Goal: Complete application form: Complete application form

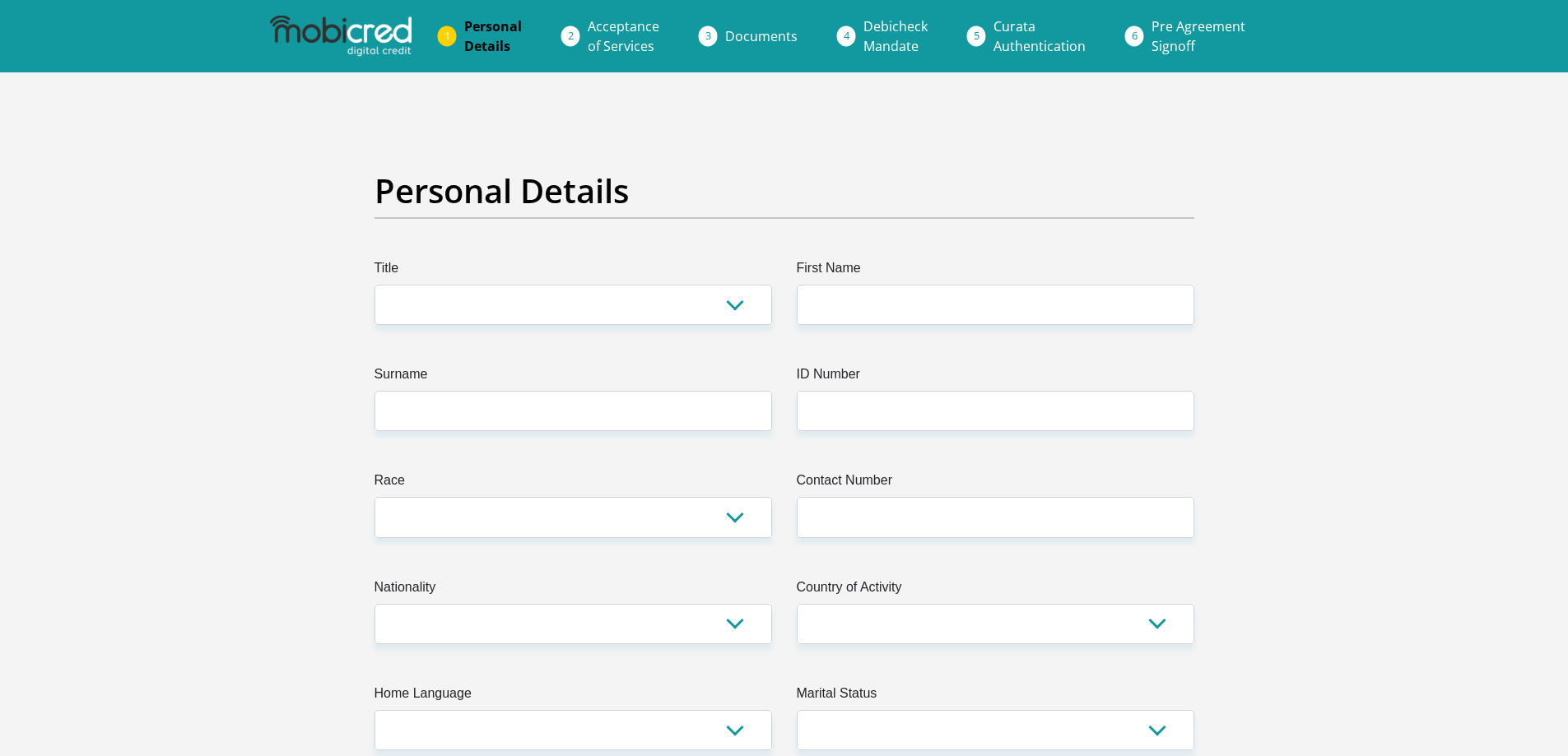
select select "Mr"
click at [374, 285] on select "Mr Ms Mrs Dr Other" at bounding box center [573, 305] width 398 height 41
click at [843, 299] on input "First Name" at bounding box center [996, 305] width 398 height 41
type input "thariq"
type input "lutchman"
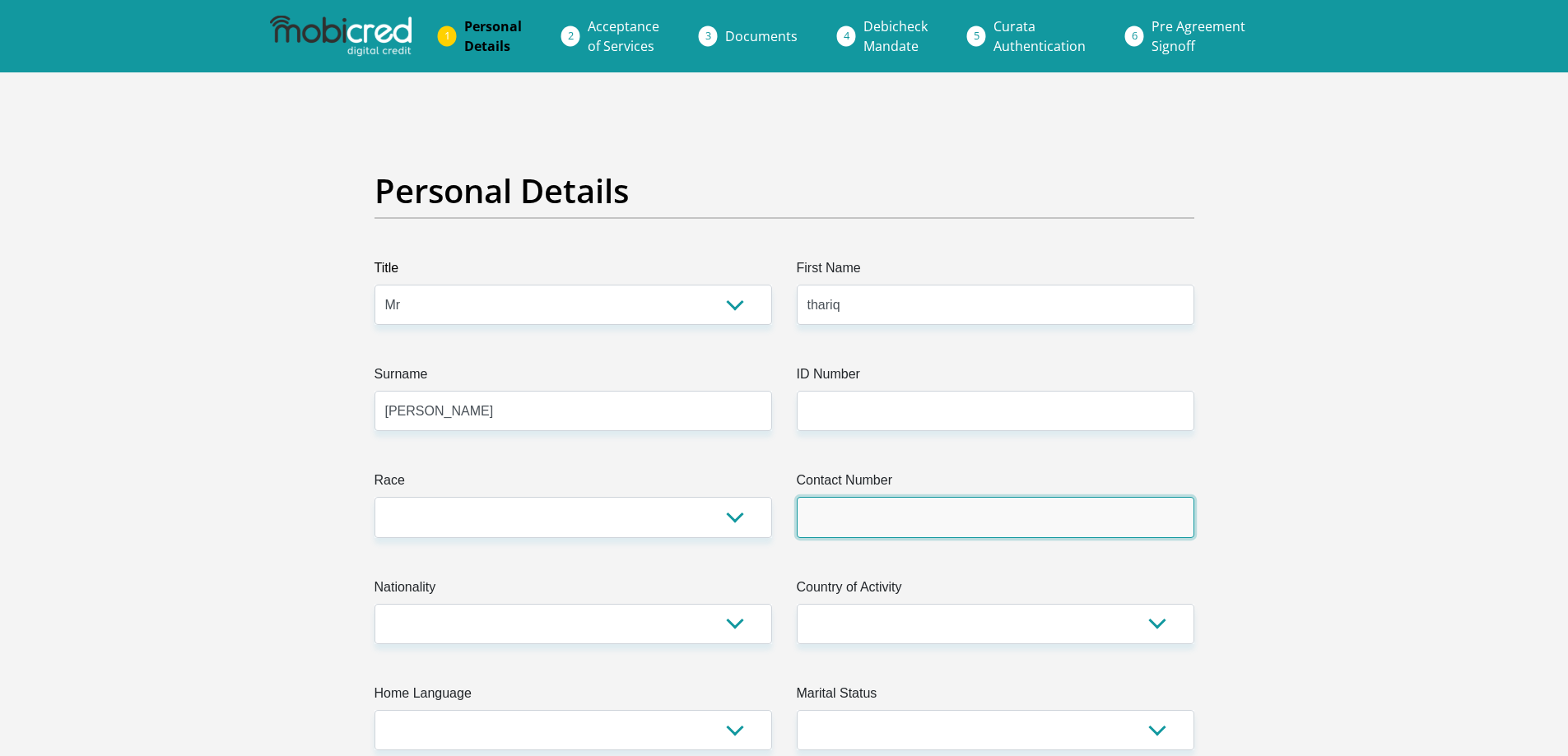
type input "0674068232"
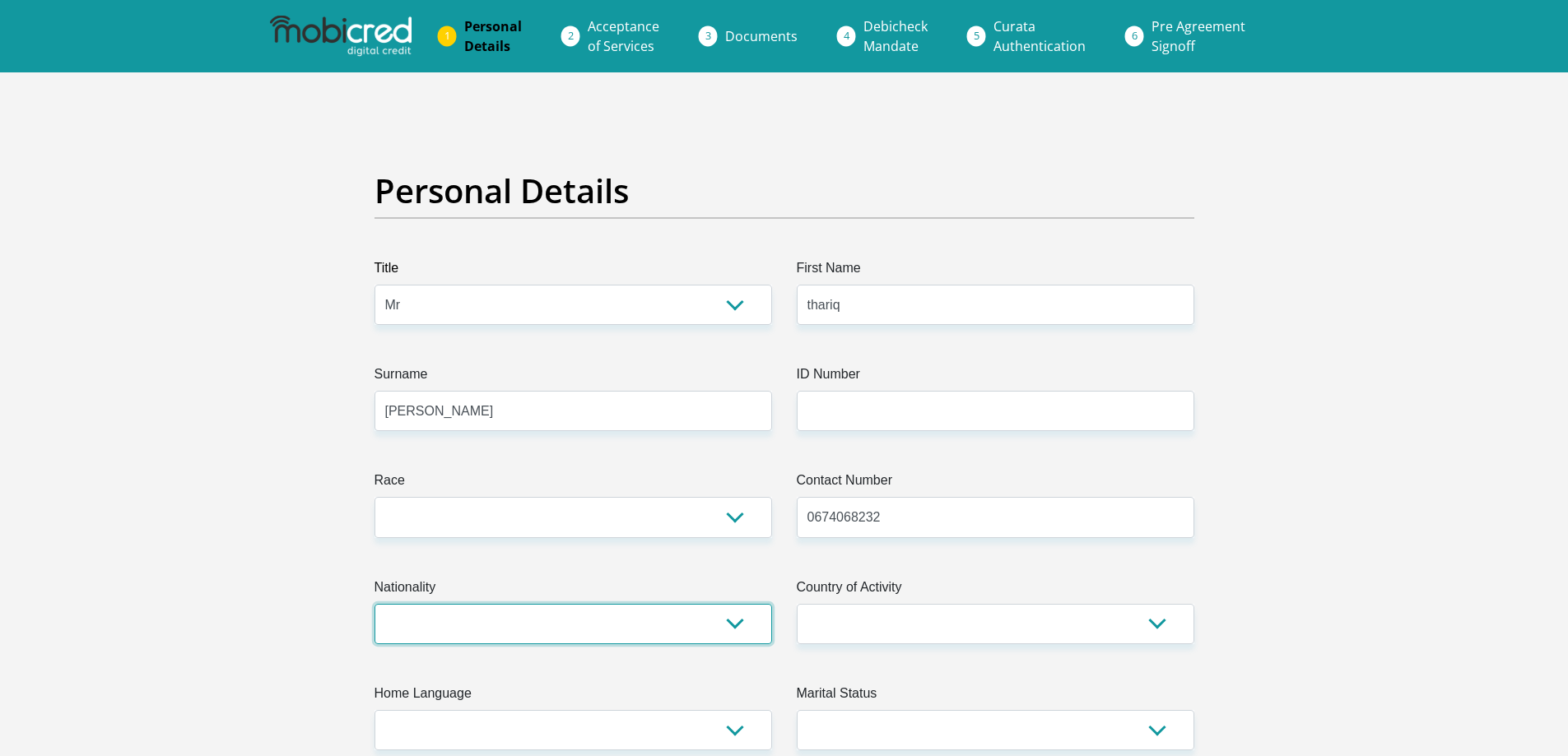
select select "ZAF"
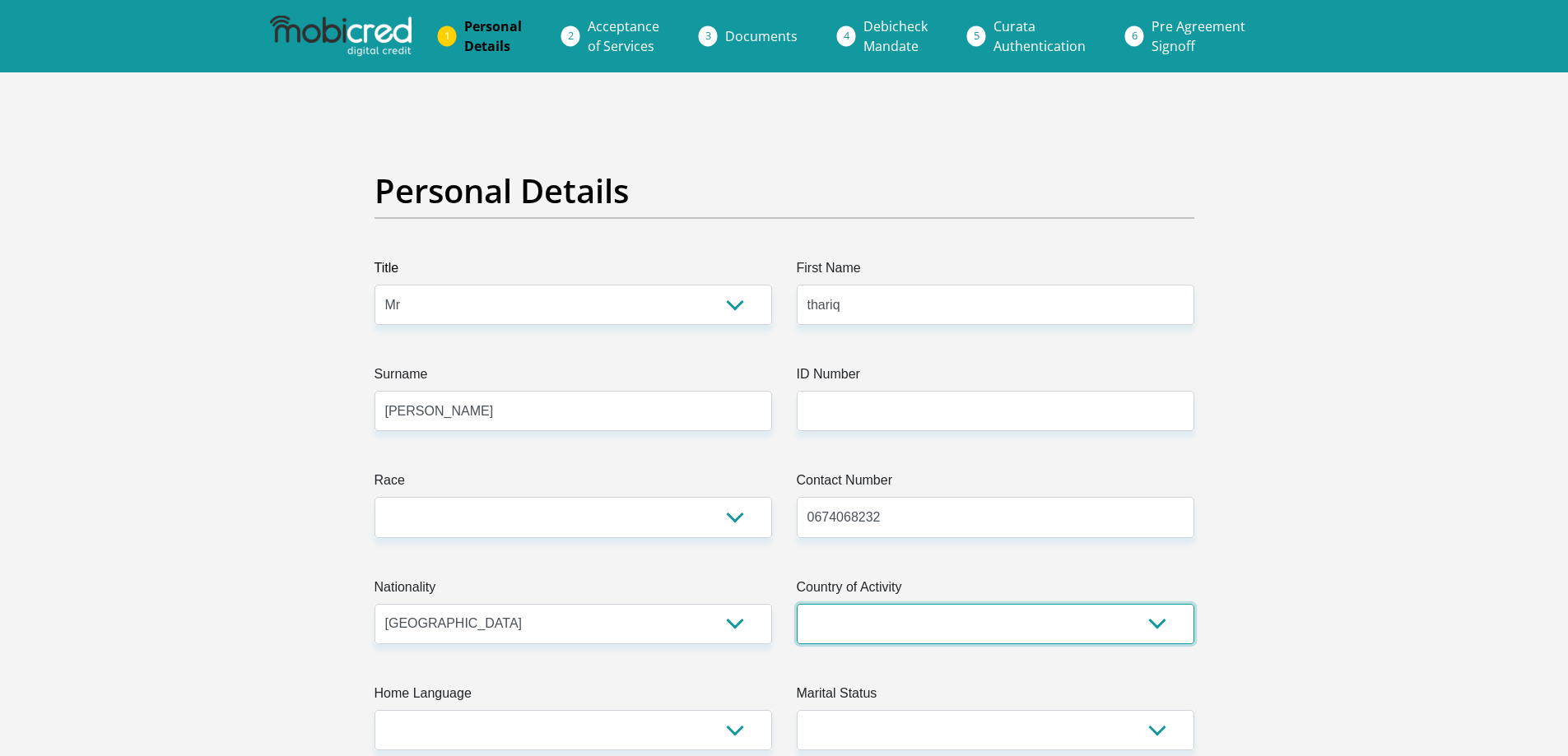
select select "ZAF"
type input "200 deccan road"
type input "pietermaritzburg"
type input "3201"
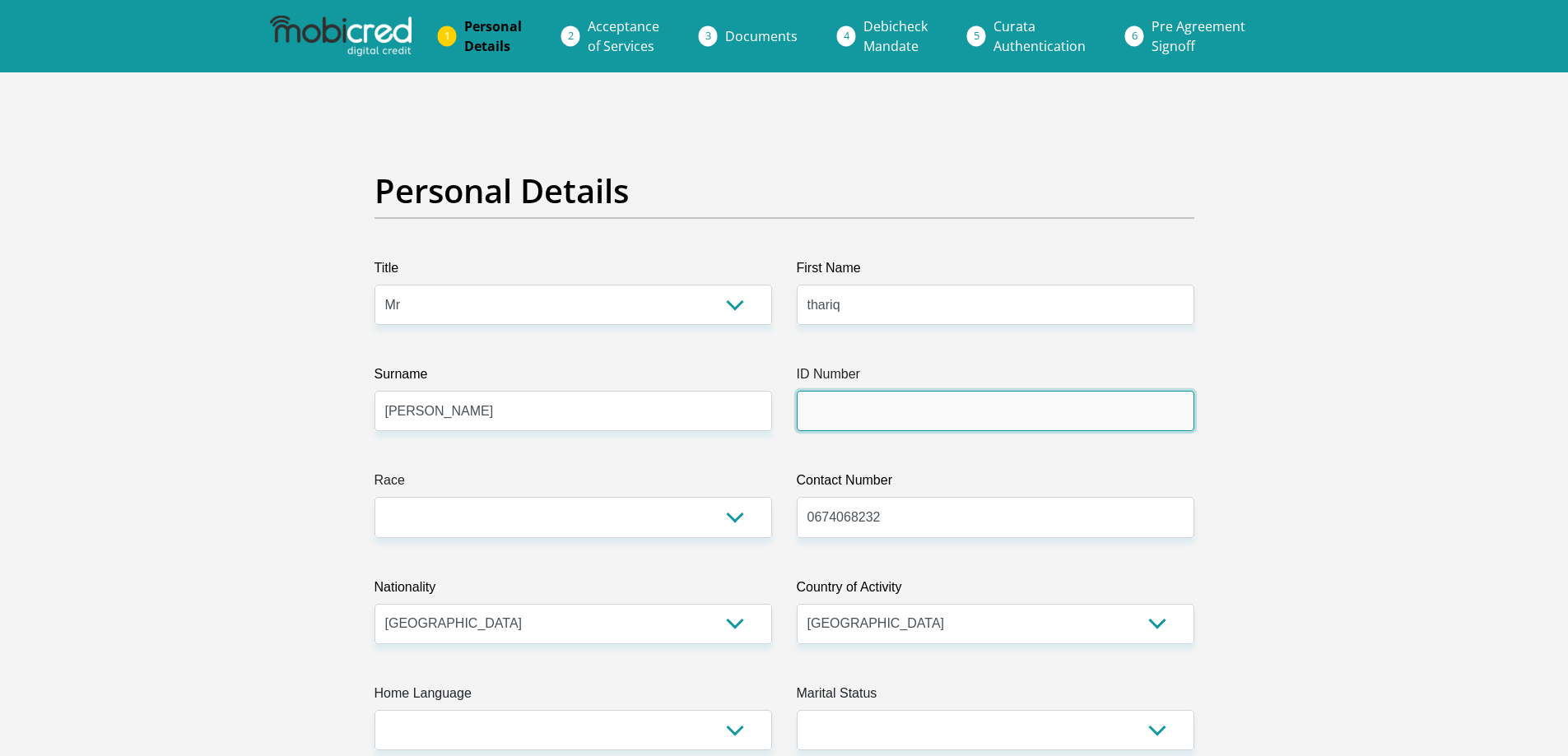
click at [844, 408] on input "ID Number" at bounding box center [996, 411] width 398 height 41
type input "9206105320083"
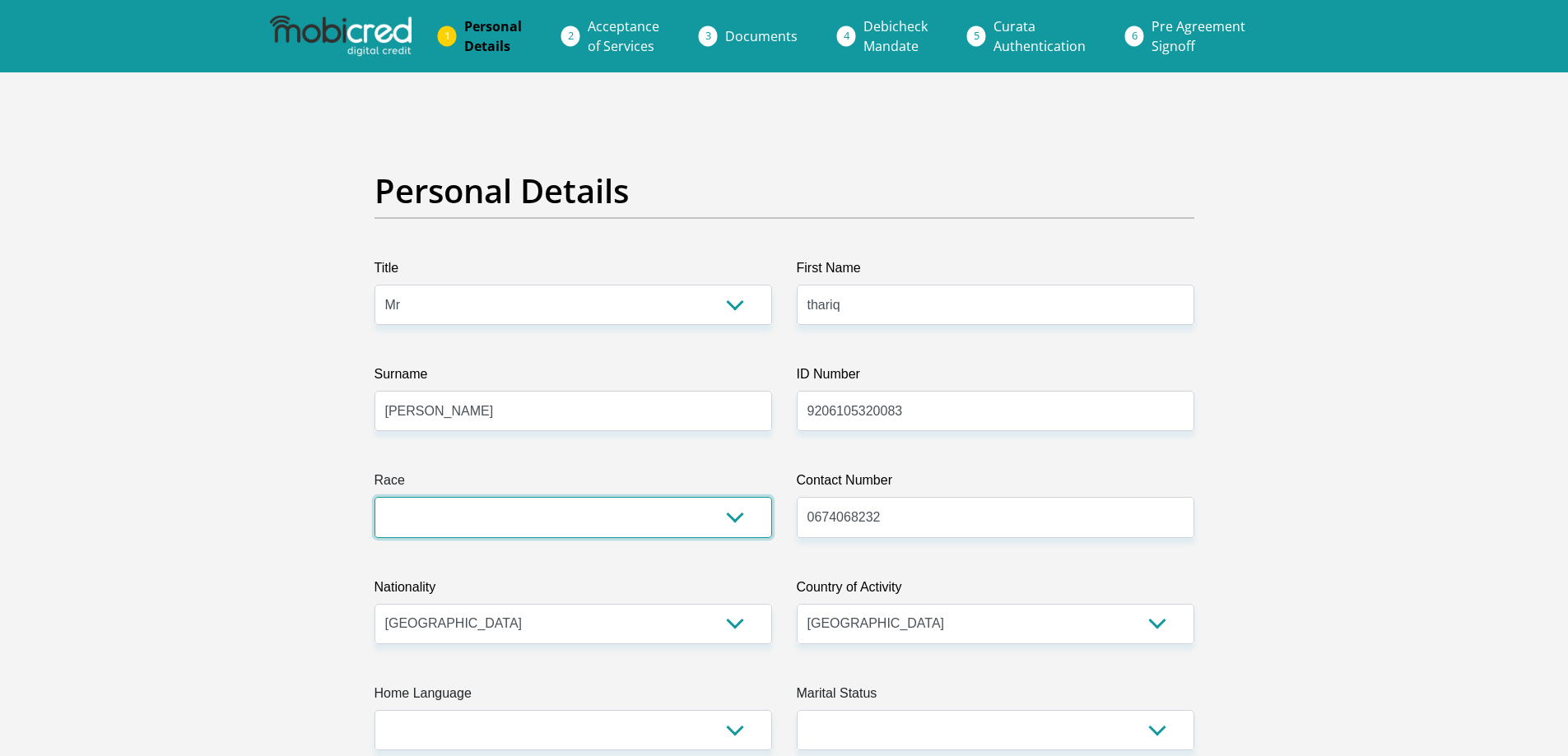
click at [747, 527] on select "Black Coloured Indian White Other" at bounding box center [573, 517] width 398 height 41
select select "3"
click at [374, 497] on select "Black Coloured Indian White Other" at bounding box center [573, 517] width 398 height 41
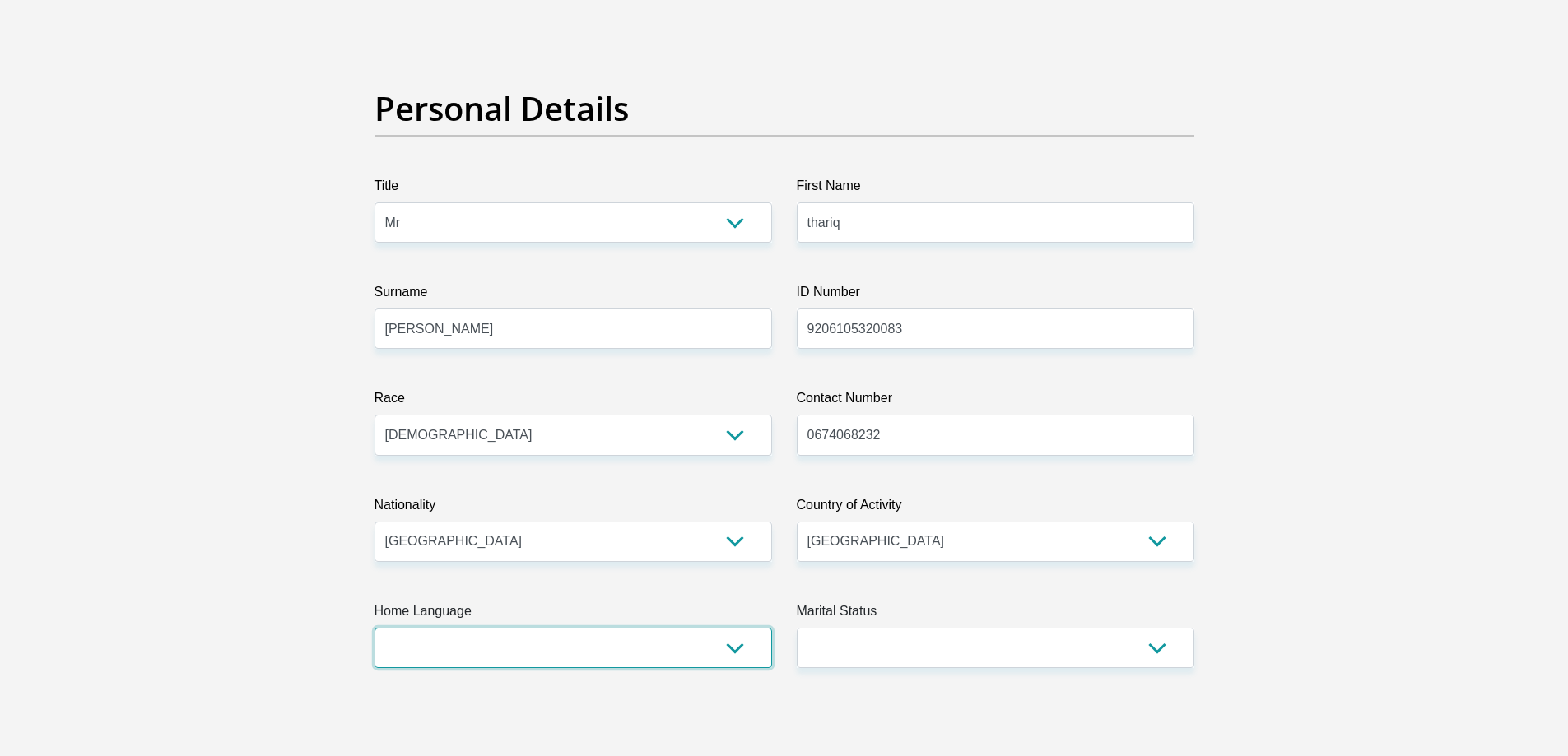
click at [711, 636] on select "Afrikaans English Sepedi South Ndebele Southern Sotho Swati Tsonga Tswana Venda…" at bounding box center [573, 647] width 398 height 41
select select "eng"
click at [374, 628] on select "Afrikaans English Sepedi South Ndebele Southern Sotho Swati Tsonga Tswana Venda…" at bounding box center [573, 647] width 398 height 41
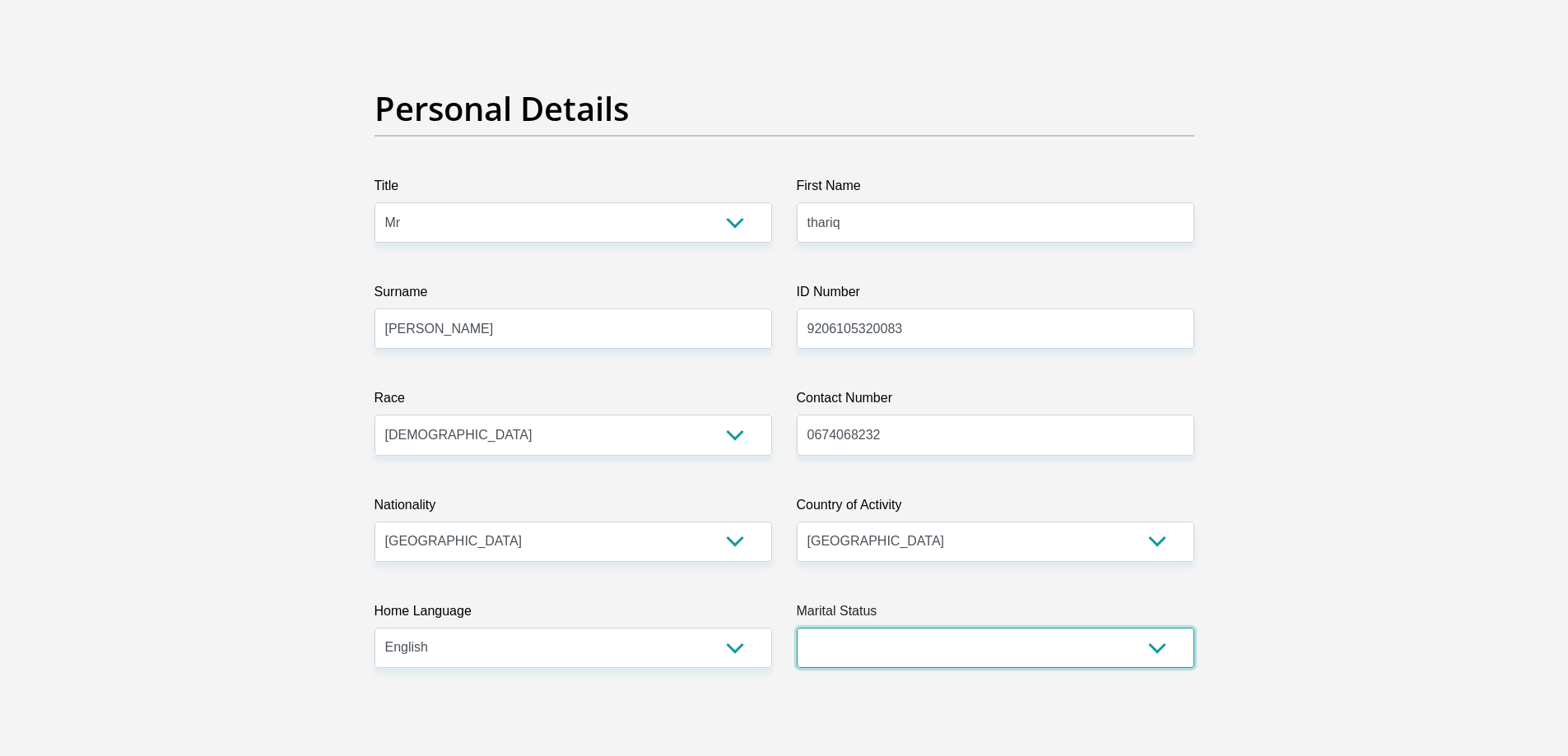
click at [982, 665] on select "Married ANC Single Divorced Widowed Married COP or Customary Law" at bounding box center [996, 647] width 398 height 41
select select "1"
click at [797, 628] on select "Married ANC Single Divorced Widowed Married COP or Customary Law" at bounding box center [996, 647] width 398 height 41
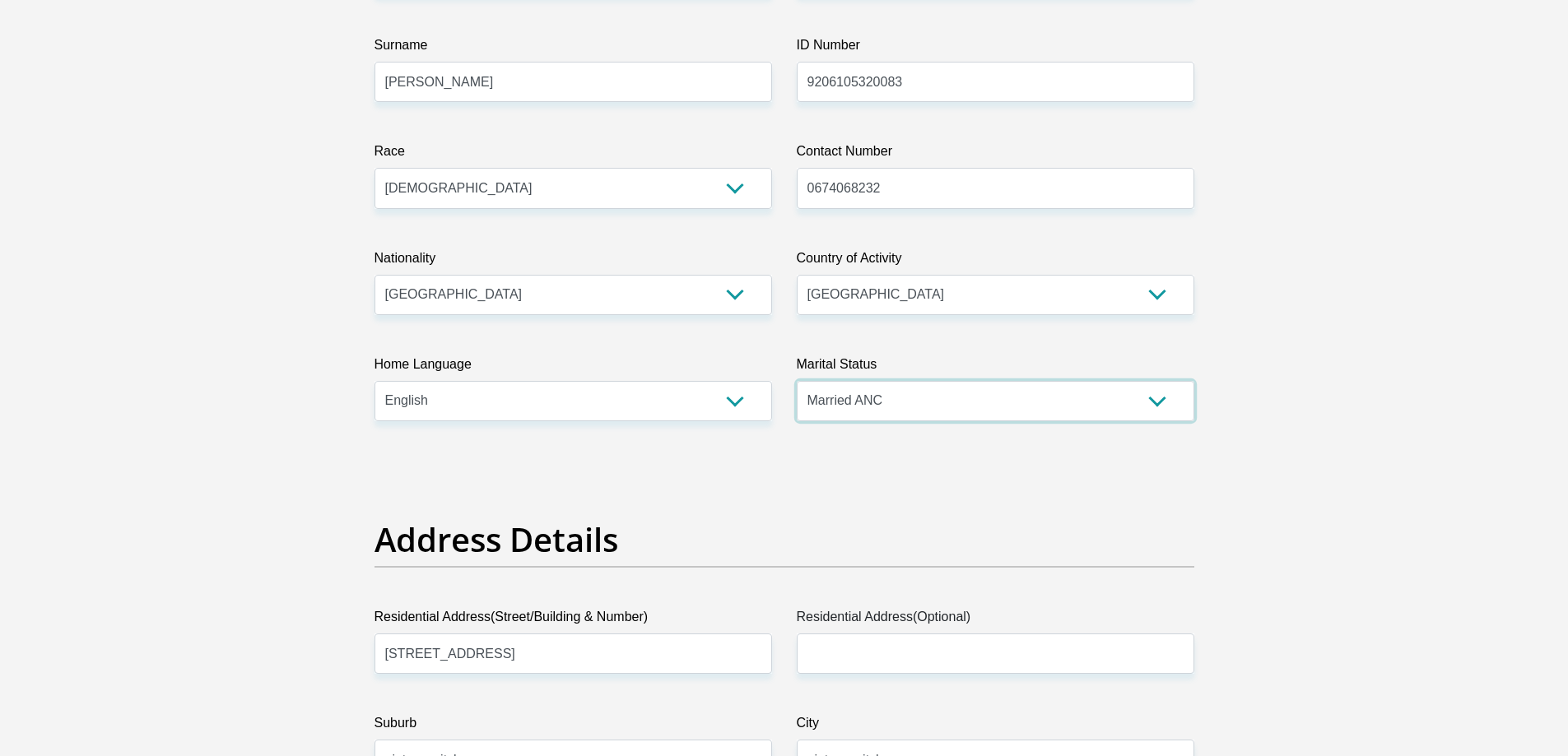
scroll to position [494, 0]
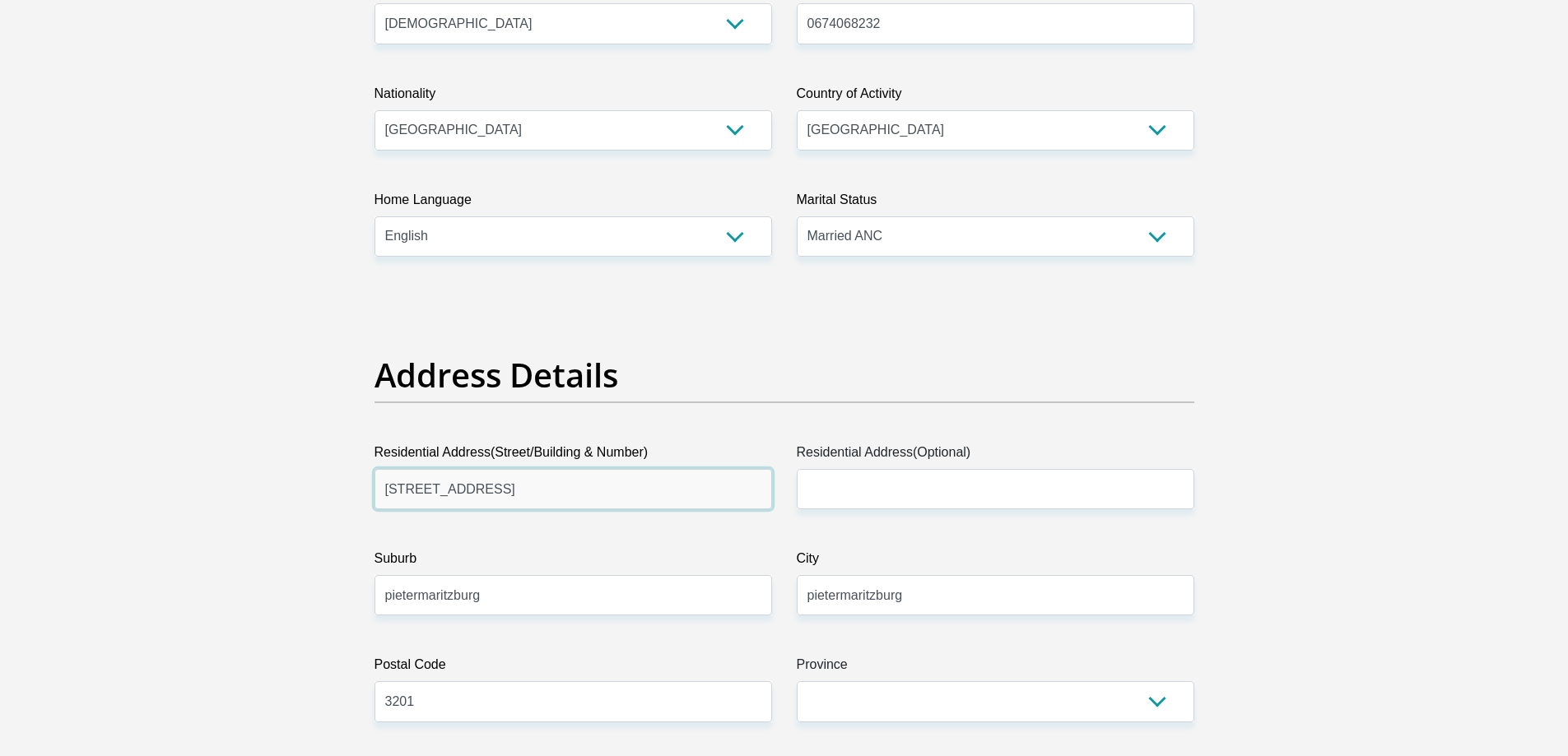
drag, startPoint x: 547, startPoint y: 489, endPoint x: 24, endPoint y: 421, distance: 527.4
type input "9 himalaya road"
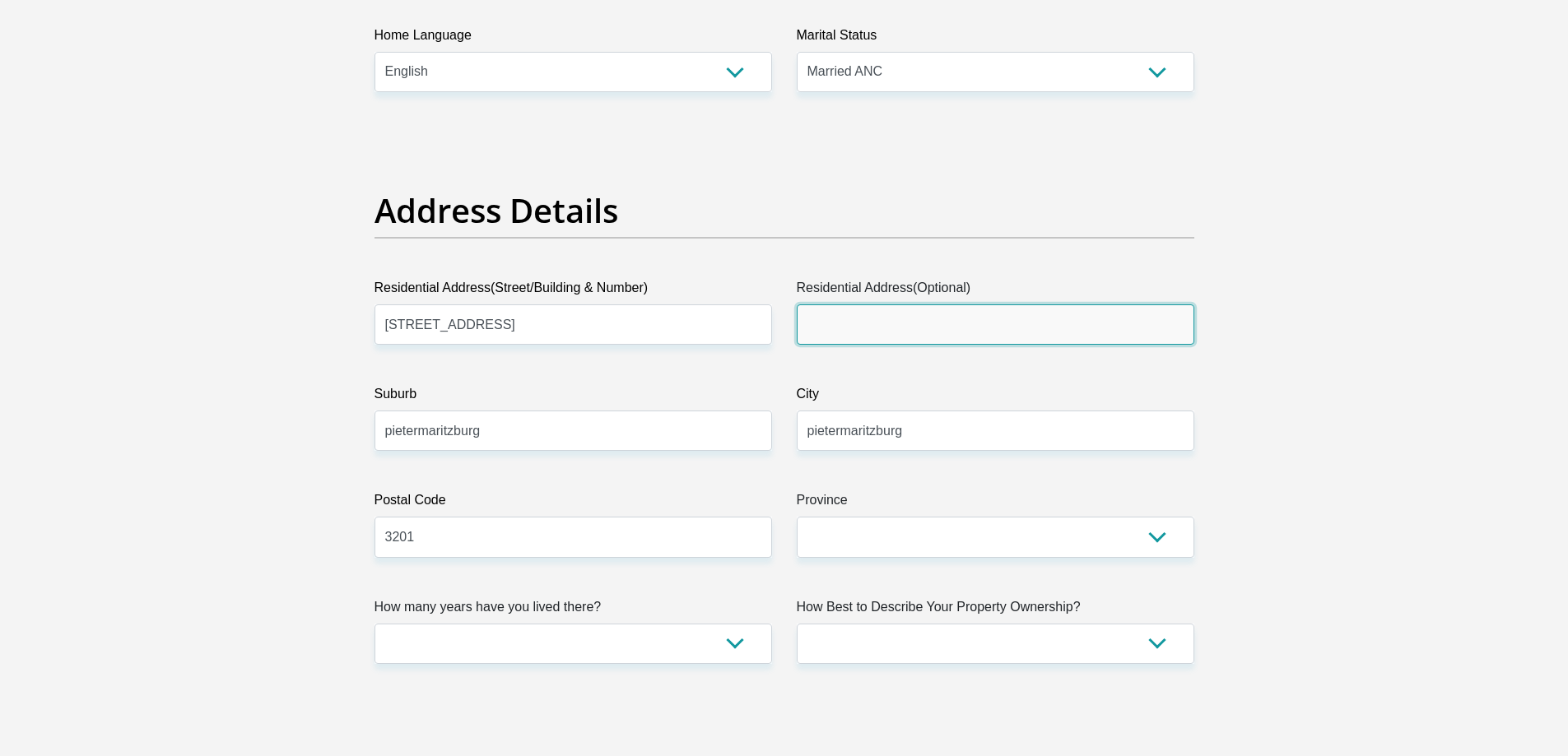
scroll to position [741, 0]
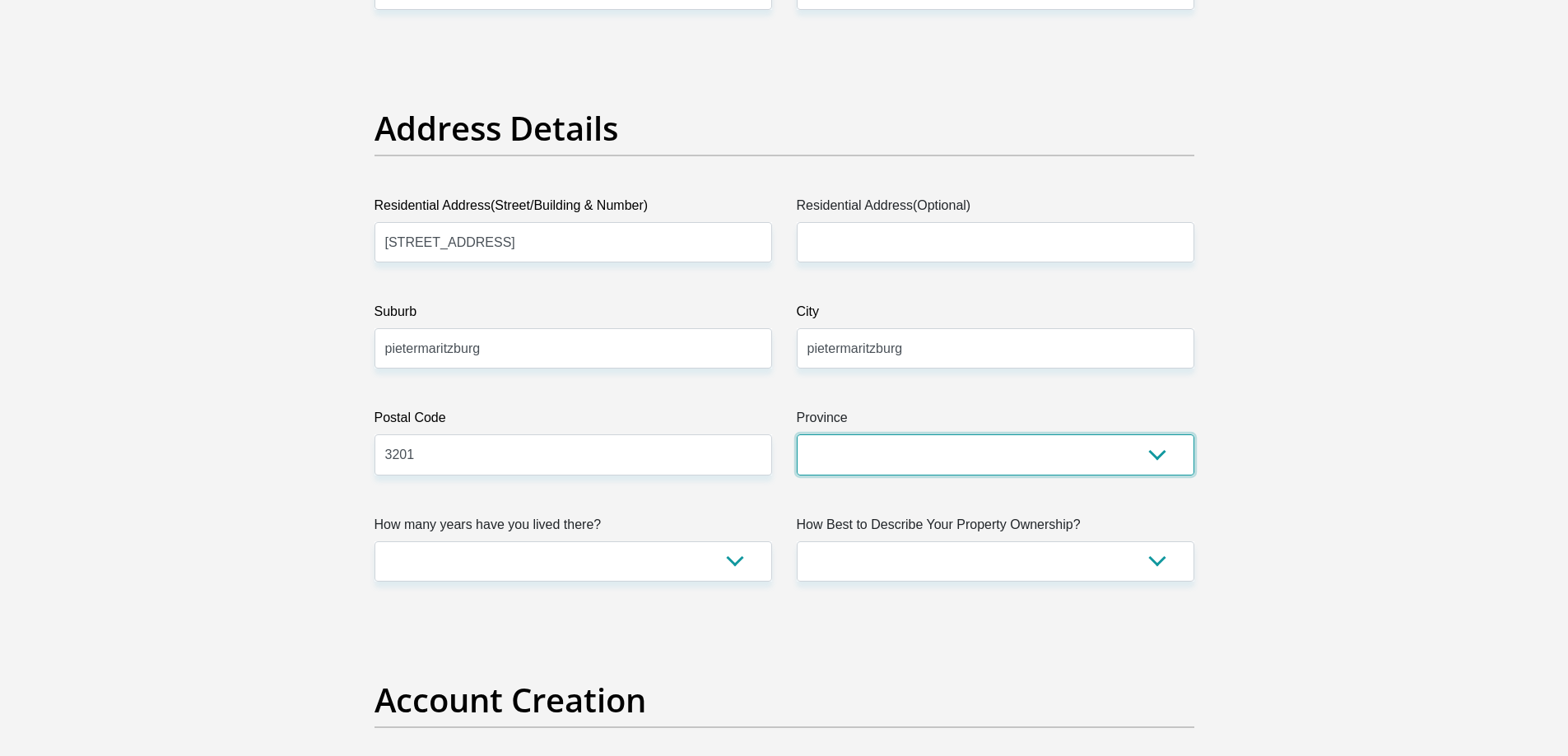
click at [968, 458] on select "Eastern Cape Free State Gauteng KwaZulu-Natal Limpopo Mpumalanga Northern Cape …" at bounding box center [996, 455] width 398 height 41
select select "KwaZulu-Natal"
click at [797, 435] on select "Eastern Cape Free State Gauteng KwaZulu-Natal Limpopo Mpumalanga Northern Cape …" at bounding box center [996, 455] width 398 height 41
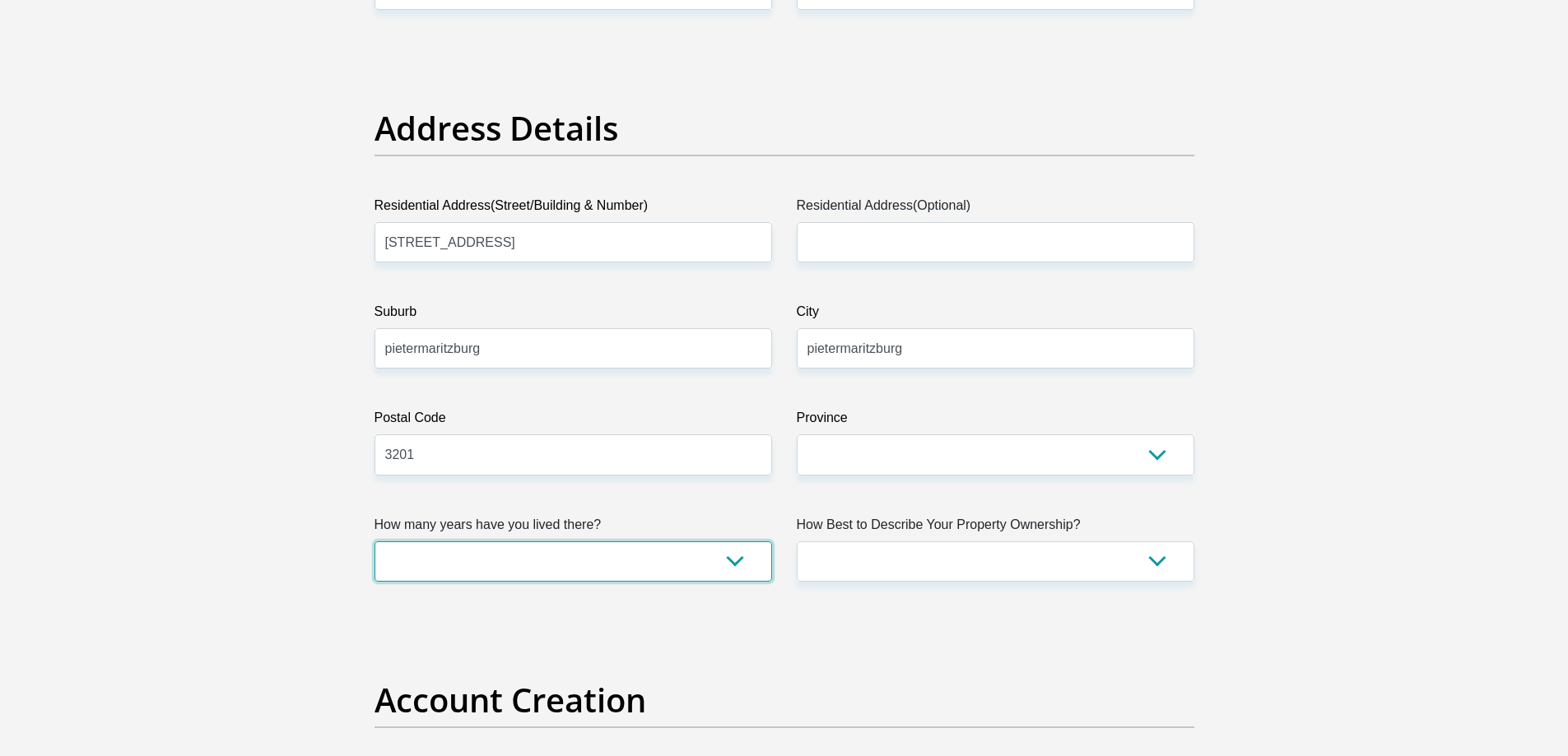
click at [662, 559] on select "less than 1 year 1-3 years 3-5 years 5+ years" at bounding box center [573, 562] width 398 height 41
select select "2"
click at [374, 542] on select "less than 1 year 1-3 years 3-5 years 5+ years" at bounding box center [573, 562] width 398 height 41
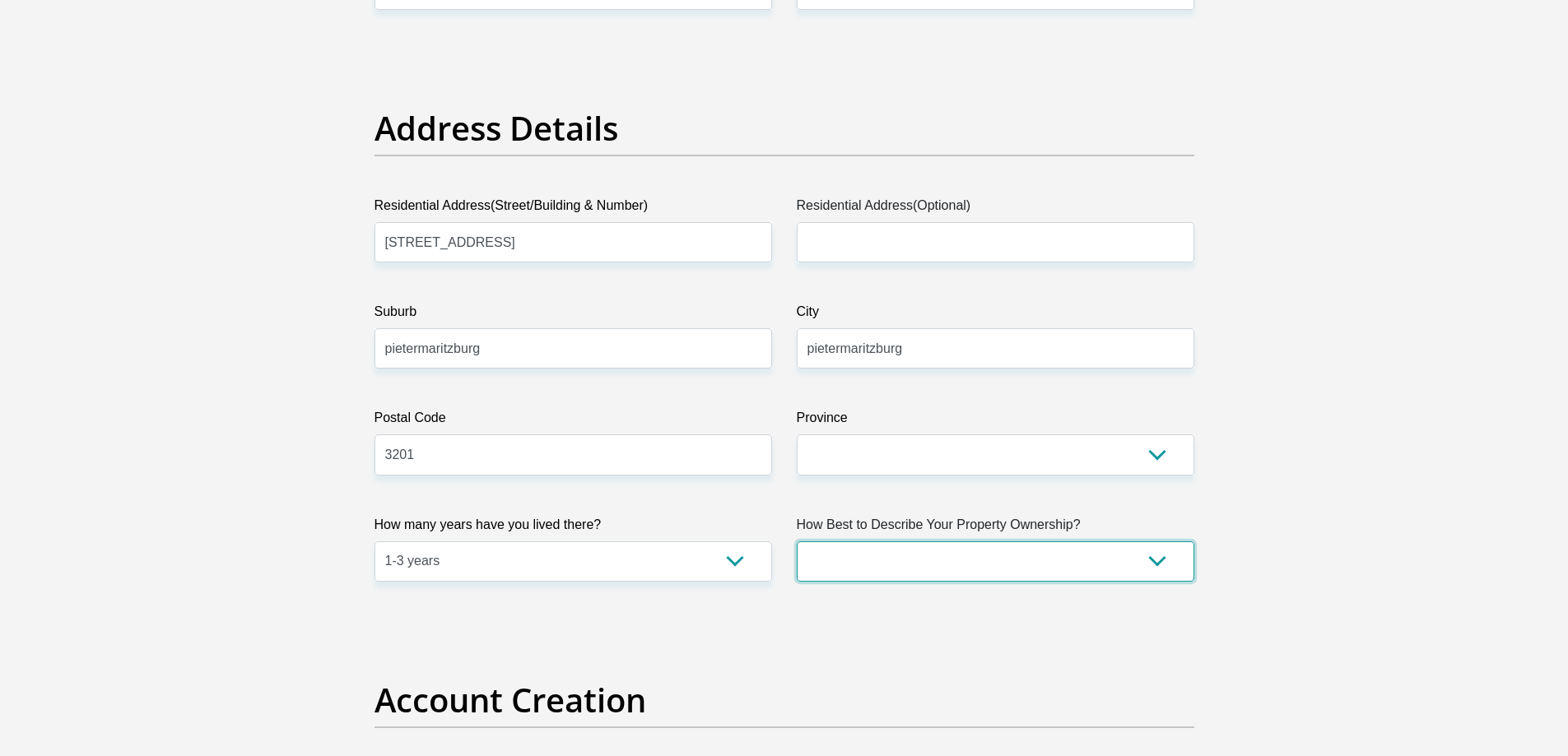
click at [902, 557] on select "Owned Rented Family Owned Company Dwelling" at bounding box center [996, 562] width 398 height 41
select select "Owned"
click at [797, 542] on select "Owned Rented Family Owned Company Dwelling" at bounding box center [996, 562] width 398 height 41
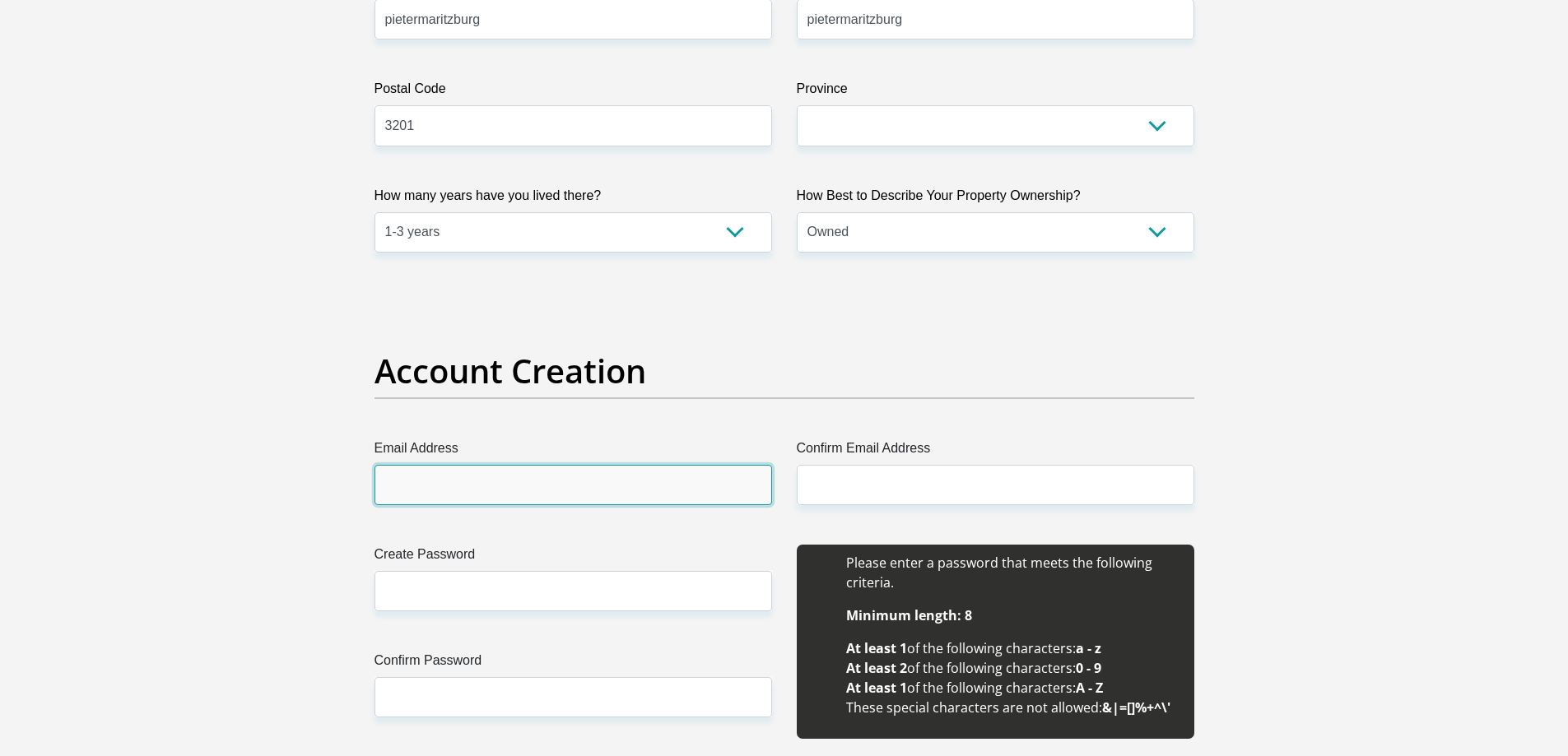
click at [626, 490] on input "Email Address" at bounding box center [573, 485] width 398 height 41
type input "tnlutchman@gmail.com"
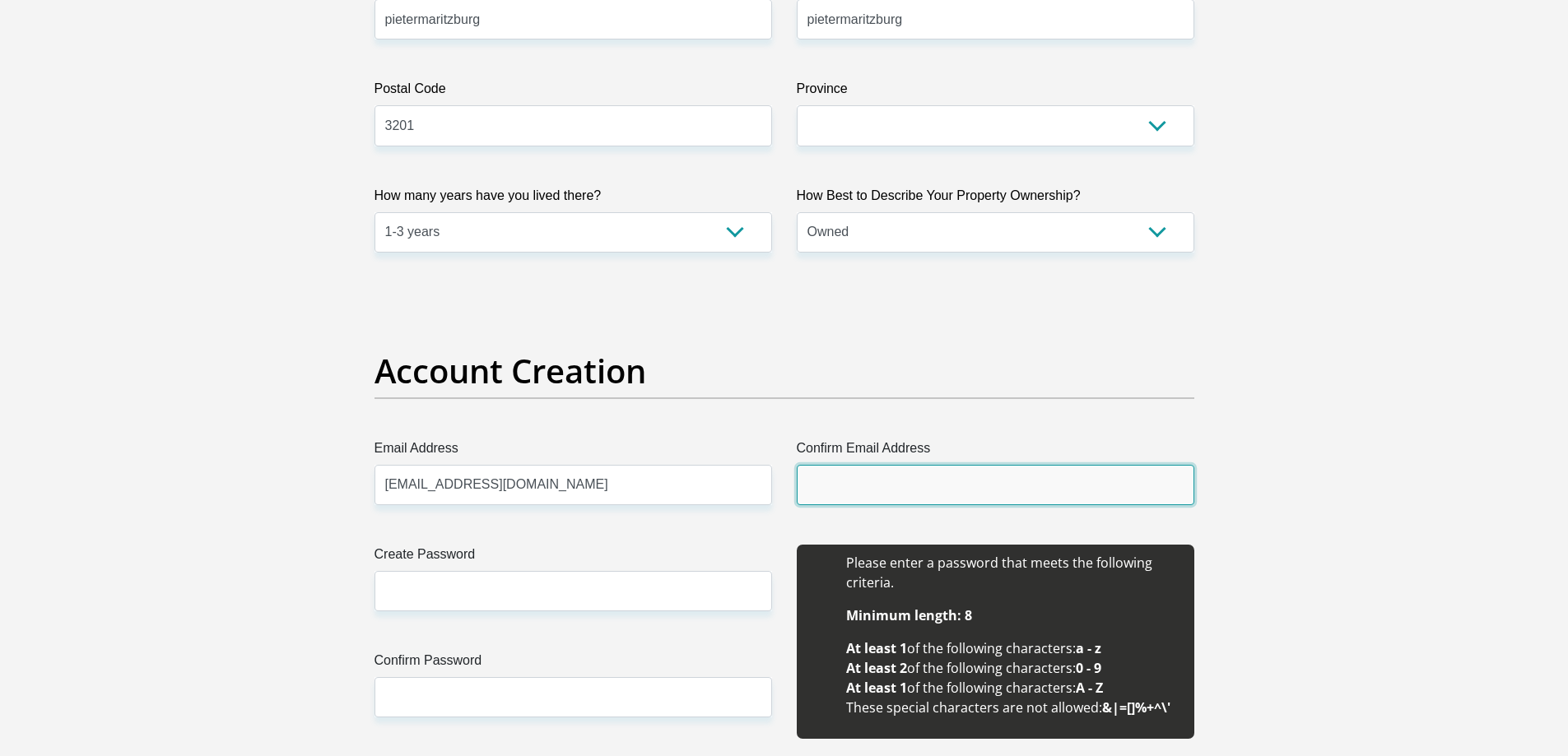
type input "tnlutchman@gmail.com"
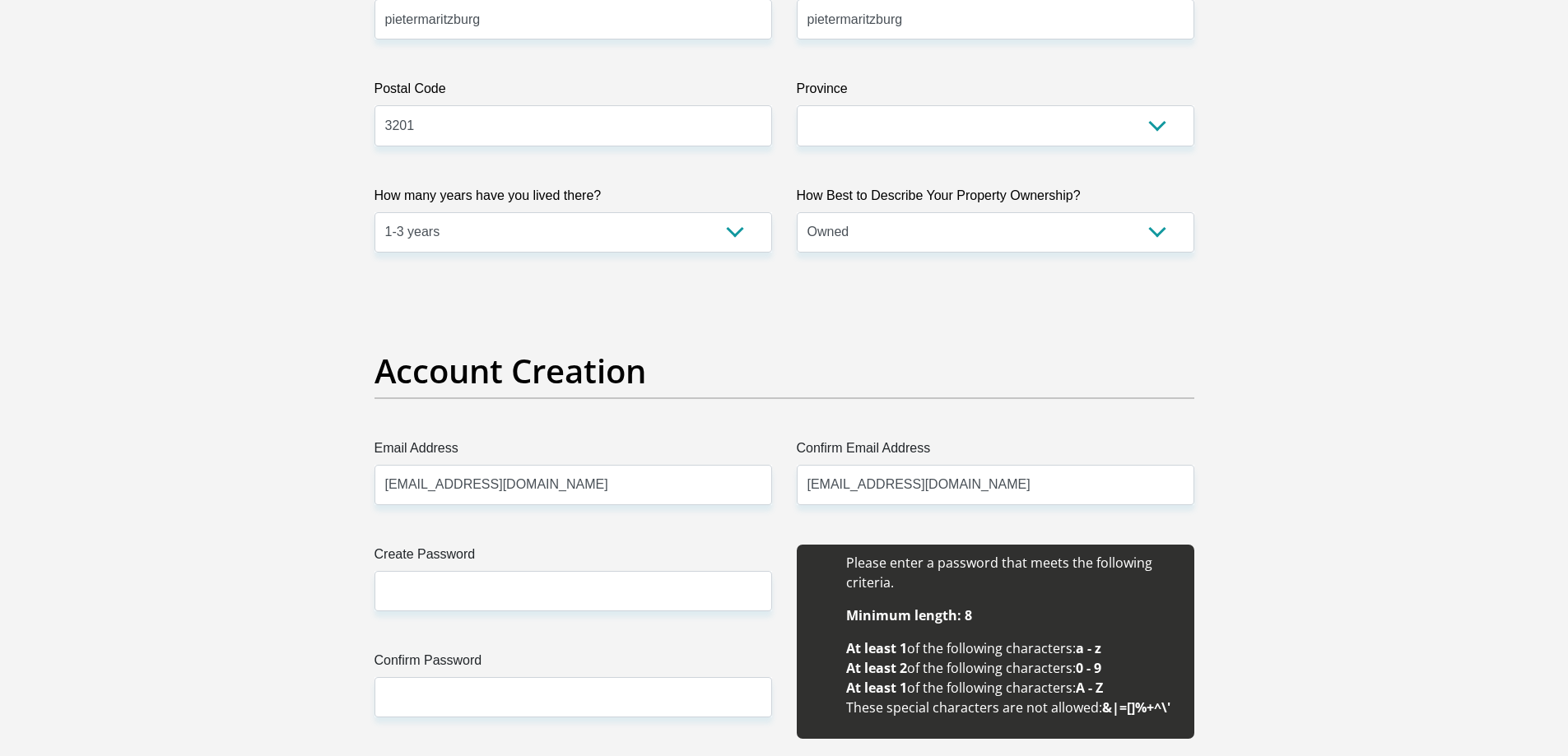
type input "thariq"
type input "lutchman"
type input "0674068232"
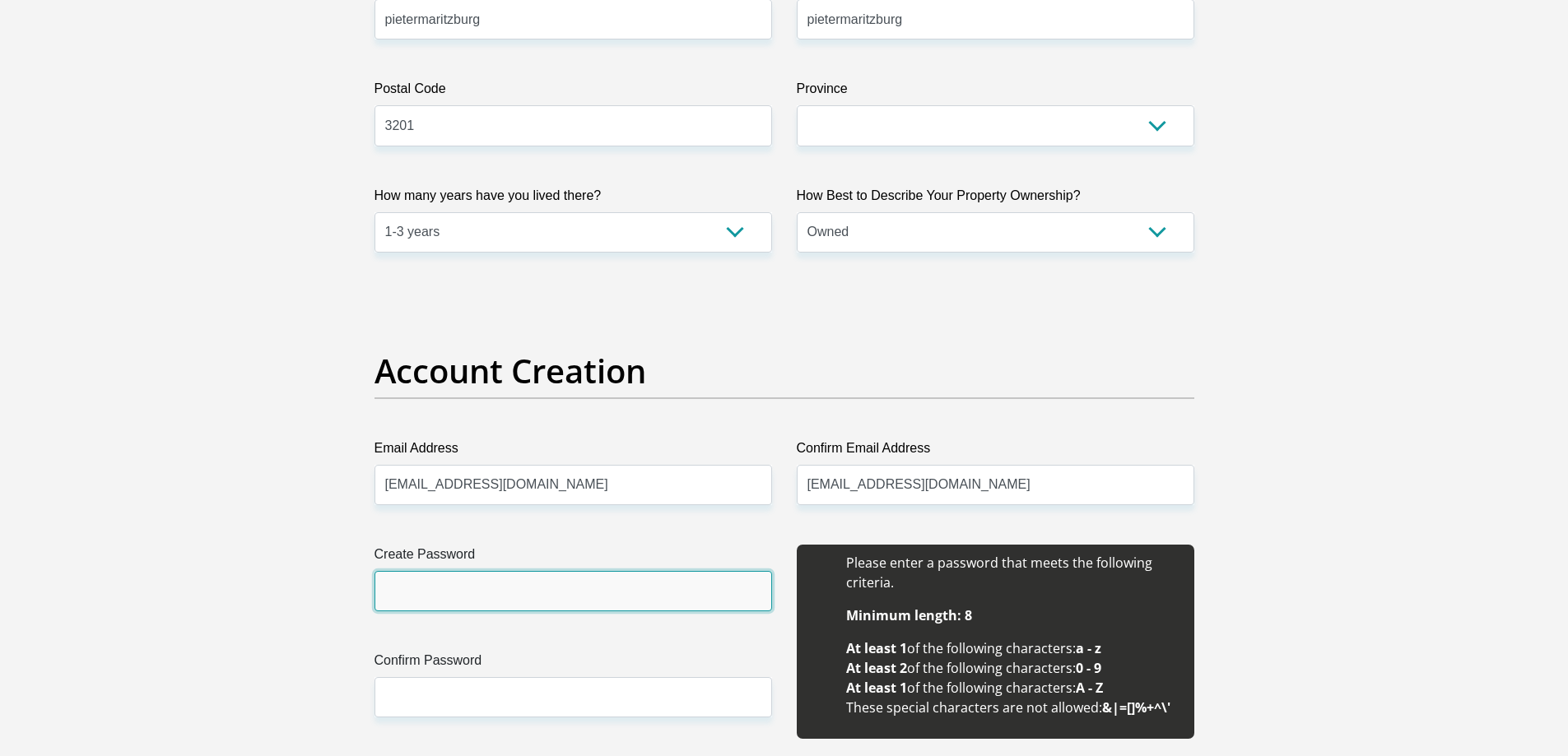
click at [614, 581] on input "Create Password" at bounding box center [573, 591] width 398 height 41
type input "Biggs81665$"
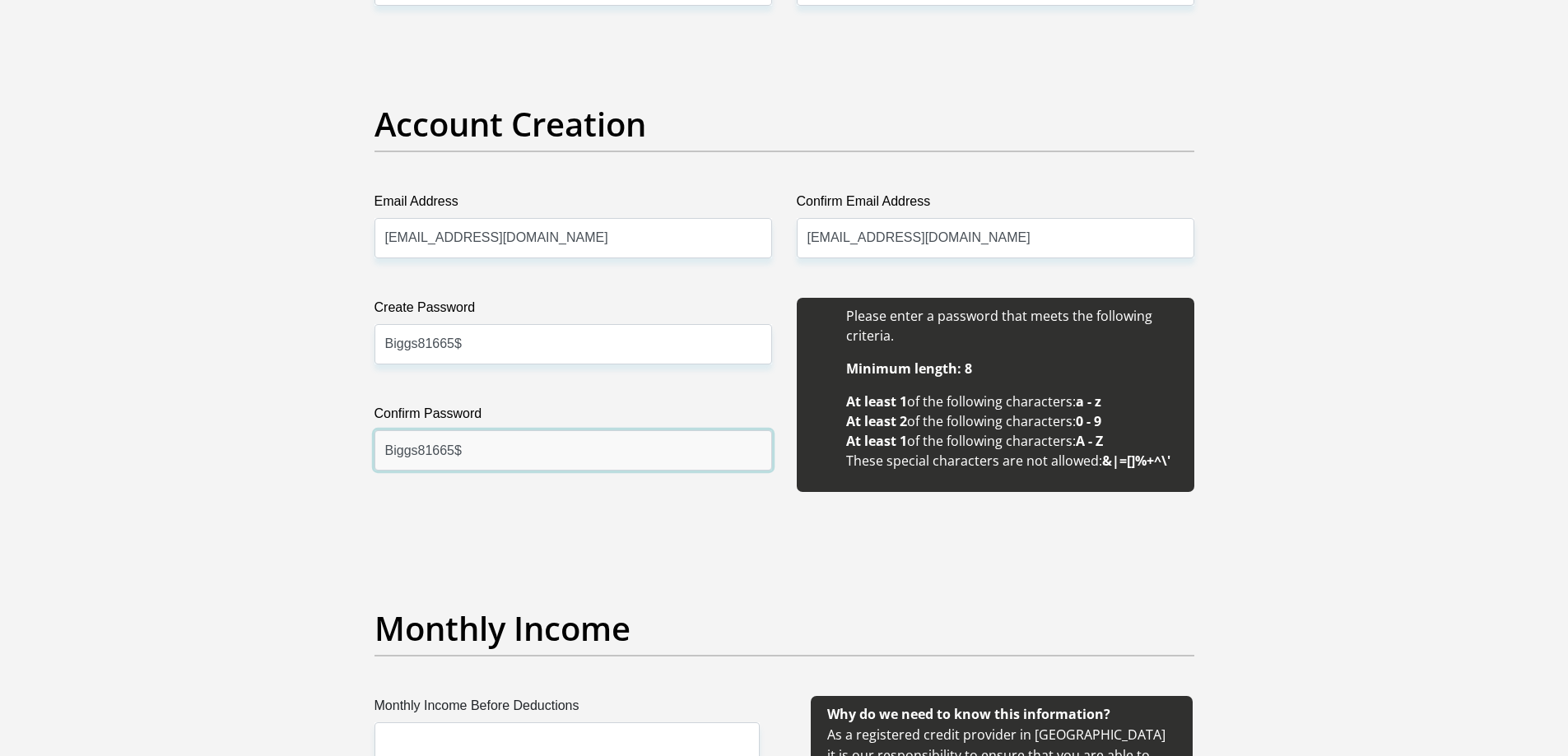
scroll to position [1399, 0]
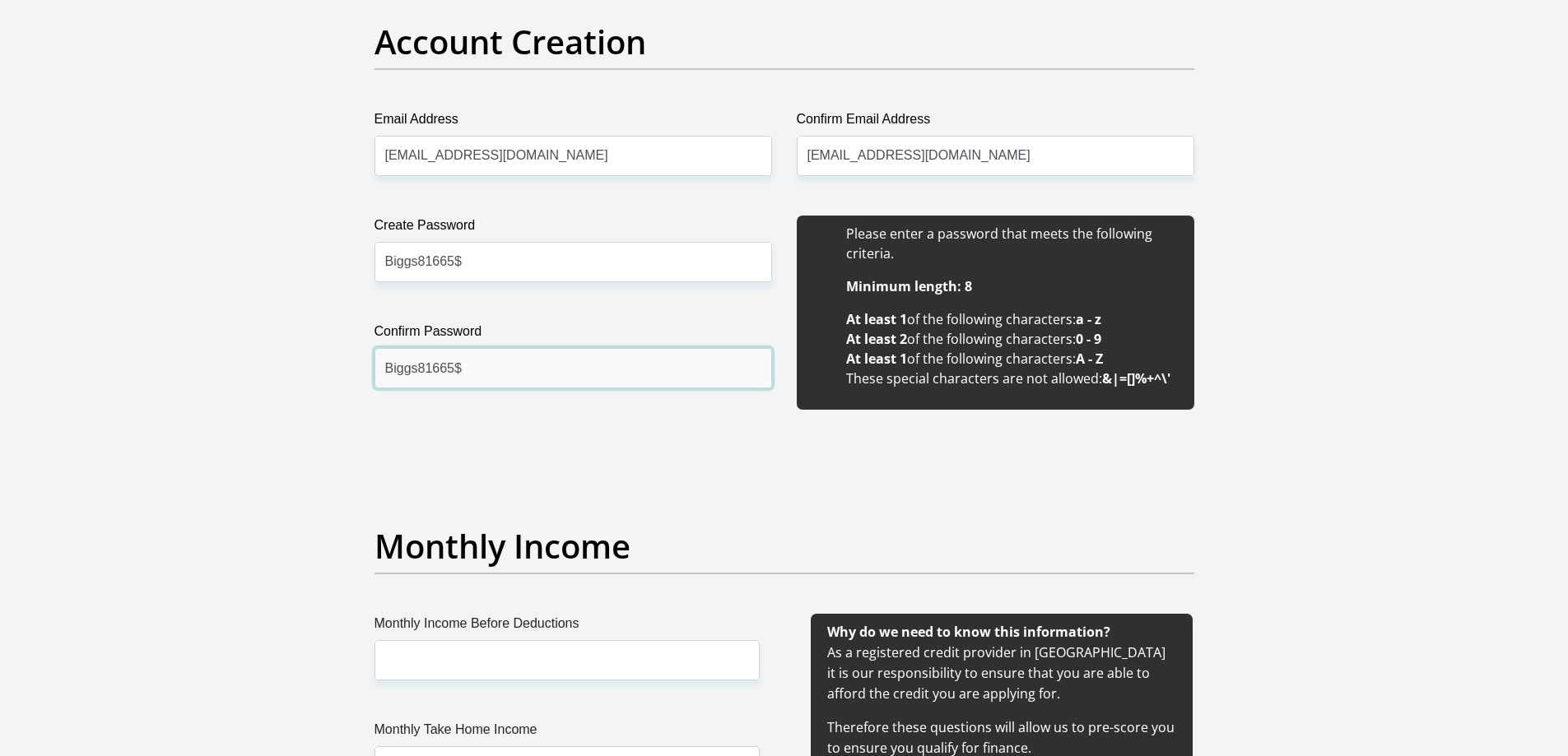
type input "Biggs81665$"
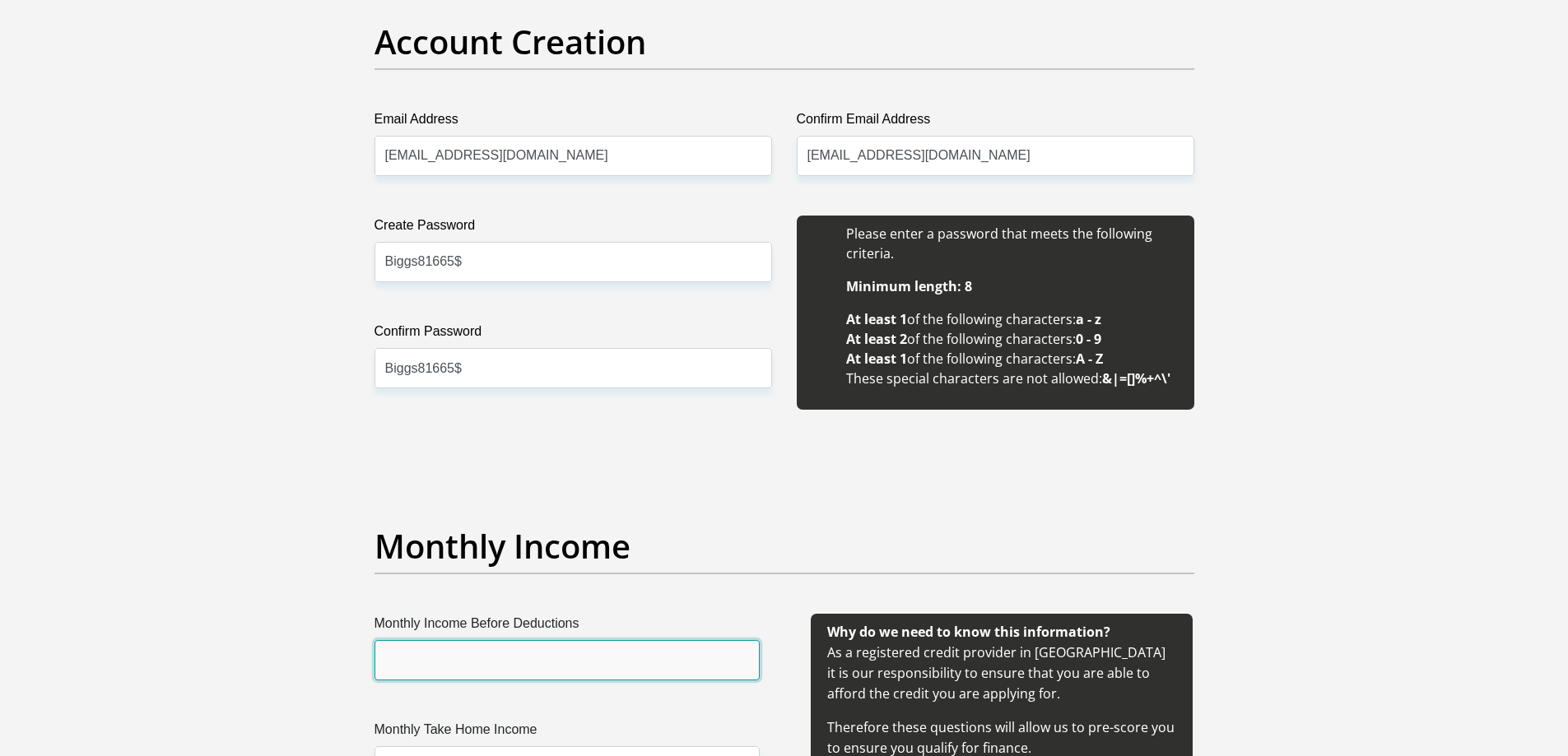
click at [461, 672] on input "Monthly Income Before Deductions" at bounding box center [567, 660] width 385 height 41
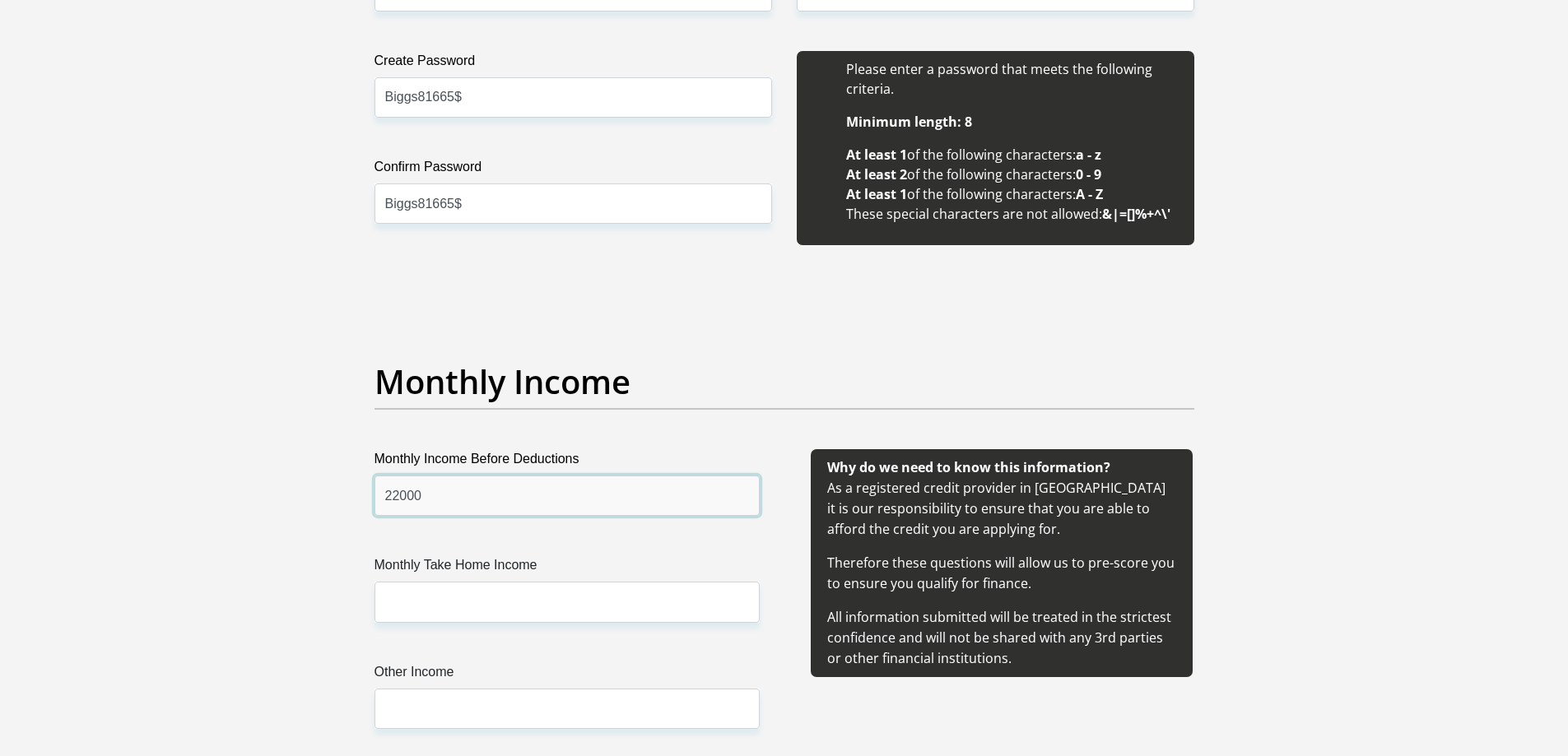
type input "22000"
type input "18500"
type input "2500"
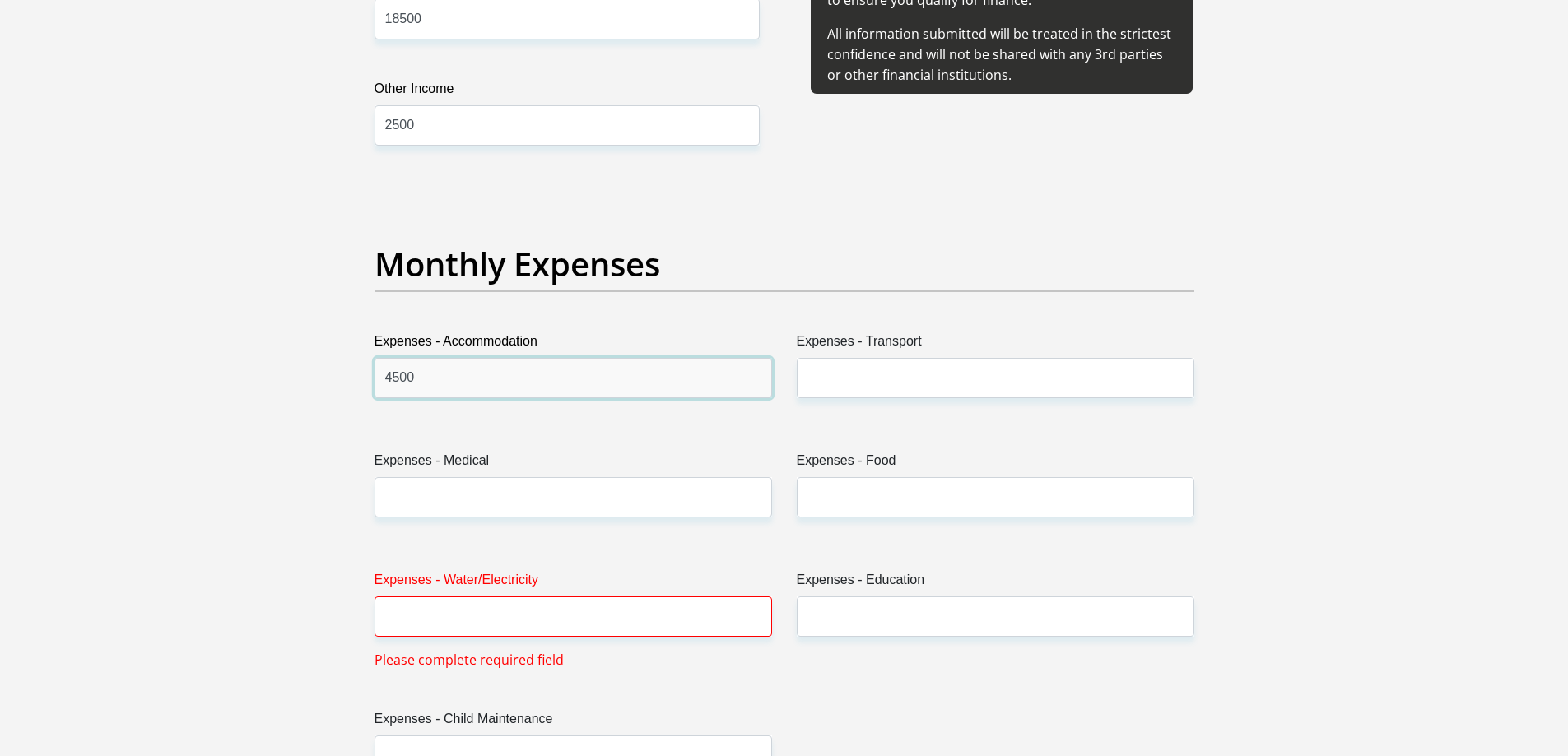
type input "4500"
type input "2000"
type input "0"
type input "2500"
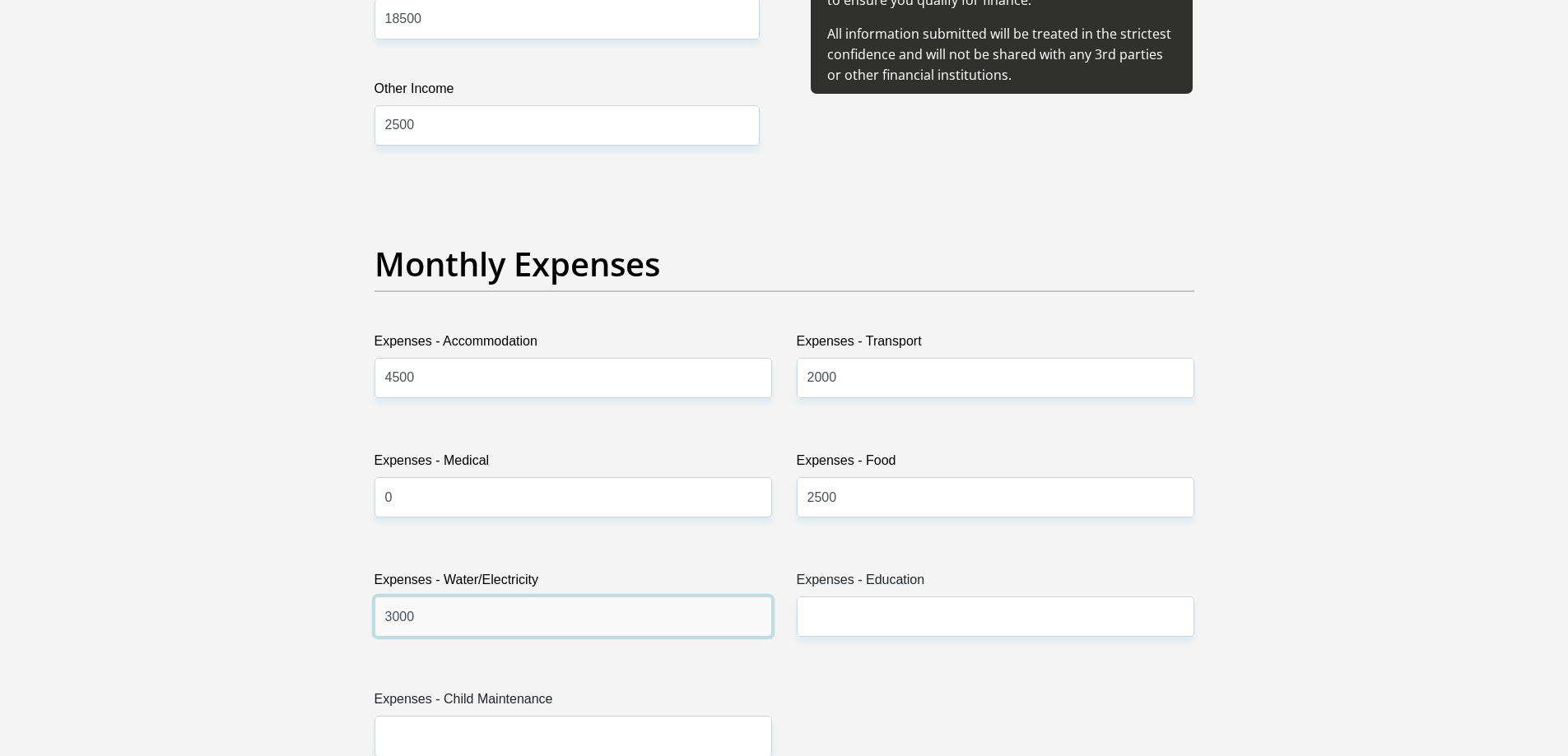
type input "3000"
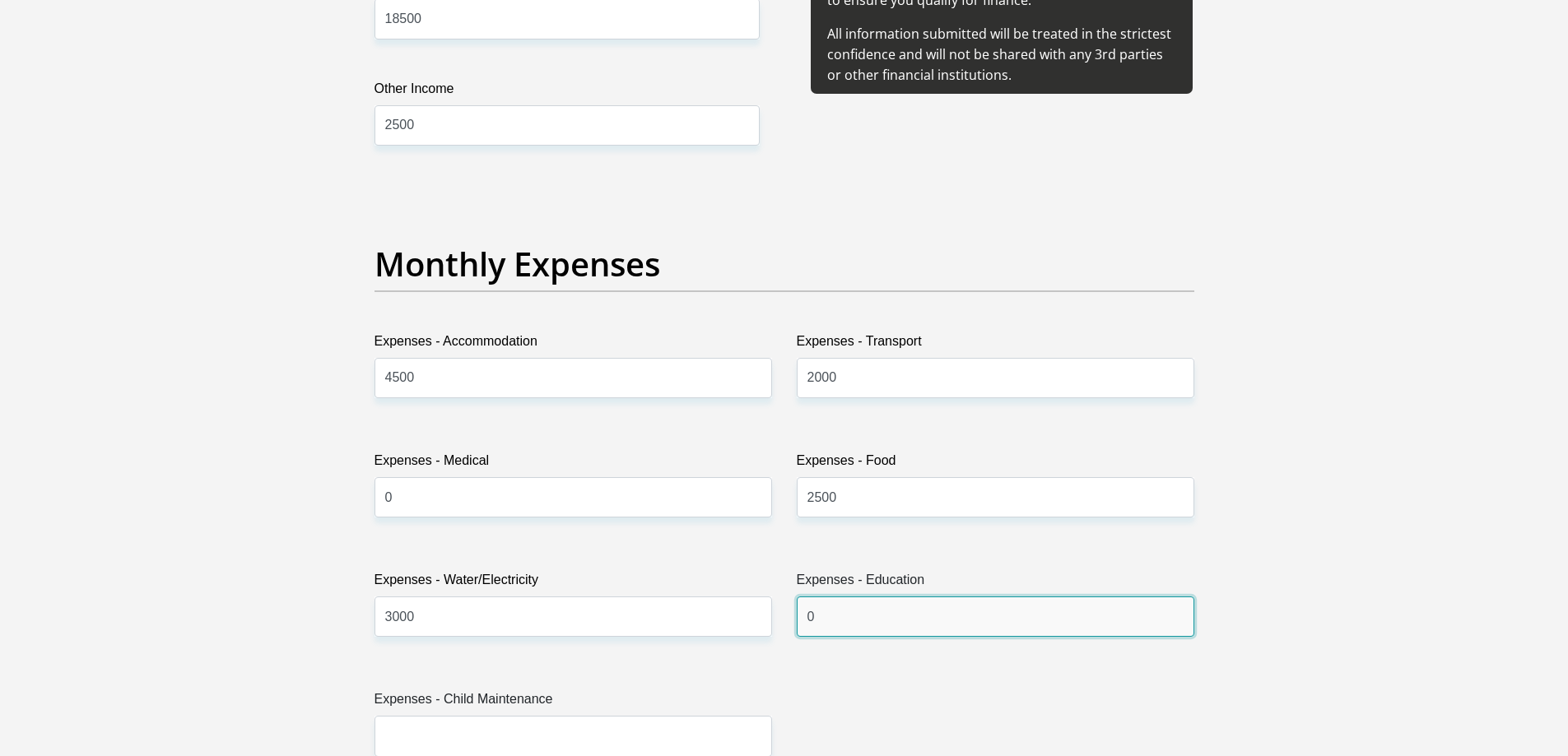
type input "0"
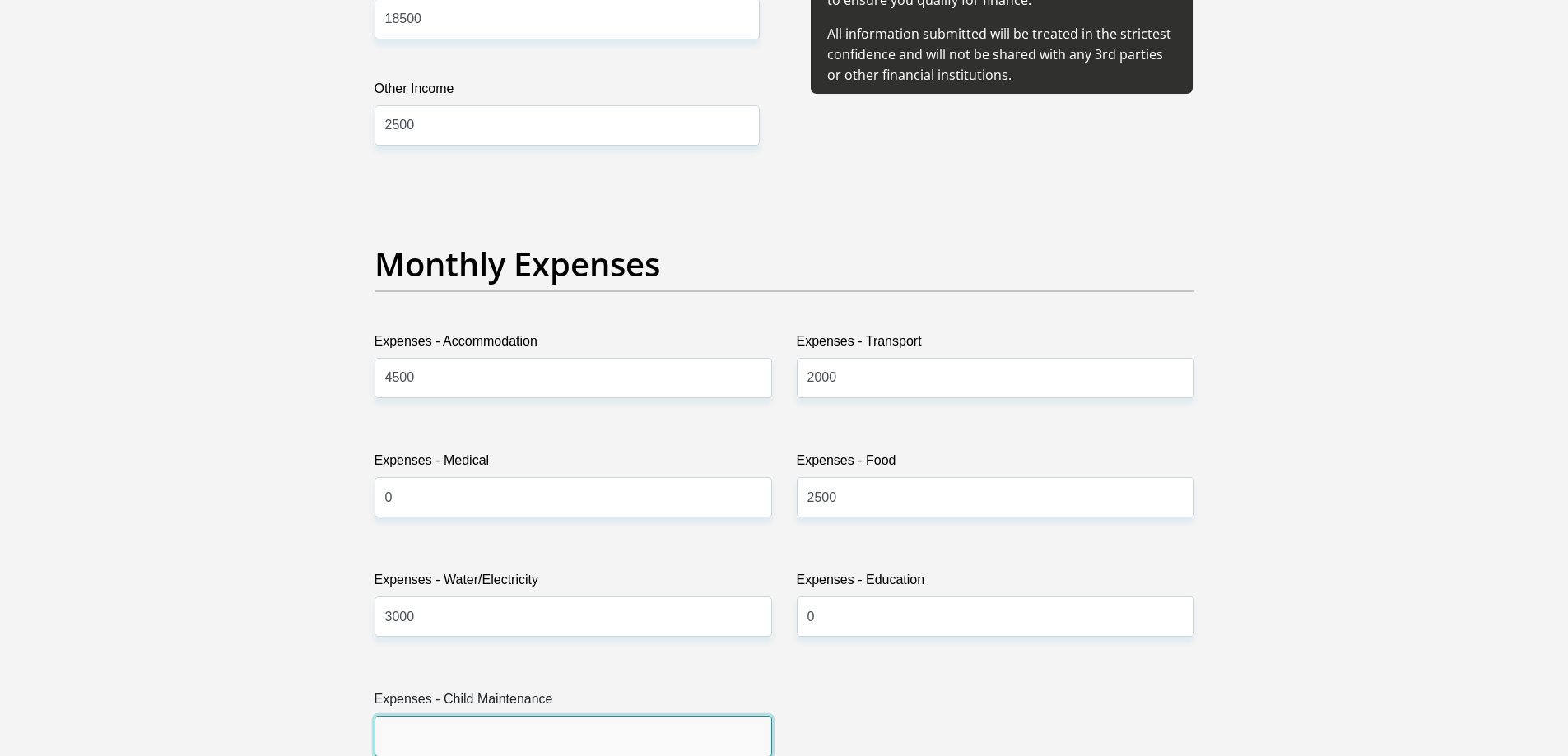
scroll to position [2149, 0]
type input "0"
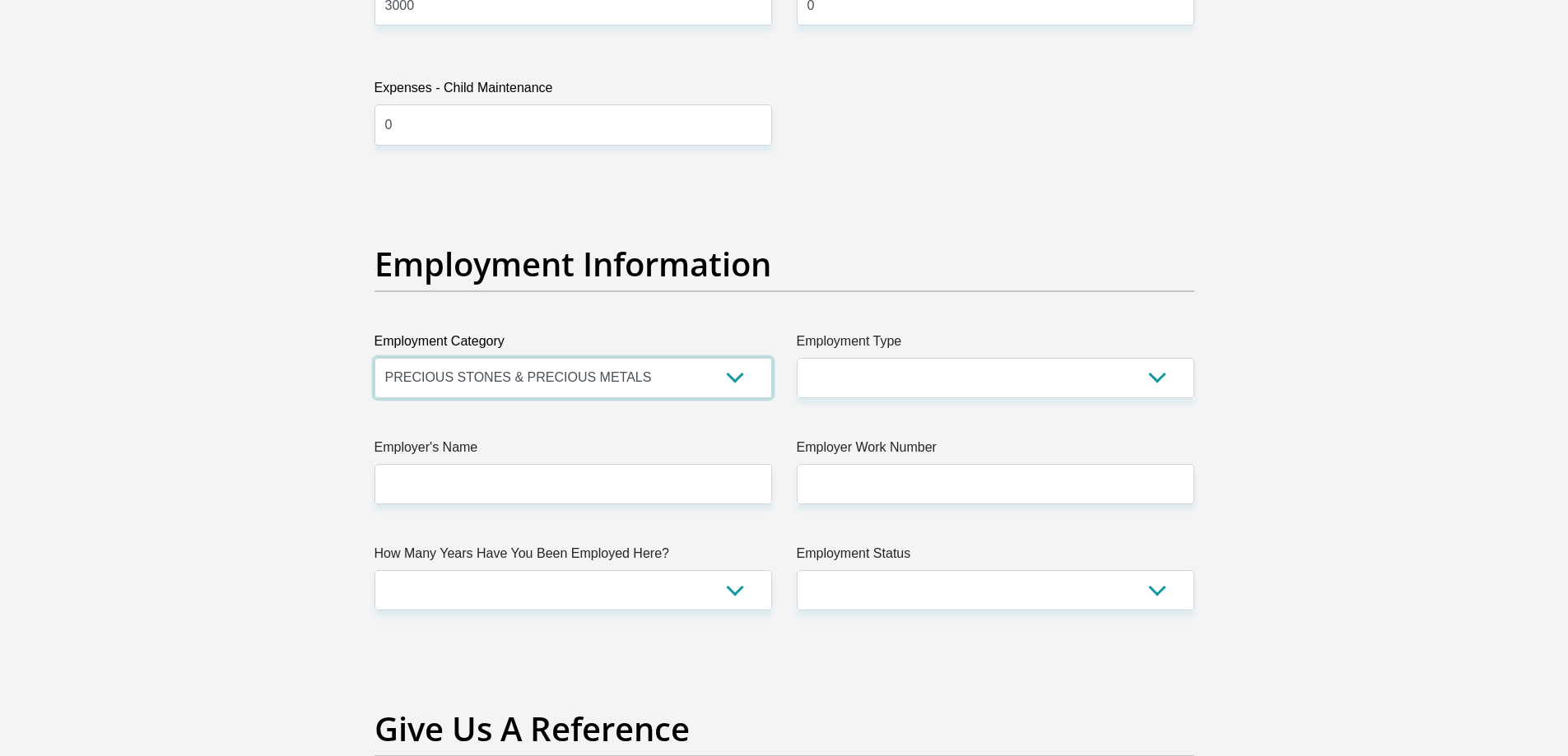
click at [720, 372] on select "AGRICULTURE ALCOHOL & TOBACCO CONSTRUCTION MATERIALS METALLURGY EQUIPMENT FOR R…" at bounding box center [573, 378] width 398 height 41
drag, startPoint x: 899, startPoint y: 223, endPoint x: 843, endPoint y: 276, distance: 77.1
click at [899, 223] on div "Title Mr Ms Mrs Dr Other First Name thariq Surname lutchman ID Number 920610532…" at bounding box center [784, 177] width 845 height 5356
drag, startPoint x: 741, startPoint y: 380, endPoint x: 731, endPoint y: 368, distance: 15.6
click at [741, 380] on select "AGRICULTURE ALCOHOL & TOBACCO CONSTRUCTION MATERIALS METALLURGY EQUIPMENT FOR R…" at bounding box center [573, 378] width 398 height 41
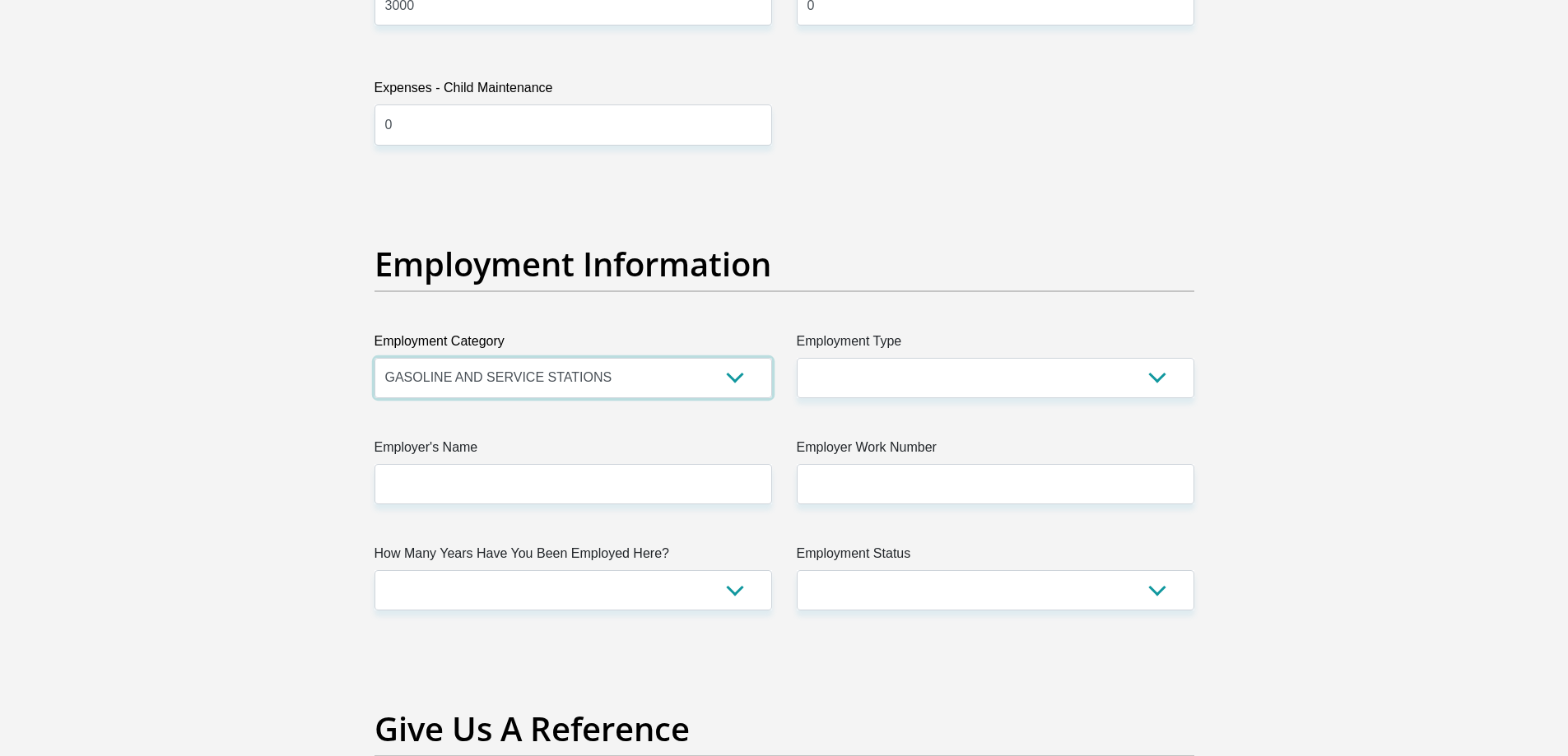
click at [374, 358] on select "AGRICULTURE ALCOHOL & TOBACCO CONSTRUCTION MATERIALS METALLURGY EQUIPMENT FOR R…" at bounding box center [573, 378] width 398 height 41
click at [756, 382] on select "AGRICULTURE ALCOHOL & TOBACCO CONSTRUCTION MATERIALS METALLURGY EQUIPMENT FOR R…" at bounding box center [573, 378] width 398 height 41
click at [374, 358] on select "AGRICULTURE ALCOHOL & TOBACCO CONSTRUCTION MATERIALS METALLURGY EQUIPMENT FOR R…" at bounding box center [573, 378] width 398 height 41
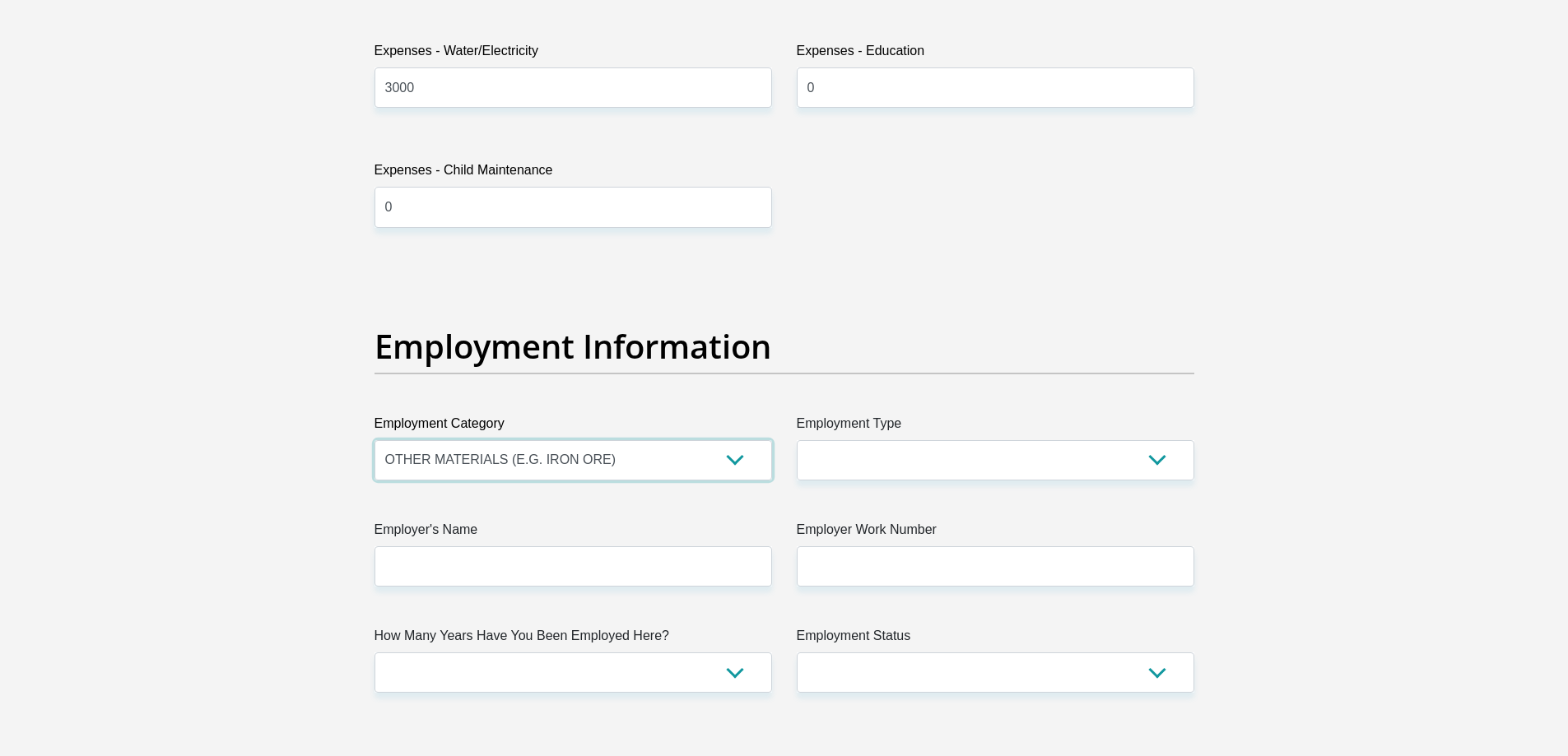
scroll to position [2512, 0]
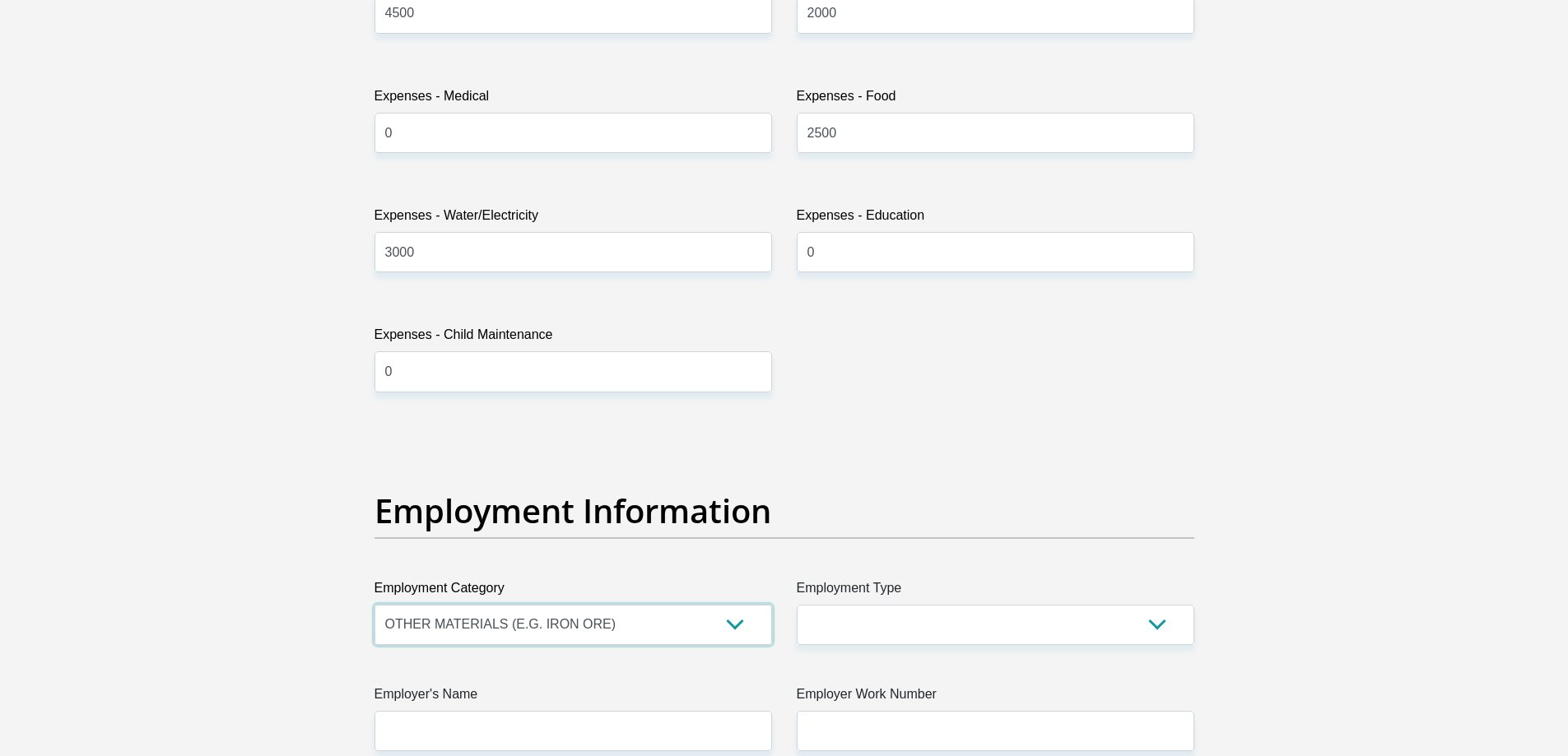
click at [737, 640] on select "AGRICULTURE ALCOHOL & TOBACCO CONSTRUCTION MATERIALS METALLURGY EQUIPMENT FOR R…" at bounding box center [573, 625] width 398 height 41
select select "13"
click at [374, 605] on select "AGRICULTURE ALCOHOL & TOBACCO CONSTRUCTION MATERIALS METALLURGY EQUIPMENT FOR R…" at bounding box center [573, 625] width 398 height 41
click at [968, 618] on select "College/Lecturer Craft Seller Creative Driver Executive Farmer Forces - Non Com…" at bounding box center [996, 625] width 398 height 41
select select "Manager"
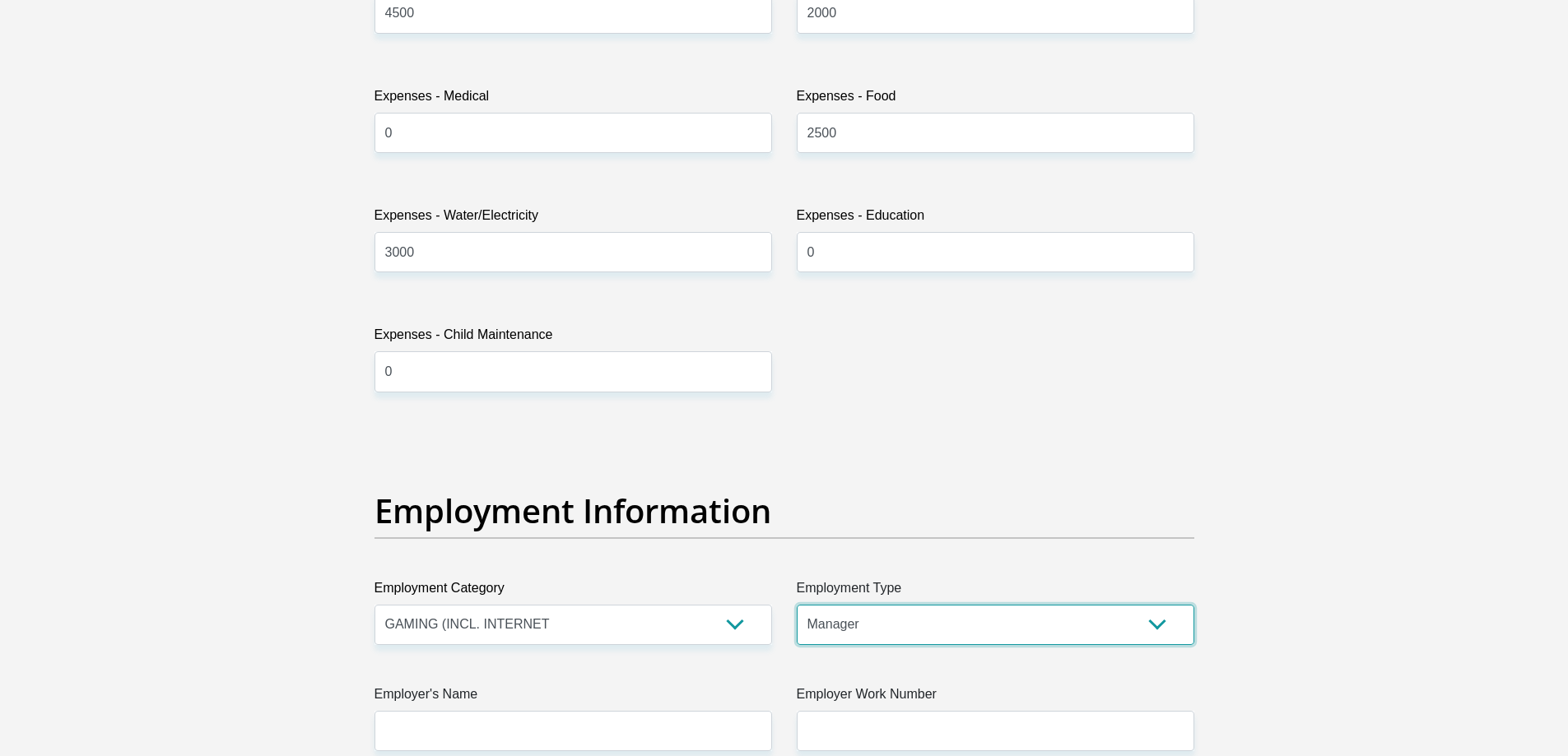
click at [797, 605] on select "College/Lecturer Craft Seller Creative Driver Executive Farmer Forces - Non Com…" at bounding box center [996, 625] width 398 height 41
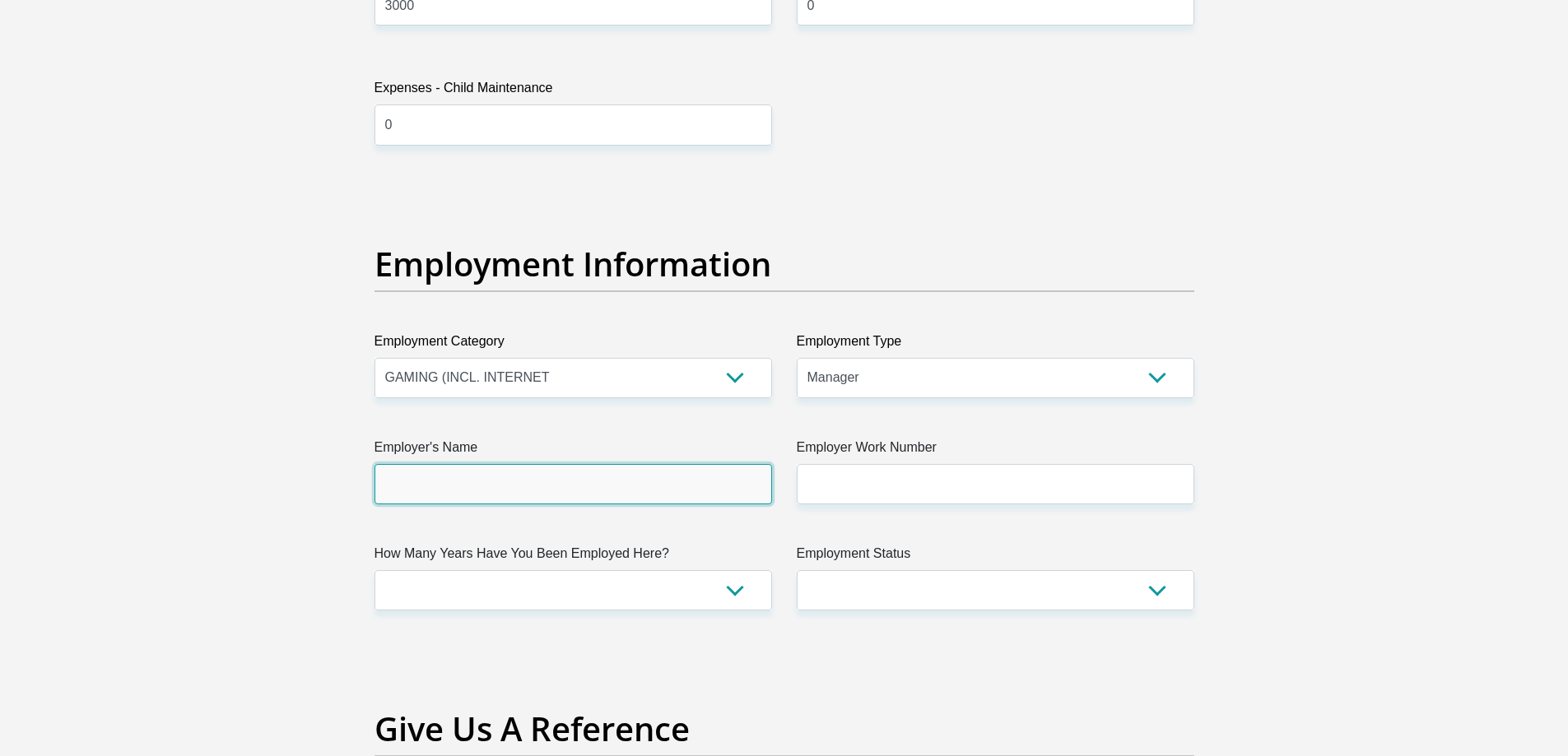
click at [639, 478] on input "Employer's Name" at bounding box center [573, 484] width 398 height 41
type input "S"
type input "Jgroup"
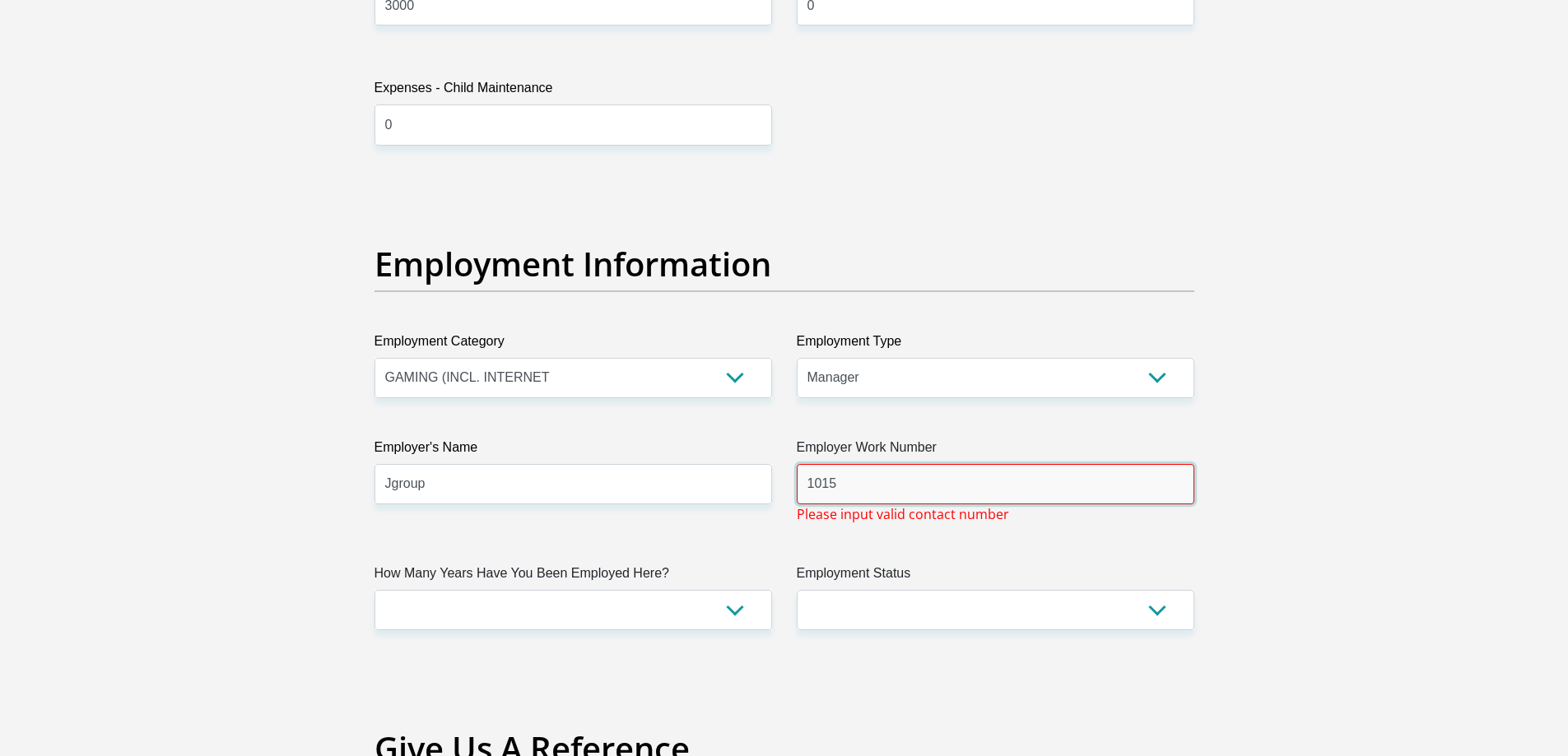
drag, startPoint x: 929, startPoint y: 486, endPoint x: 679, endPoint y: 474, distance: 250.3
click at [679, 475] on div "Title Mr Ms Mrs Dr Other First Name thariq Surname lutchman ID Number 920610532…" at bounding box center [784, 187] width 845 height 5376
type input "0333427000"
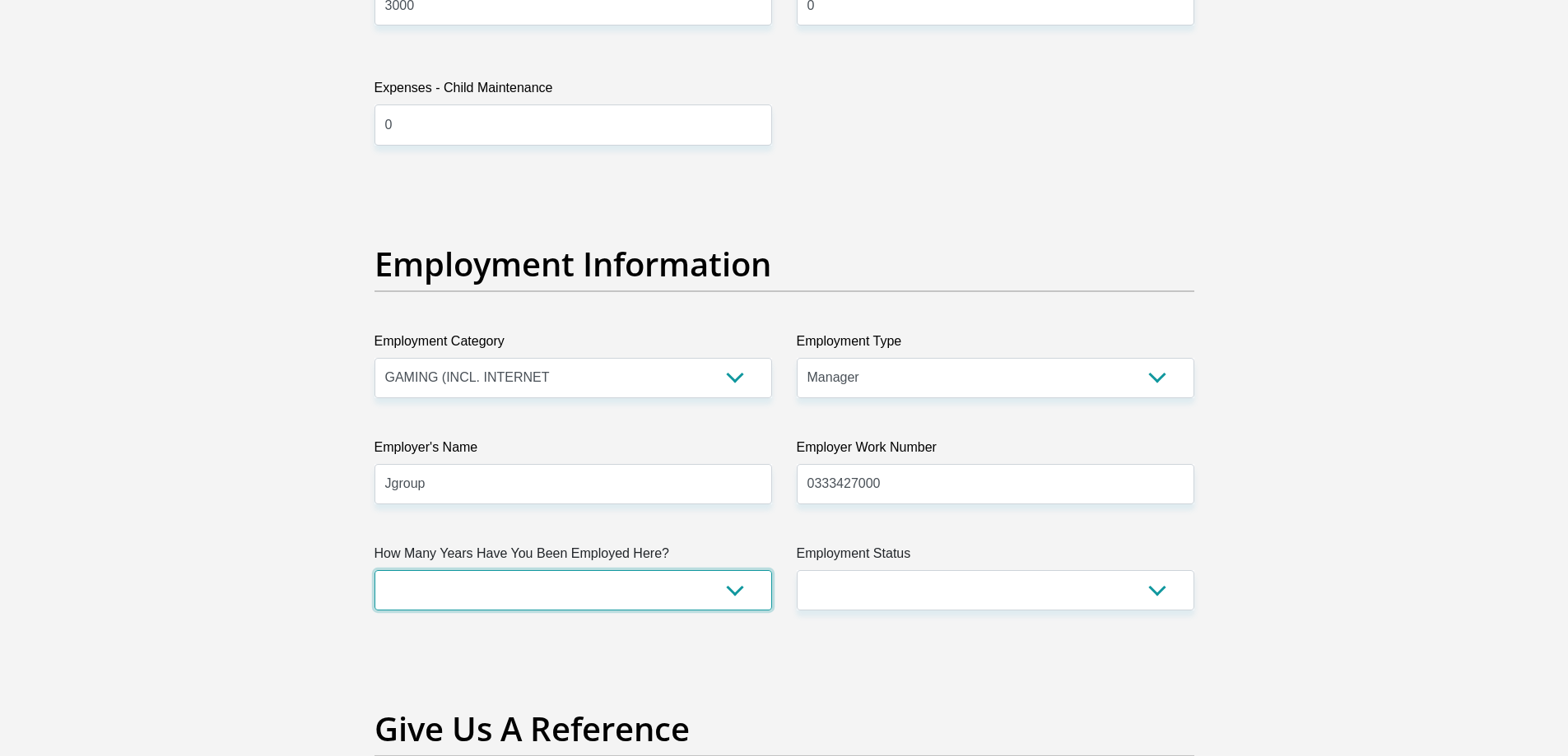
click at [656, 591] on select "less than 1 year 1-3 years 3-5 years 5+ years" at bounding box center [573, 591] width 398 height 41
select select "48"
click at [374, 571] on select "less than 1 year 1-3 years 3-5 years 5+ years" at bounding box center [573, 591] width 398 height 41
click at [1047, 579] on select "Permanent/Full-time Part-time/Casual Contract Worker Self-Employed Housewife Re…" at bounding box center [996, 591] width 398 height 41
select select "1"
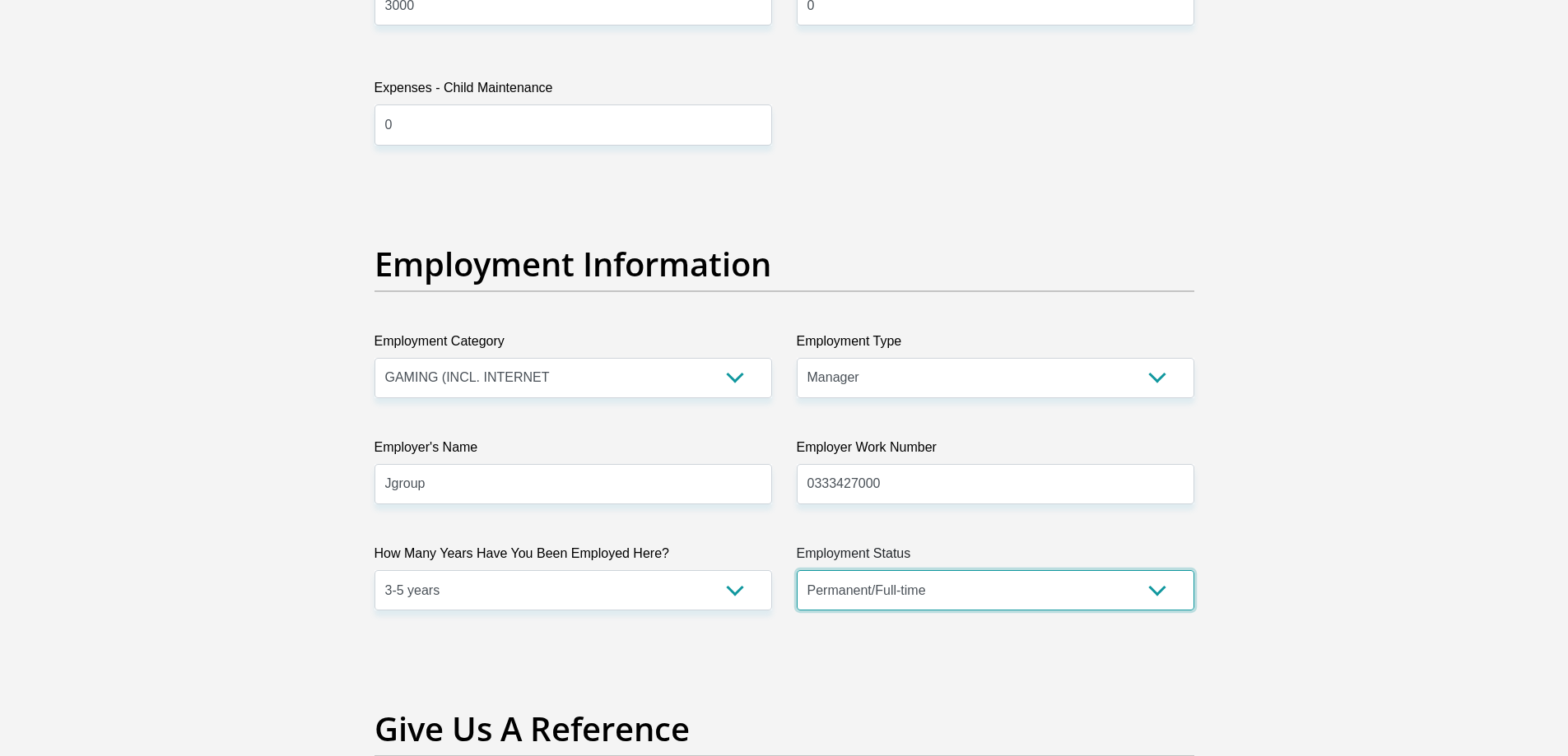
click at [797, 571] on select "Permanent/Full-time Part-time/Casual Contract Worker Self-Employed Housewife Re…" at bounding box center [996, 591] width 398 height 41
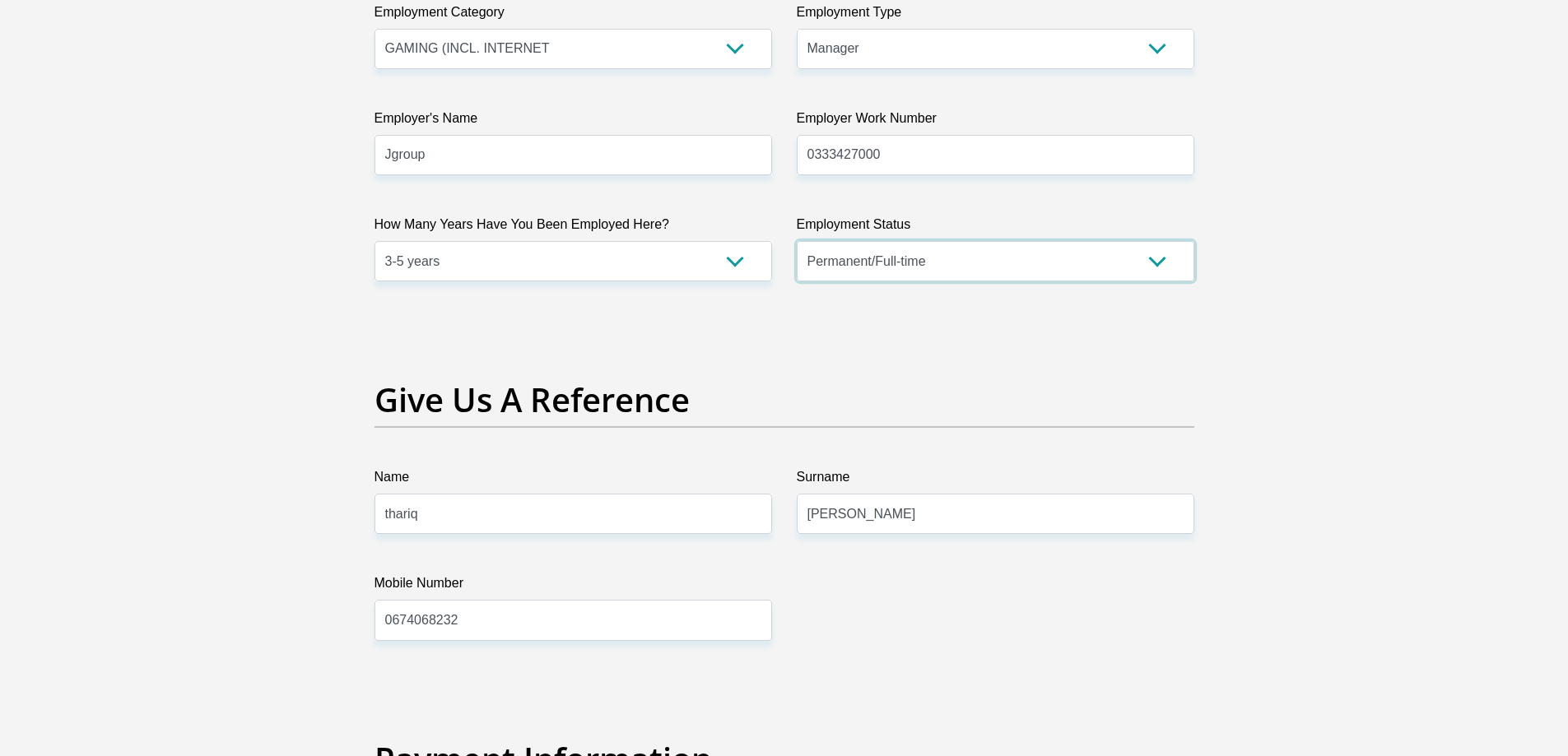
scroll to position [3335, 0]
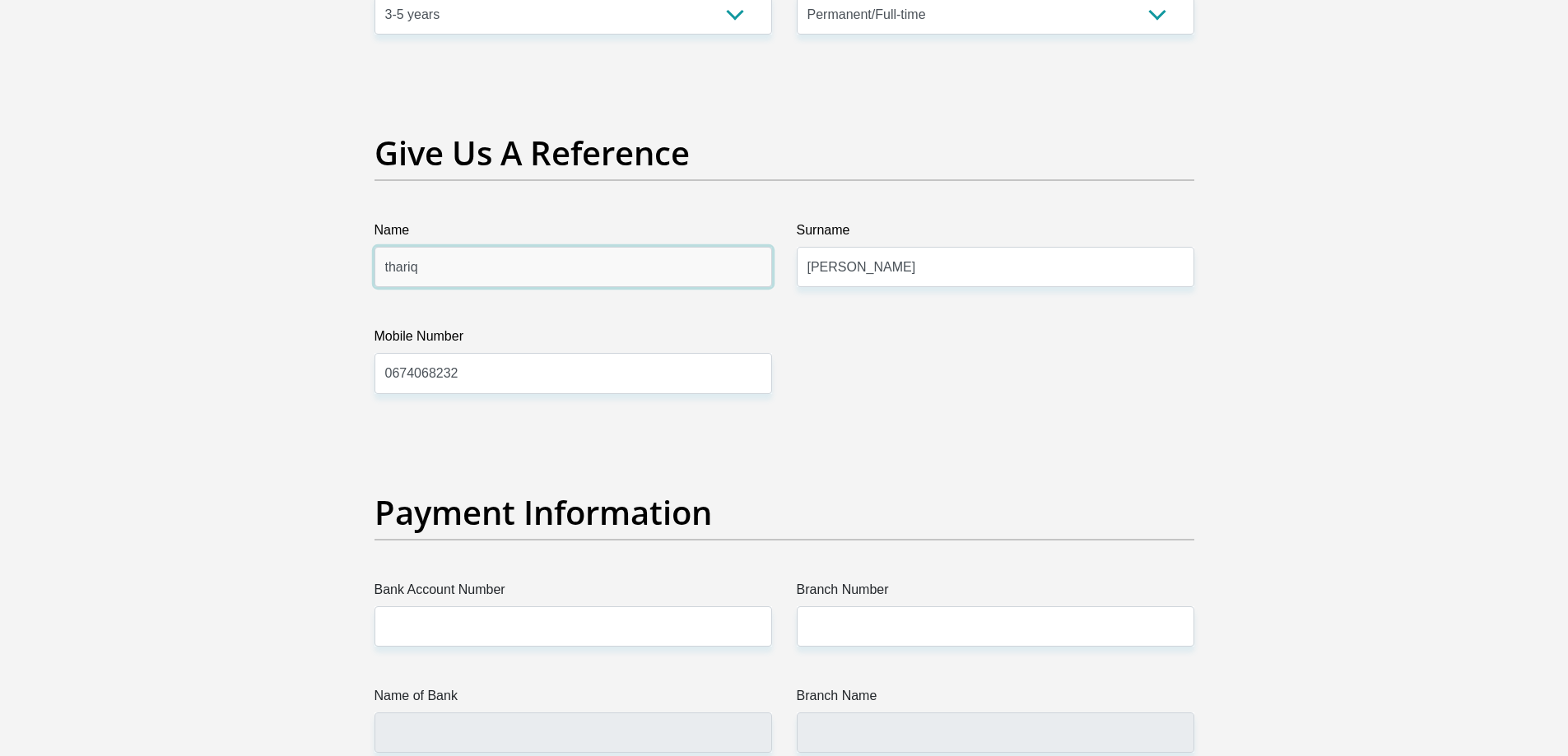
drag, startPoint x: 518, startPoint y: 256, endPoint x: 51, endPoint y: 235, distance: 467.5
type input "saeed"
type input "john"
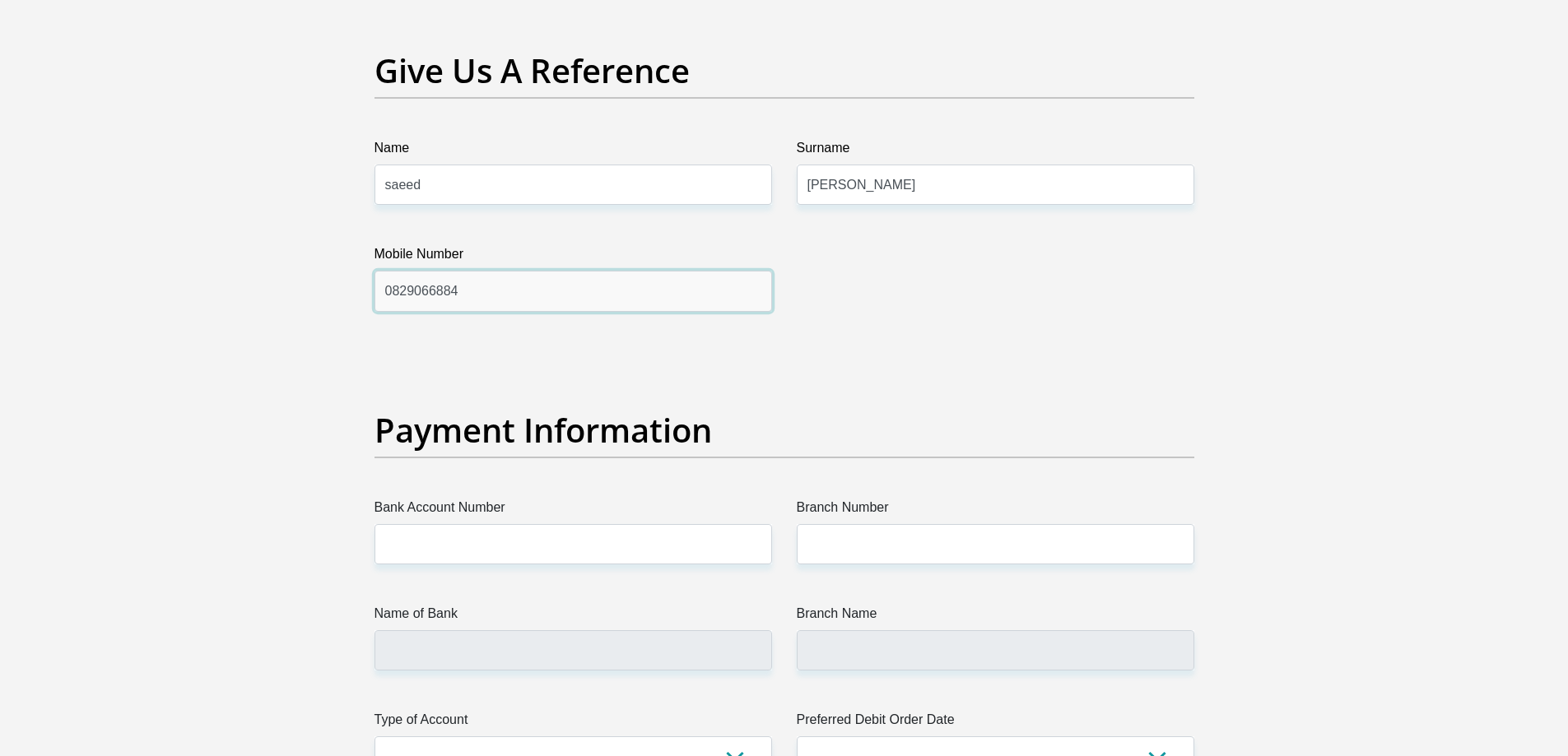
scroll to position [3500, 0]
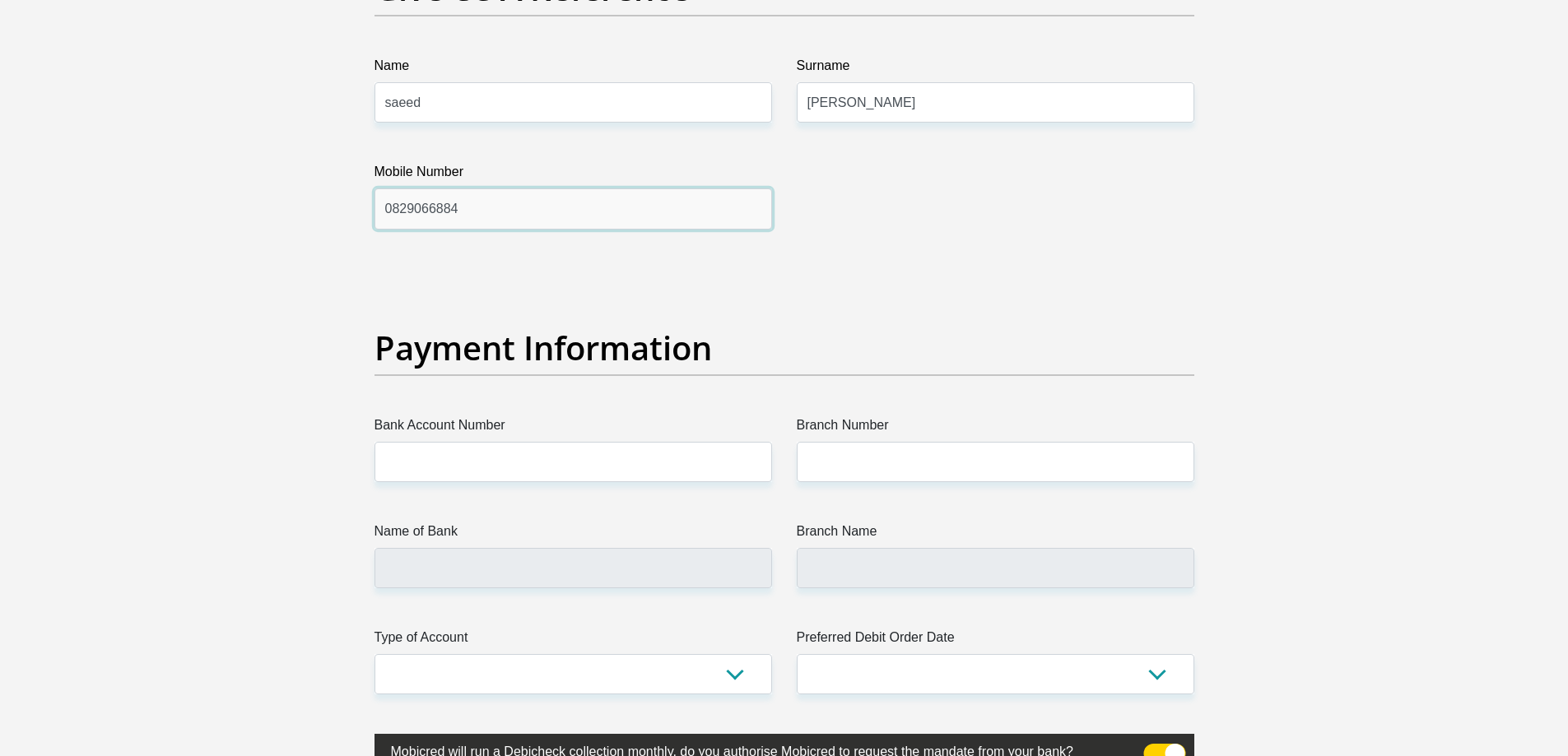
type input "0829066884"
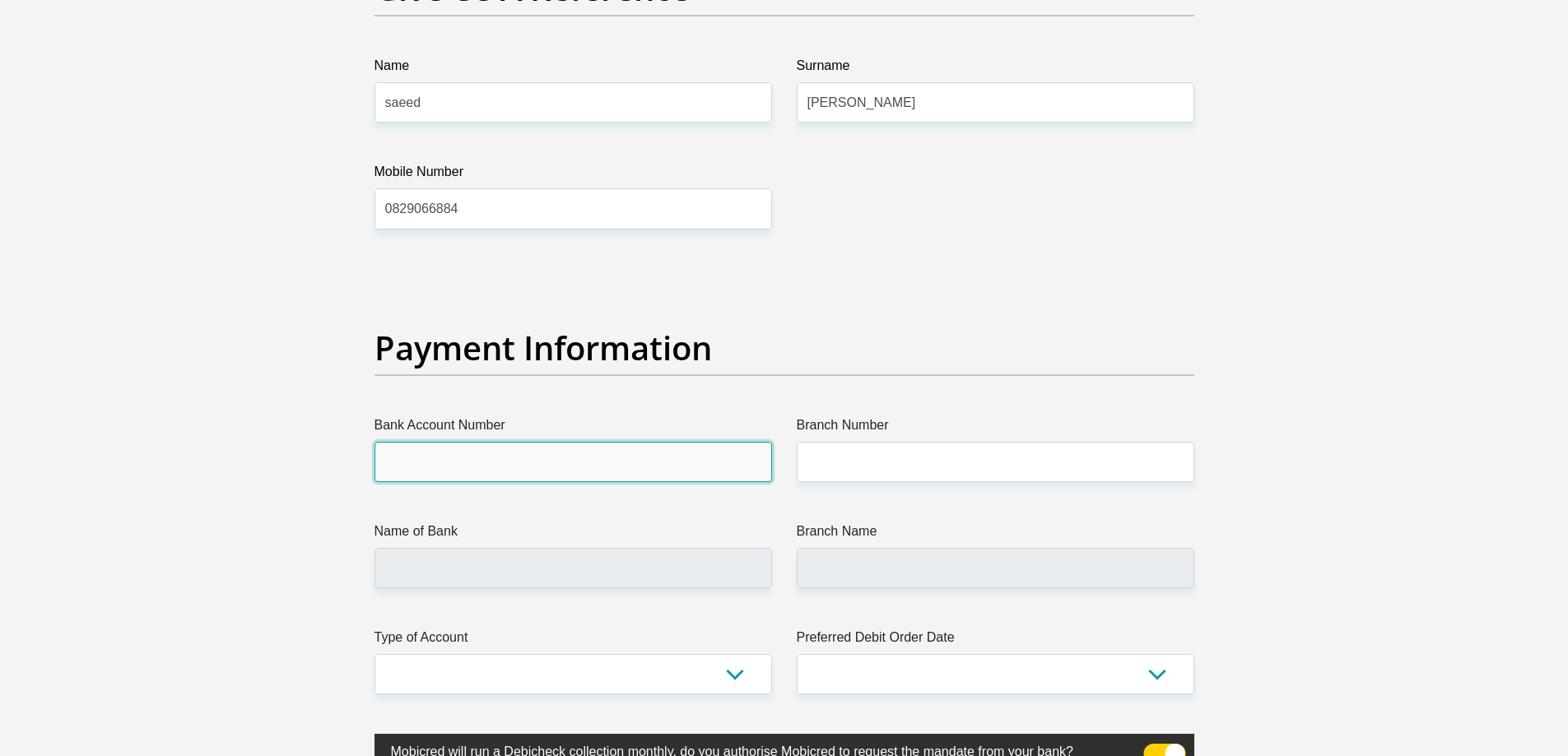
click at [468, 472] on input "Bank Account Number" at bounding box center [573, 462] width 398 height 41
type input "f"
type input "62706382121"
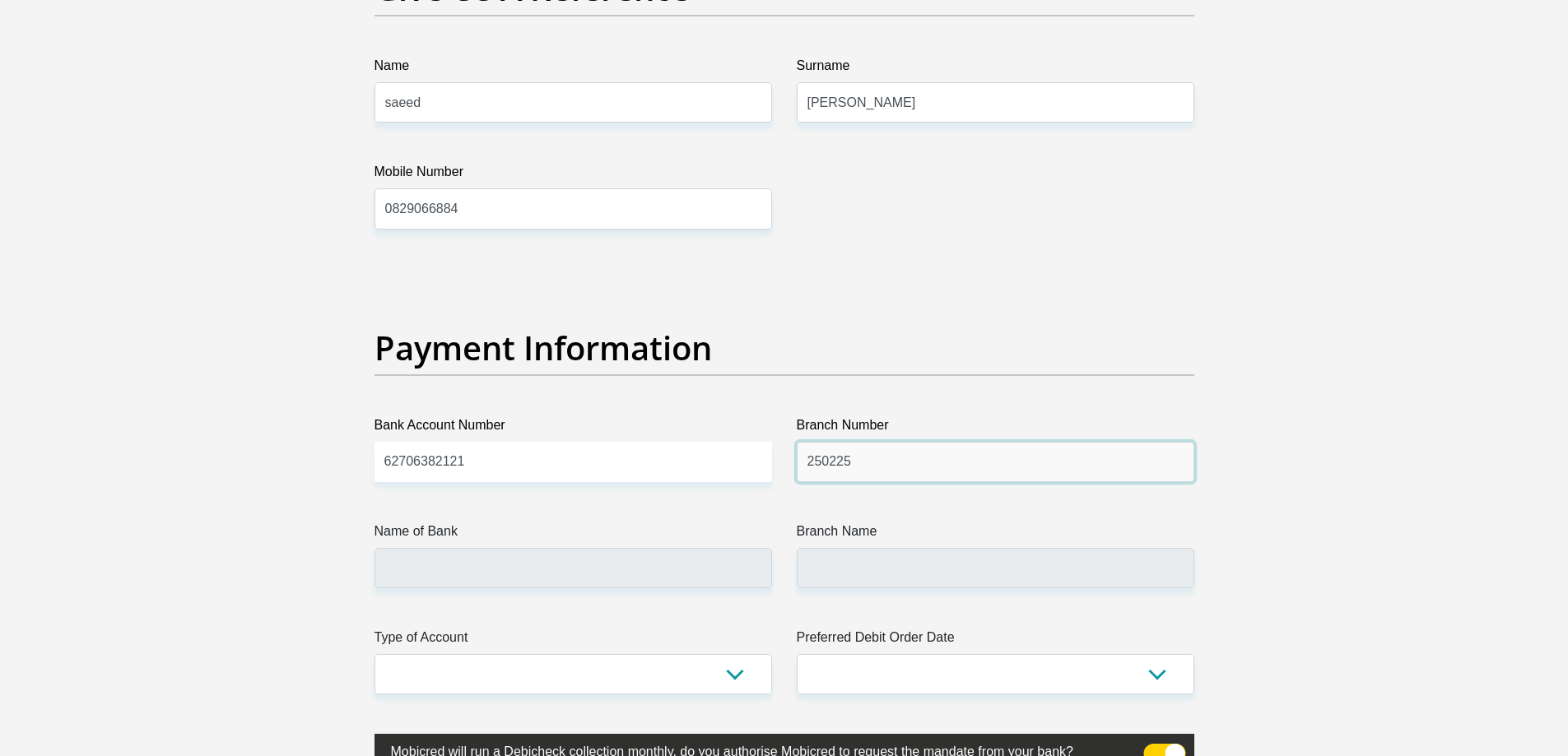
type input "250225"
click at [489, 578] on input "Name of Bank" at bounding box center [573, 568] width 398 height 41
click at [536, 564] on input "Name of Bank" at bounding box center [573, 568] width 398 height 41
drag, startPoint x: 874, startPoint y: 546, endPoint x: 876, endPoint y: 561, distance: 15.1
click at [876, 554] on div "Branch Name" at bounding box center [996, 555] width 398 height 67
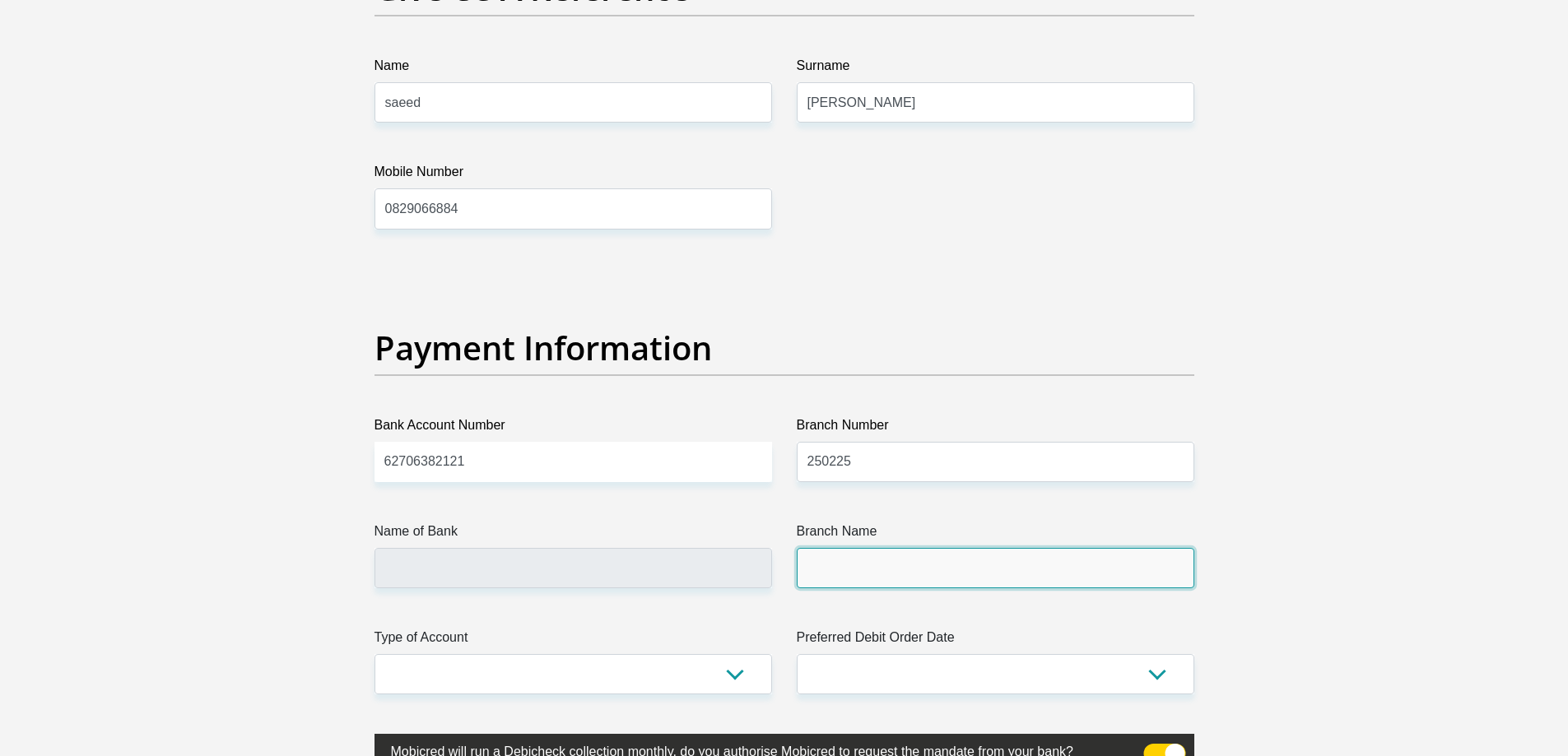
click at [876, 561] on input "Branch Name" at bounding box center [996, 568] width 398 height 41
click at [609, 572] on input "Name of Bank" at bounding box center [573, 568] width 398 height 41
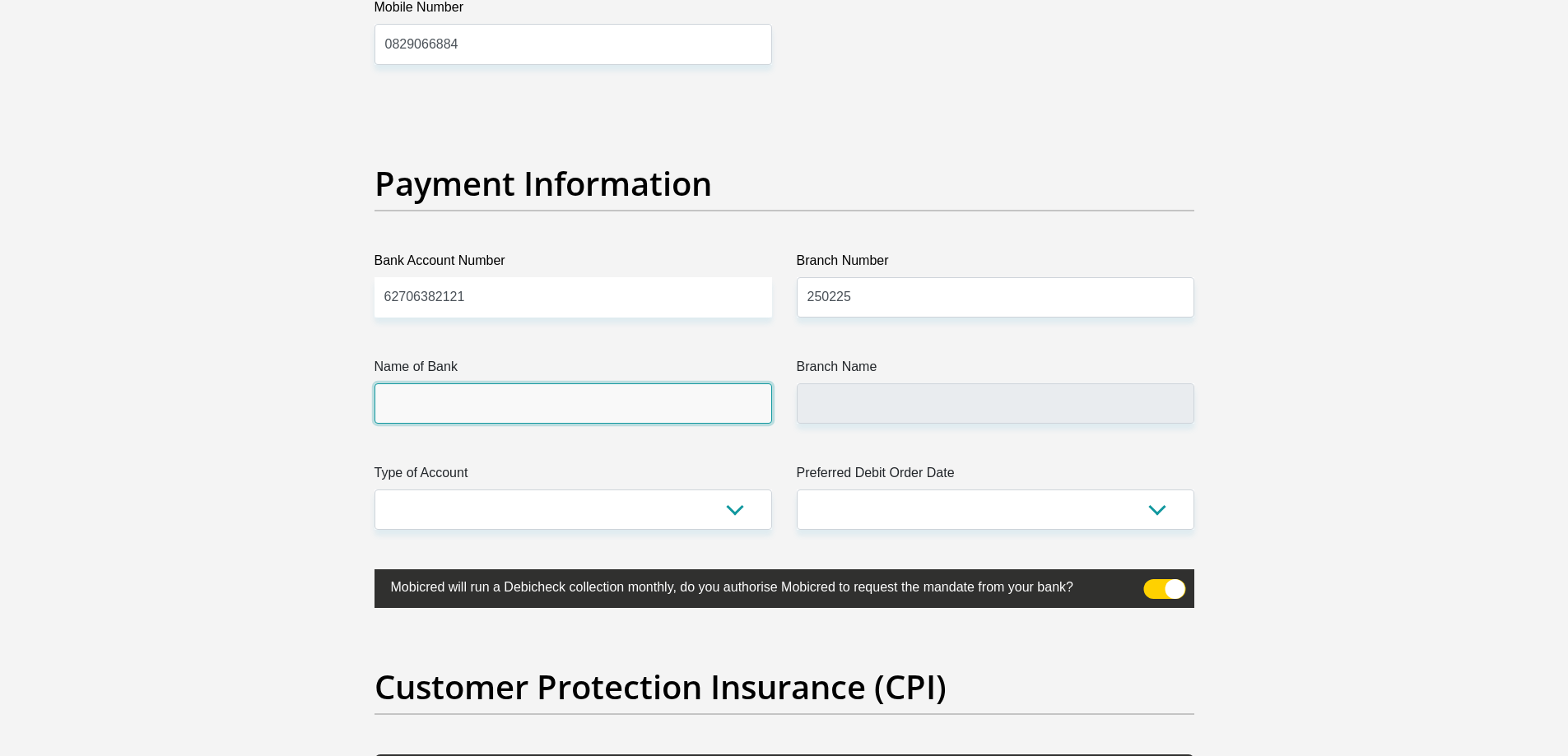
scroll to position [3829, 0]
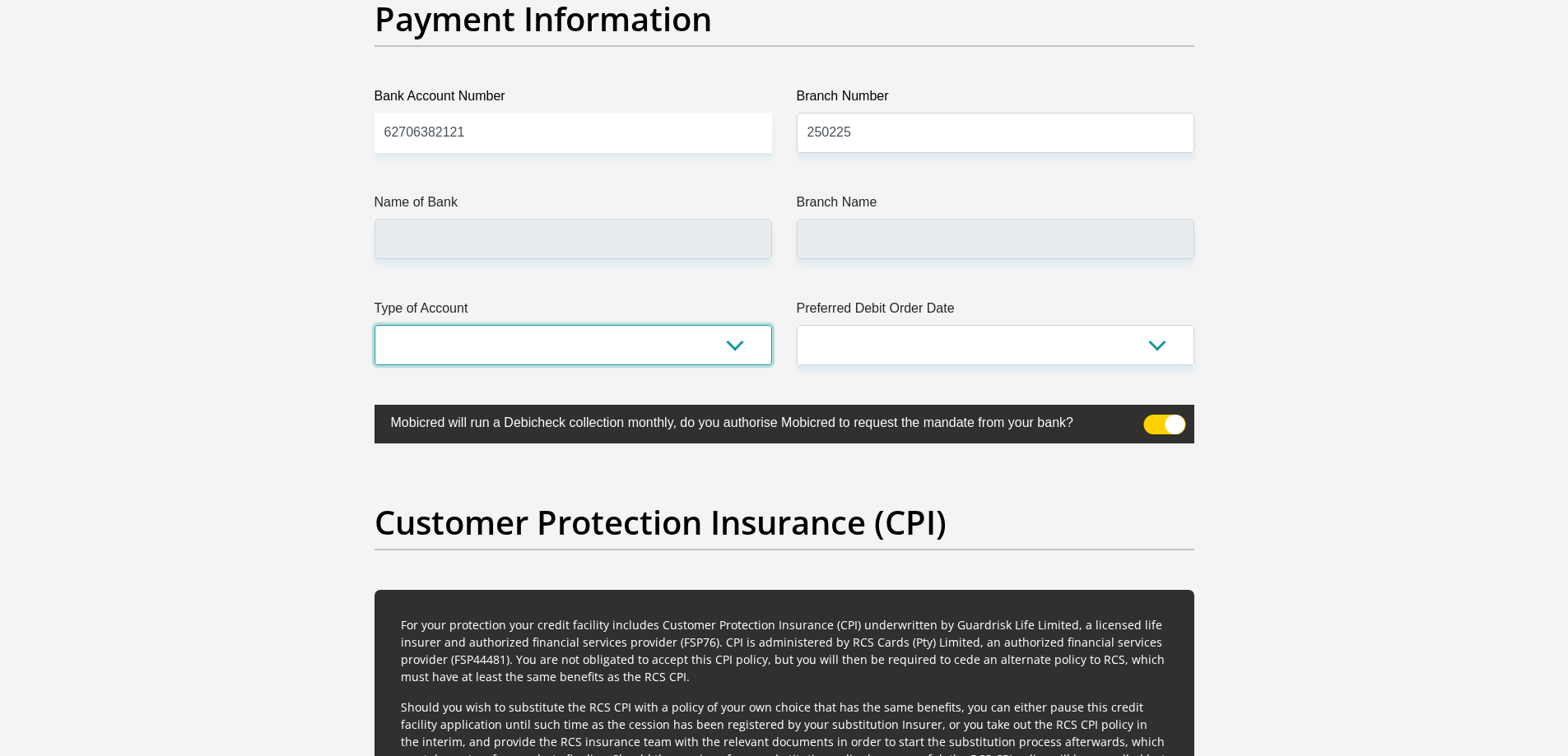
click at [687, 347] on select "Cheque Savings" at bounding box center [573, 345] width 398 height 41
select select "CUR"
click at [374, 326] on select "Cheque Savings" at bounding box center [573, 345] width 398 height 41
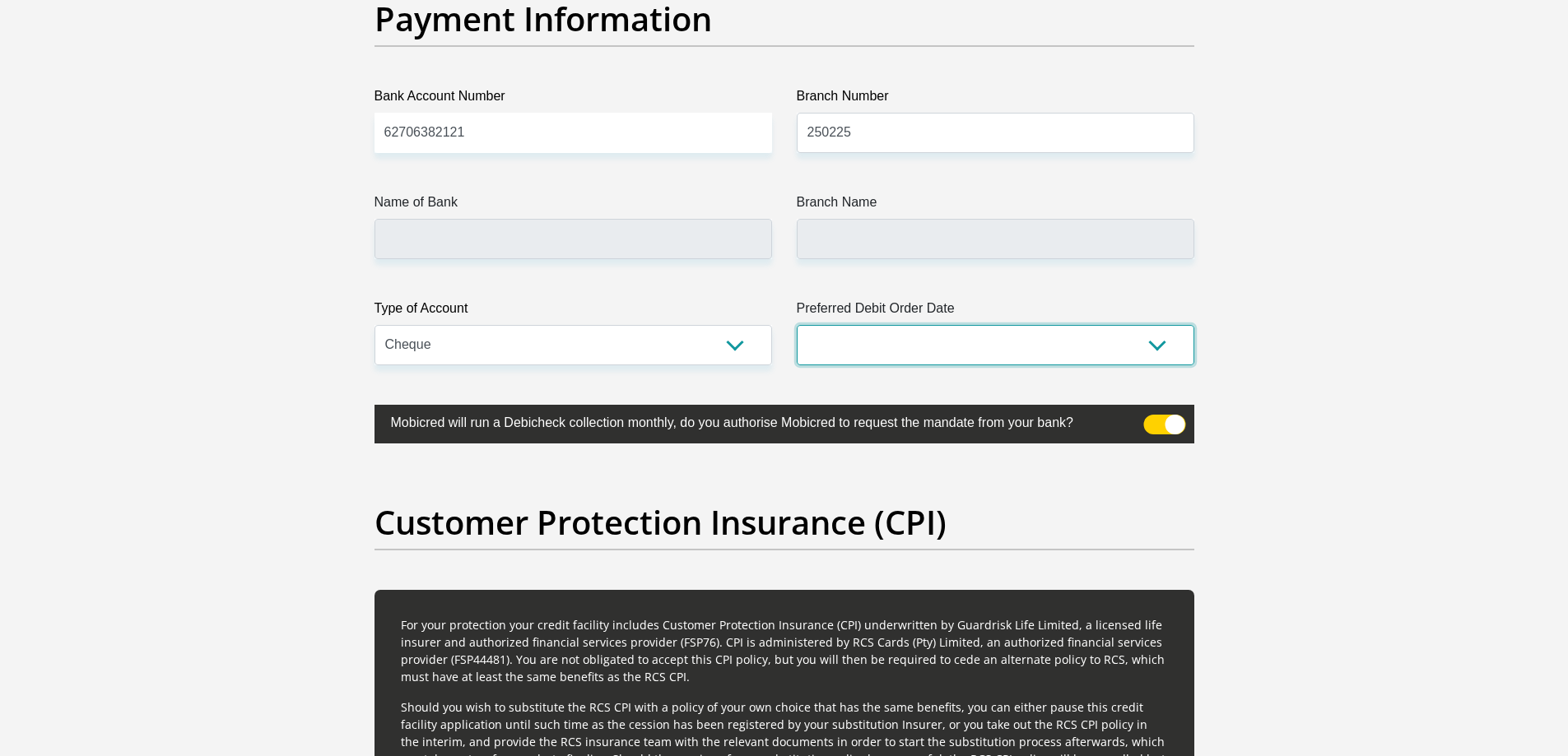
click at [855, 345] on select "1st 2nd 3rd 4th 5th 7th 18th 19th 20th 21st 22nd 23rd 24th 25th 26th 27th 28th …" at bounding box center [996, 345] width 398 height 41
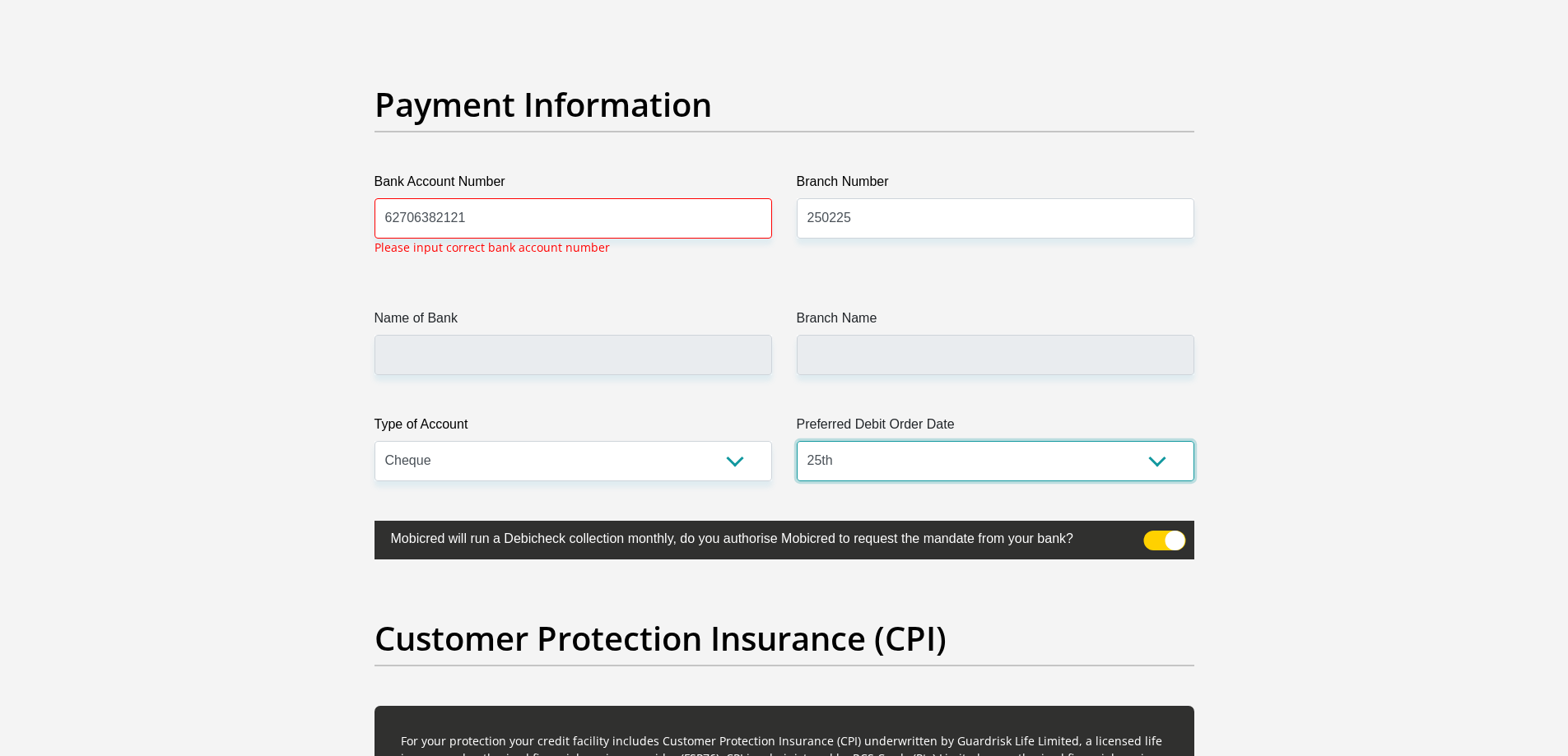
click at [797, 442] on select "1st 2nd 3rd 4th 5th 7th 18th 19th 20th 21st 22nd 23rd 24th 25th 26th 27th 28th …" at bounding box center [996, 461] width 398 height 41
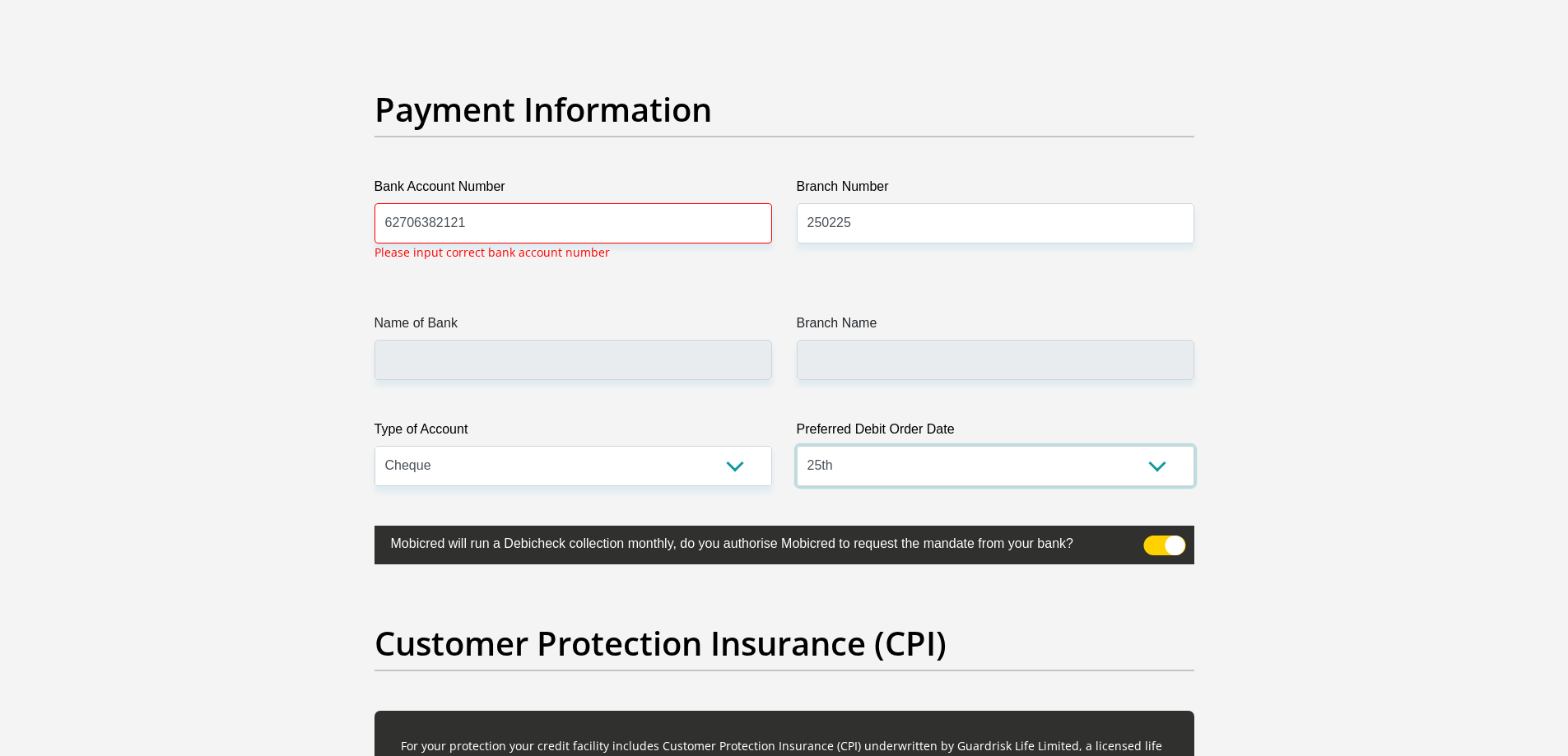
scroll to position [3736, 0]
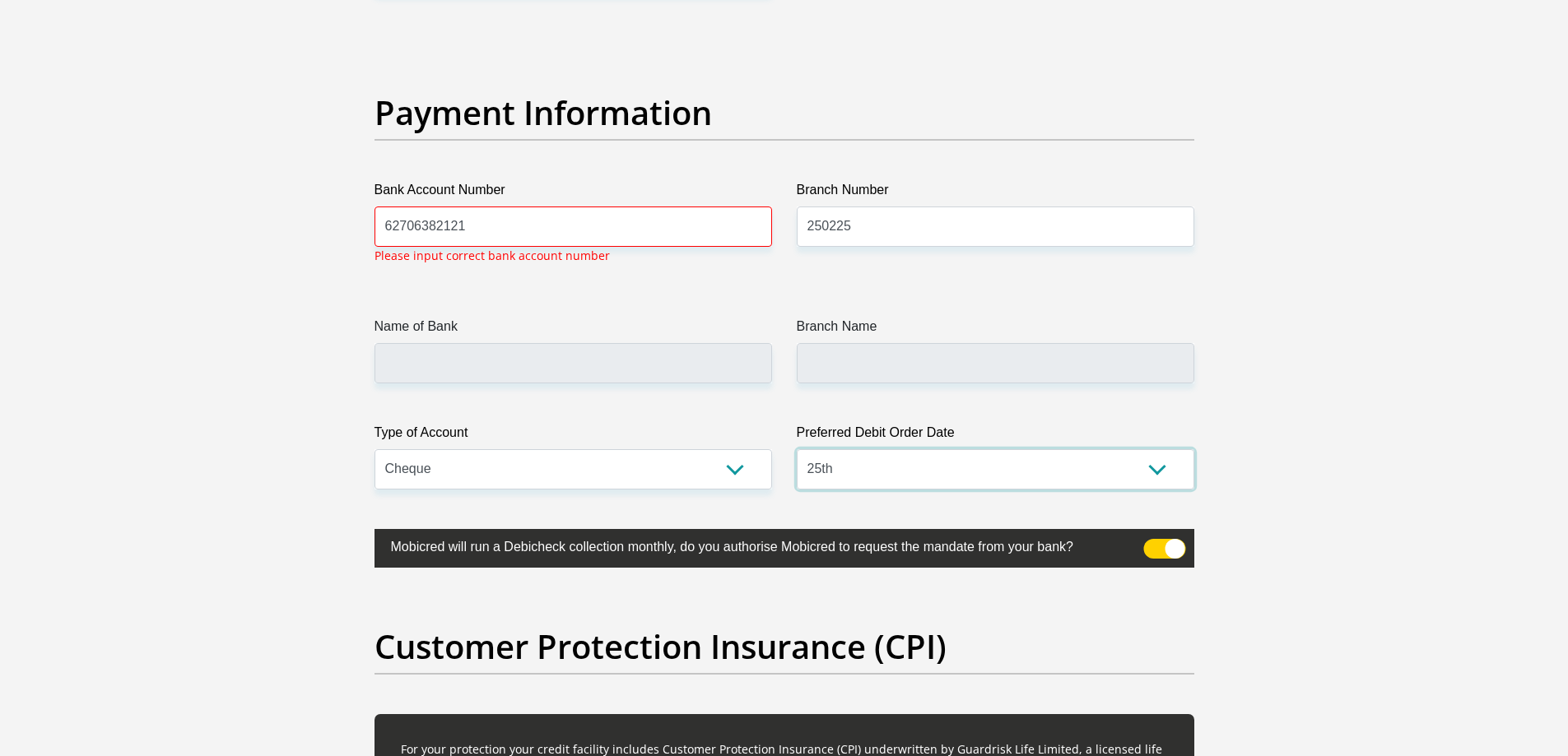
click at [1043, 472] on select "1st 2nd 3rd 4th 5th 7th 18th 19th 20th 21st 22nd 23rd 24th 25th 26th 27th 28th …" at bounding box center [996, 469] width 398 height 41
select select "26"
click at [797, 449] on select "1st 2nd 3rd 4th 5th 7th 18th 19th 20th 21st 22nd 23rd 24th 25th 26th 27th 28th …" at bounding box center [996, 469] width 398 height 41
drag, startPoint x: 527, startPoint y: 224, endPoint x: 275, endPoint y: 215, distance: 252.2
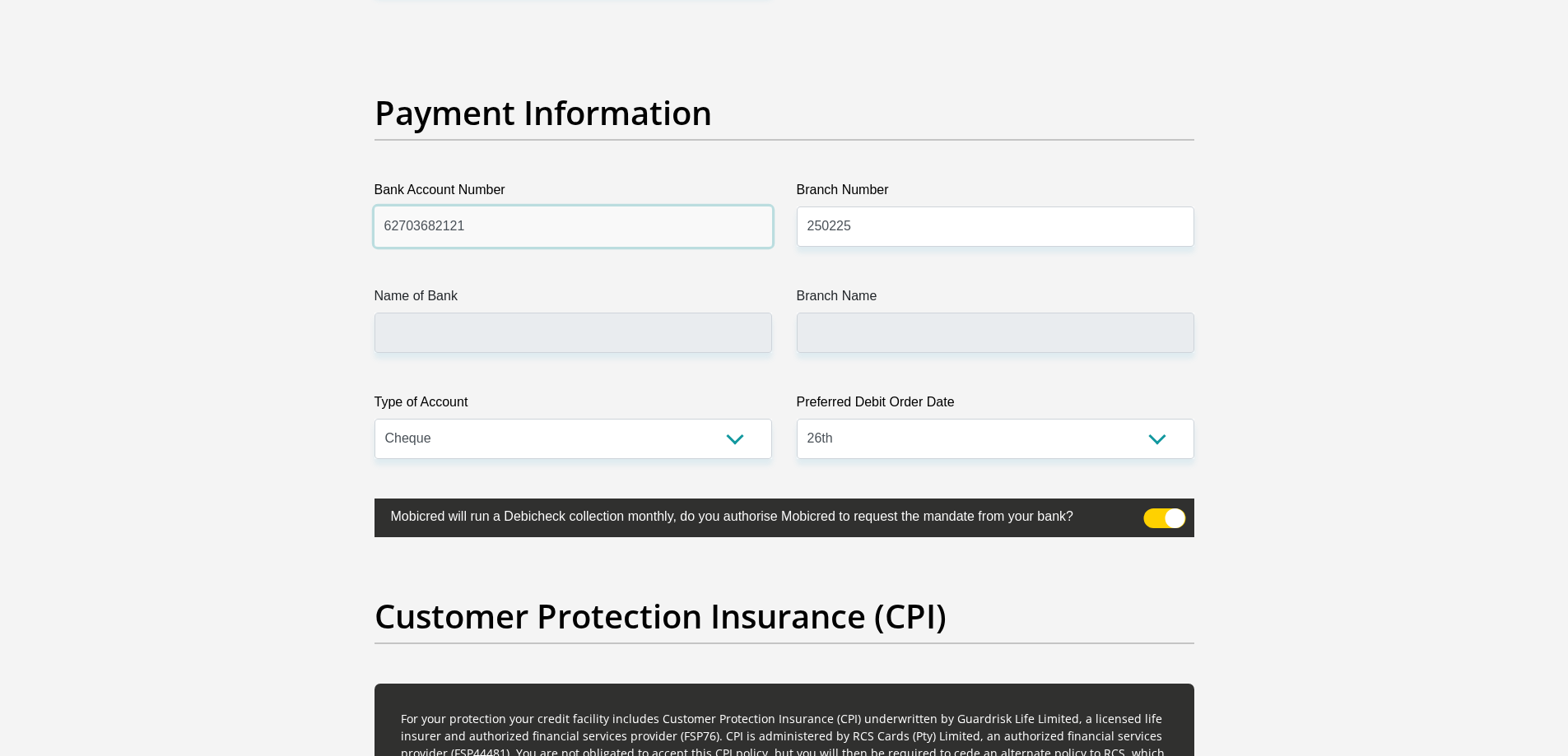
drag, startPoint x: 491, startPoint y: 218, endPoint x: 312, endPoint y: 225, distance: 179.1
drag, startPoint x: 515, startPoint y: 226, endPoint x: 77, endPoint y: 251, distance: 438.7
drag, startPoint x: 451, startPoint y: 229, endPoint x: 344, endPoint y: 217, distance: 107.7
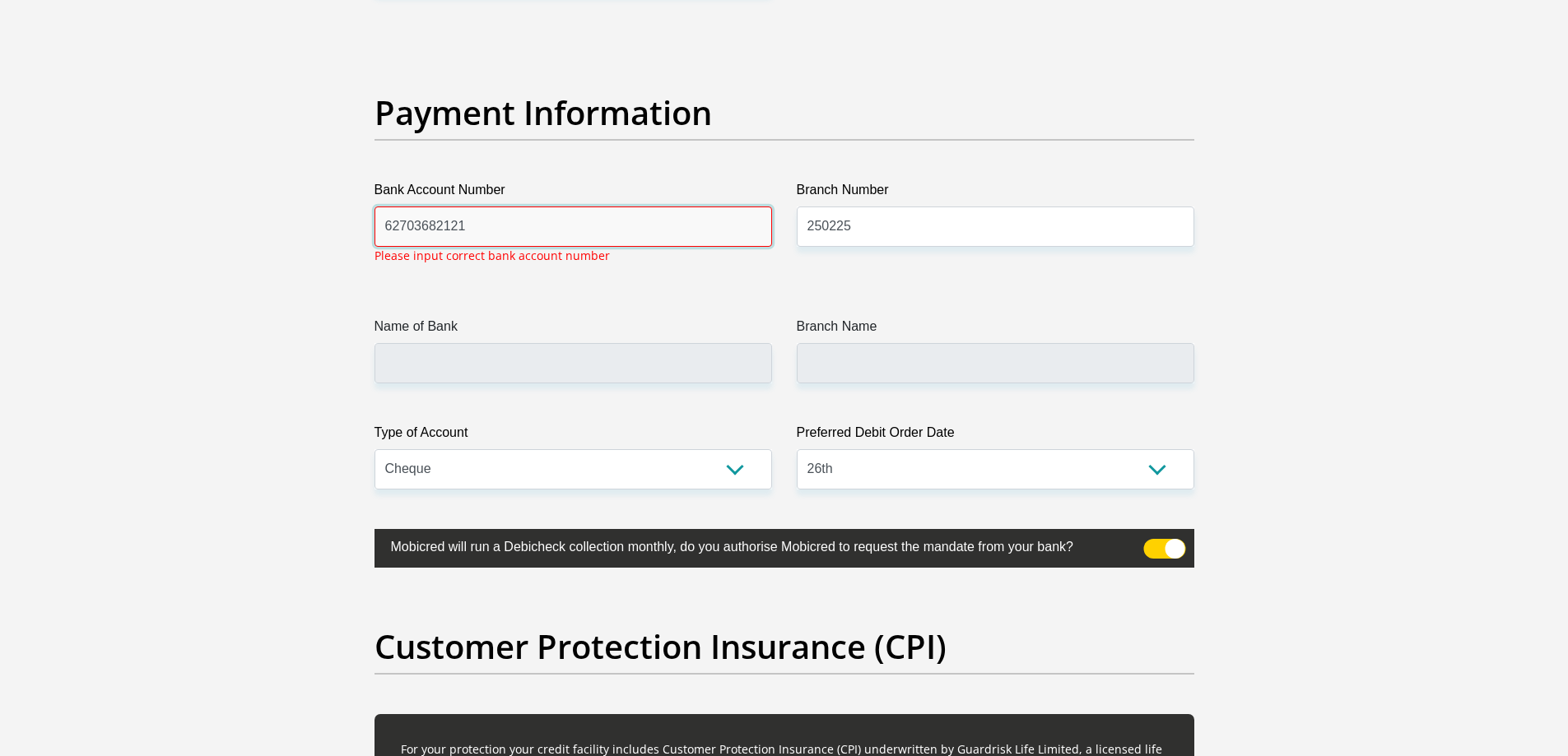
type input "62703682121"
type input "250655"
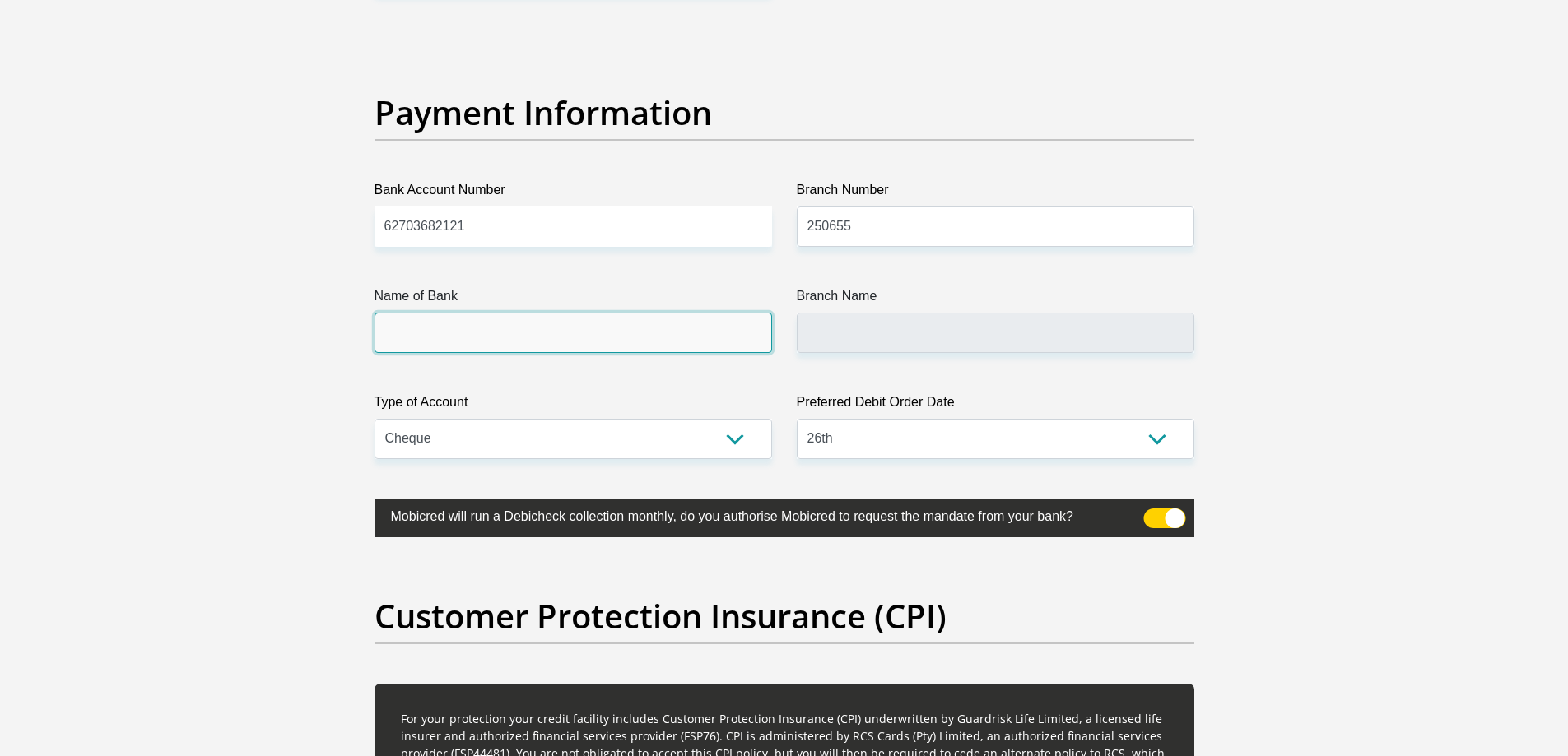
type input "FIRSTRAND BANK"
type input "BRANCH 560"
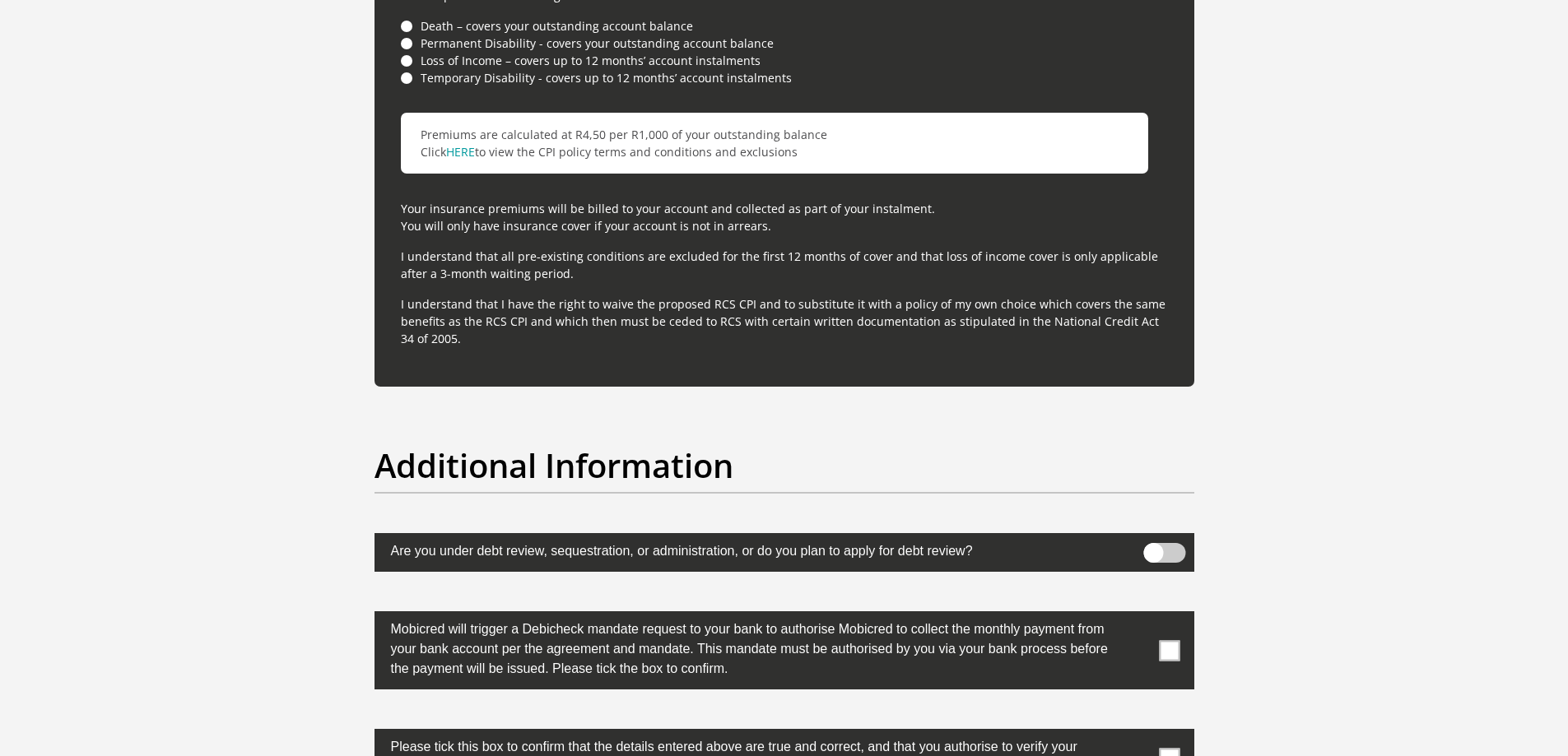
scroll to position [4888, 0]
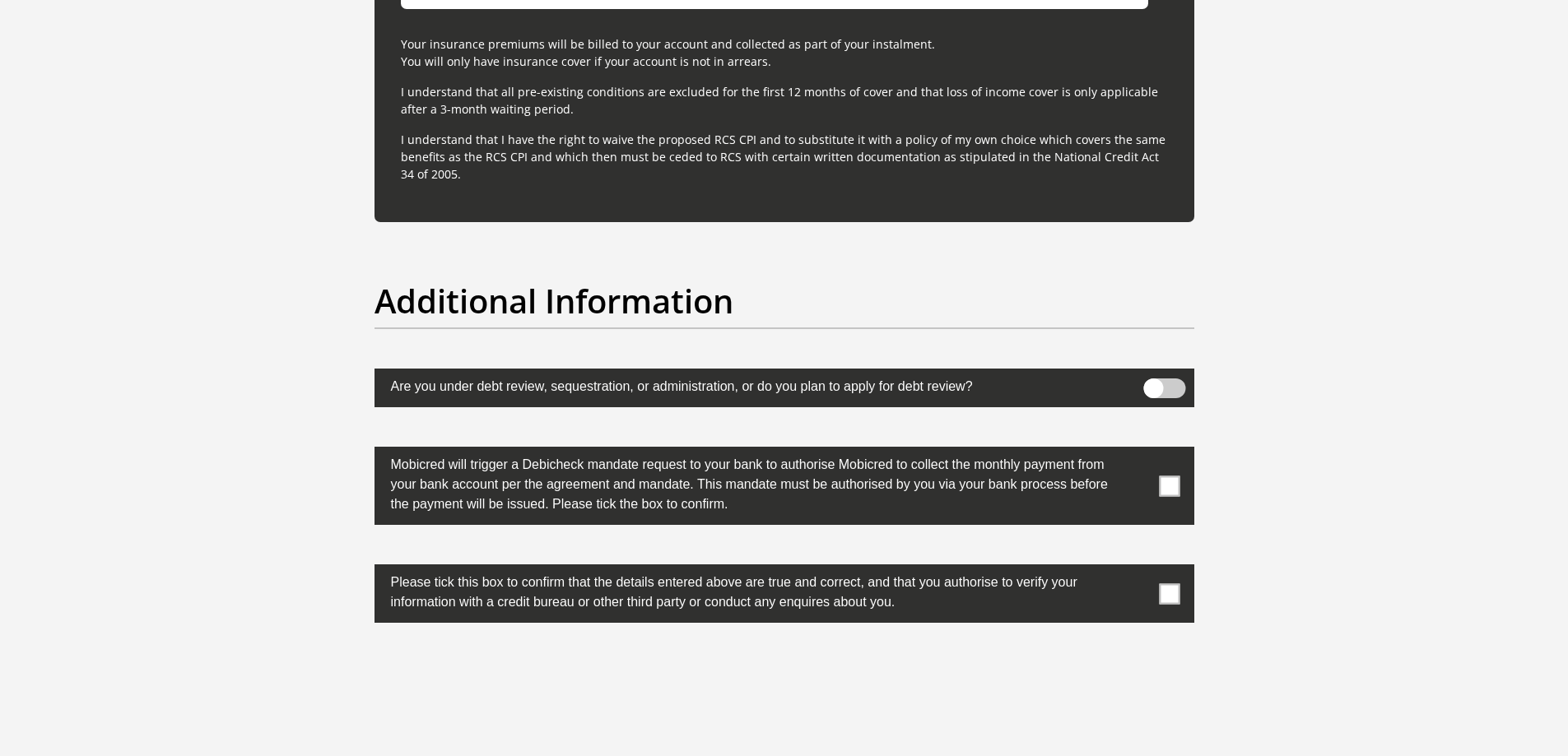
click at [1174, 492] on span at bounding box center [1169, 486] width 21 height 21
click at [1137, 451] on input "checkbox" at bounding box center [1137, 451] width 0 height 0
click at [1168, 599] on span at bounding box center [1169, 593] width 21 height 21
click at [1137, 569] on input "checkbox" at bounding box center [1137, 569] width 0 height 0
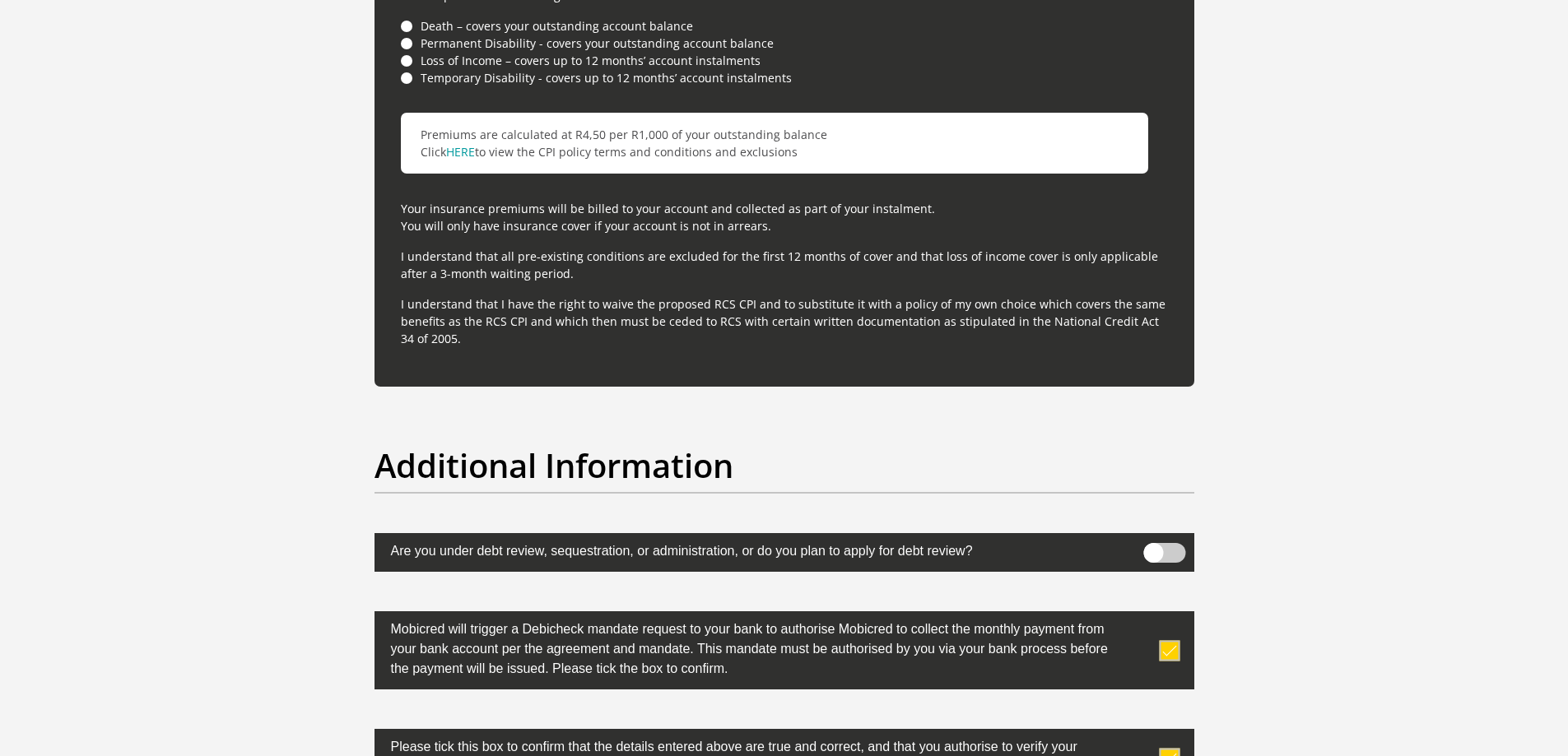
scroll to position [5149, 0]
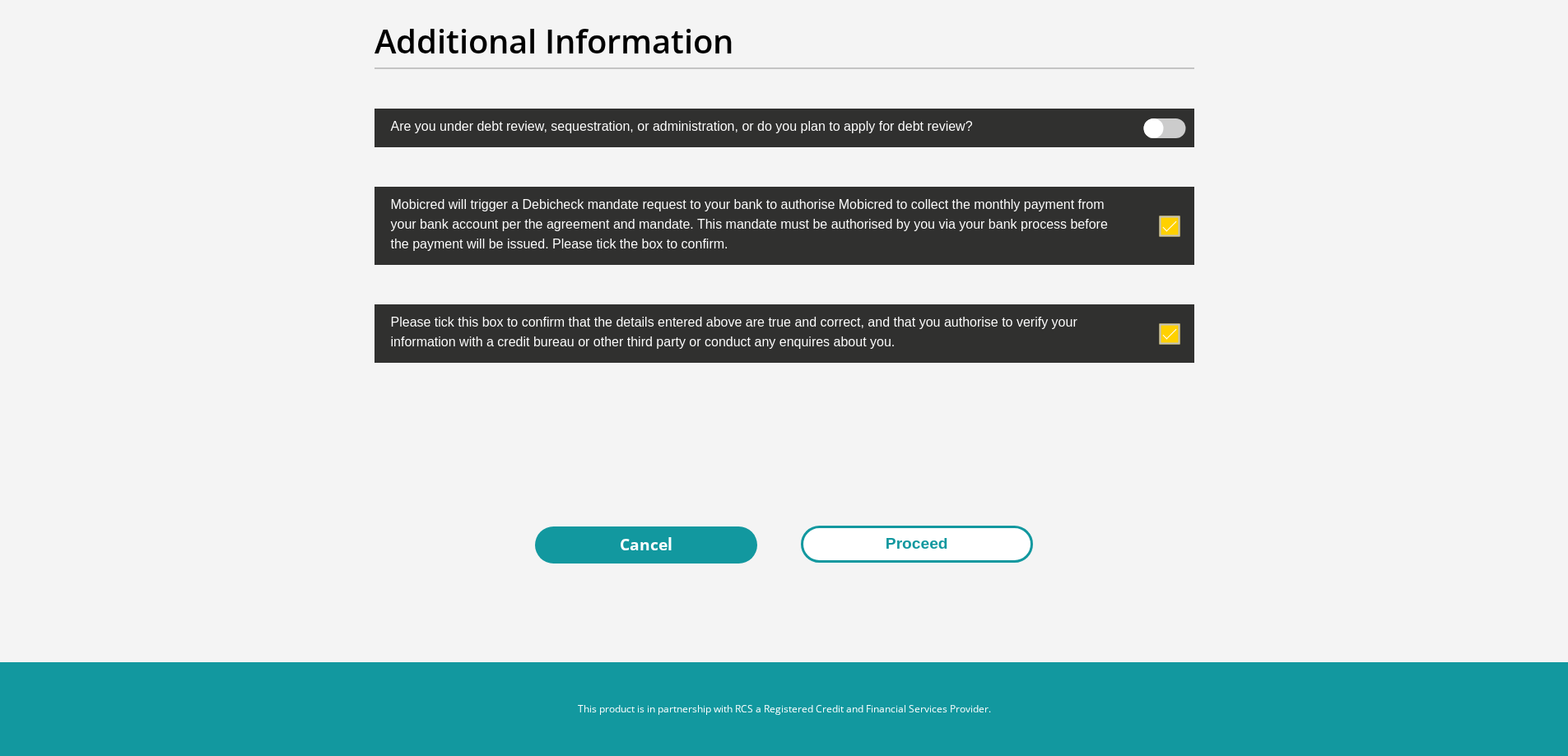
click at [930, 545] on button "Proceed" at bounding box center [917, 544] width 232 height 37
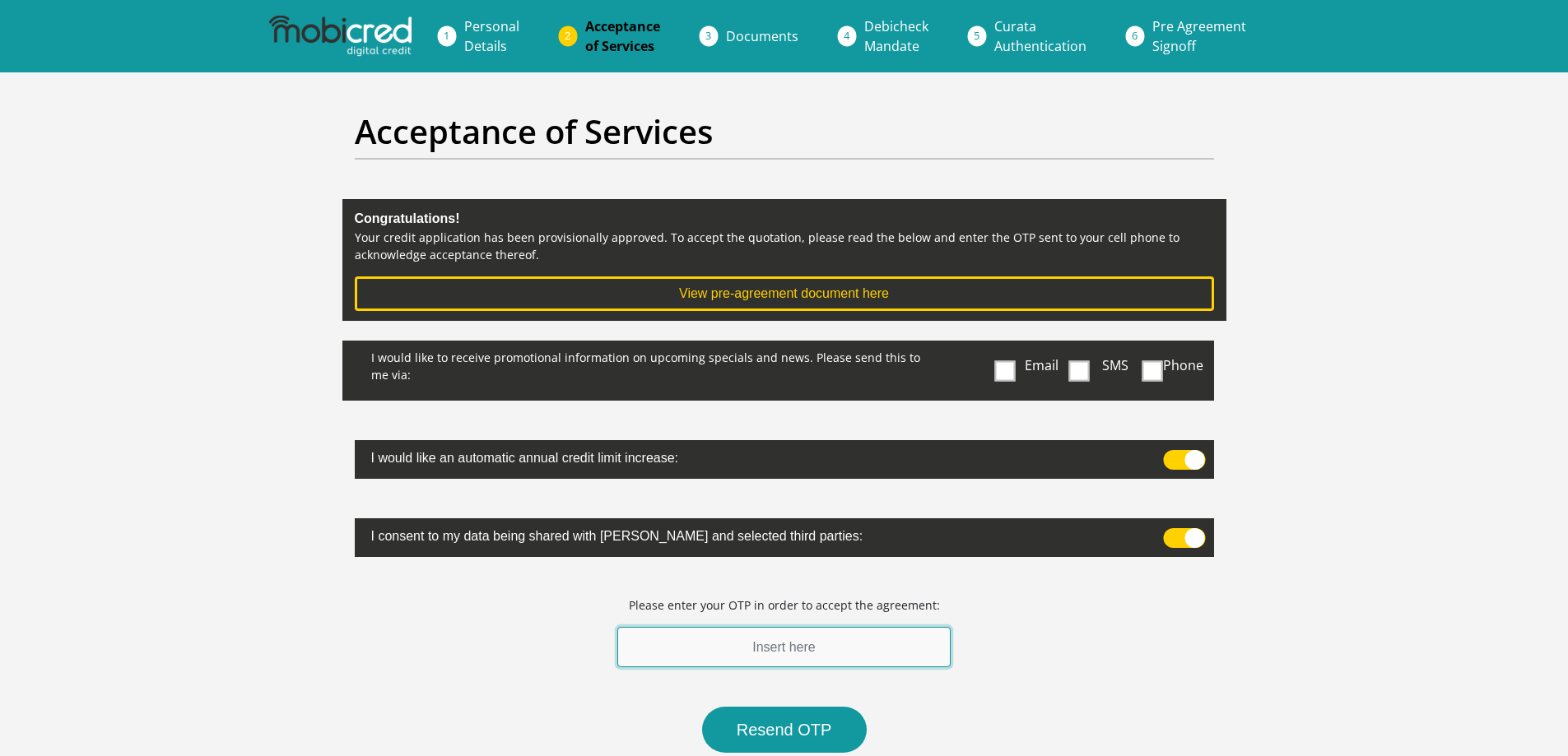
click at [811, 649] on input "text" at bounding box center [785, 647] width 335 height 41
type input "568598"
click at [1004, 372] on span at bounding box center [1005, 371] width 21 height 21
click at [1008, 345] on input "Email" at bounding box center [1008, 345] width 0 height 0
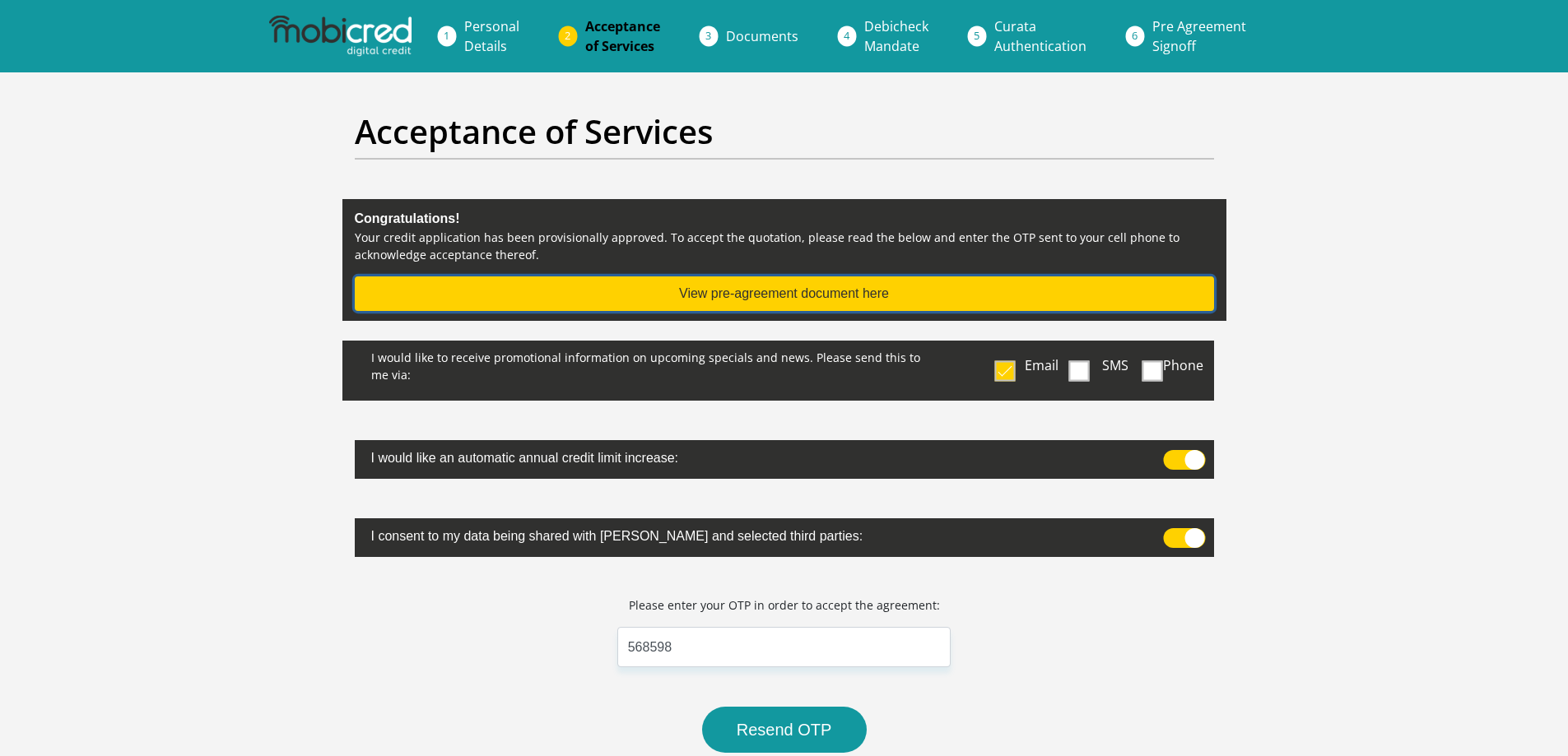
click at [711, 293] on button "View pre-agreement document here" at bounding box center [784, 294] width 859 height 34
click at [806, 296] on button "View pre-agreement document here" at bounding box center [784, 294] width 859 height 34
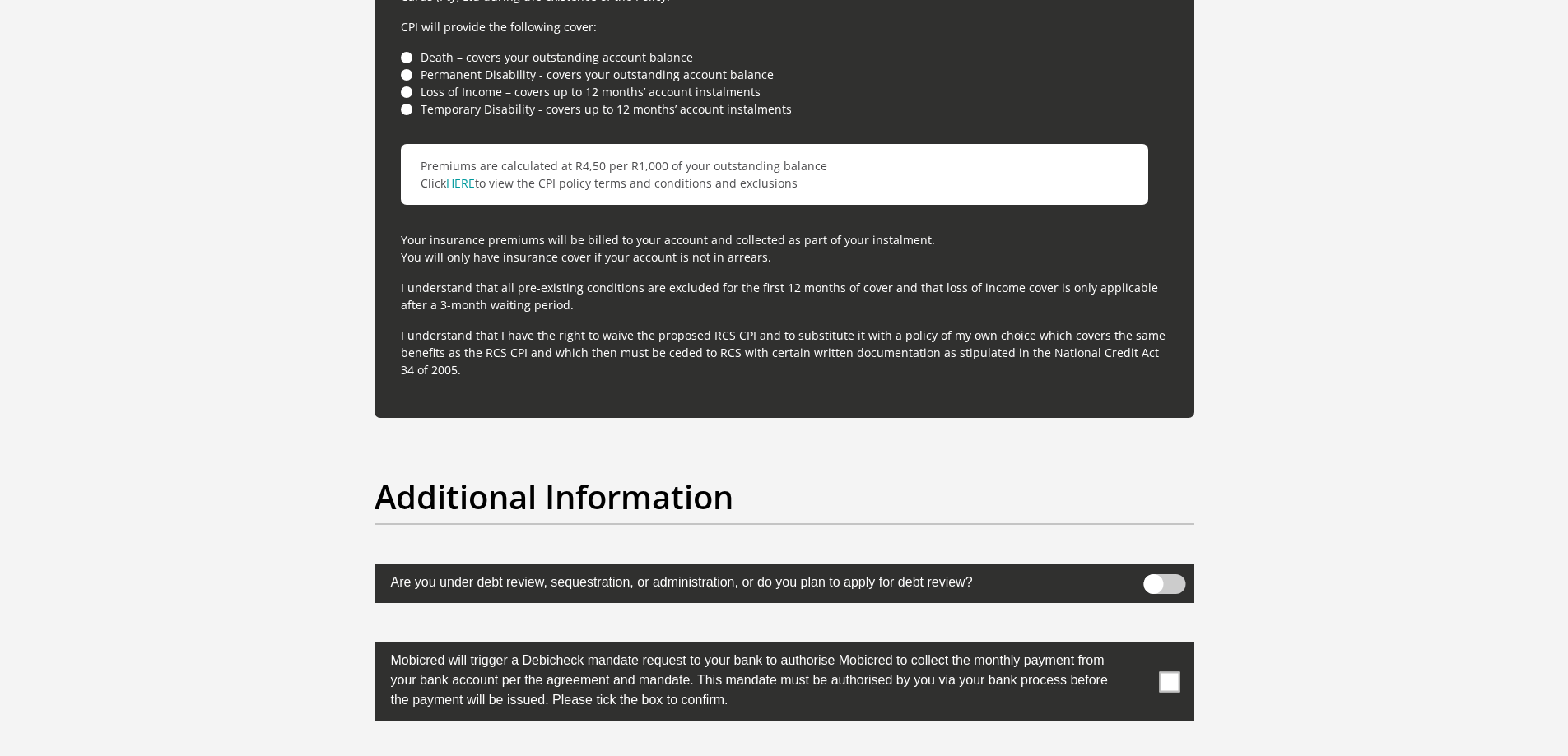
scroll to position [4609, 0]
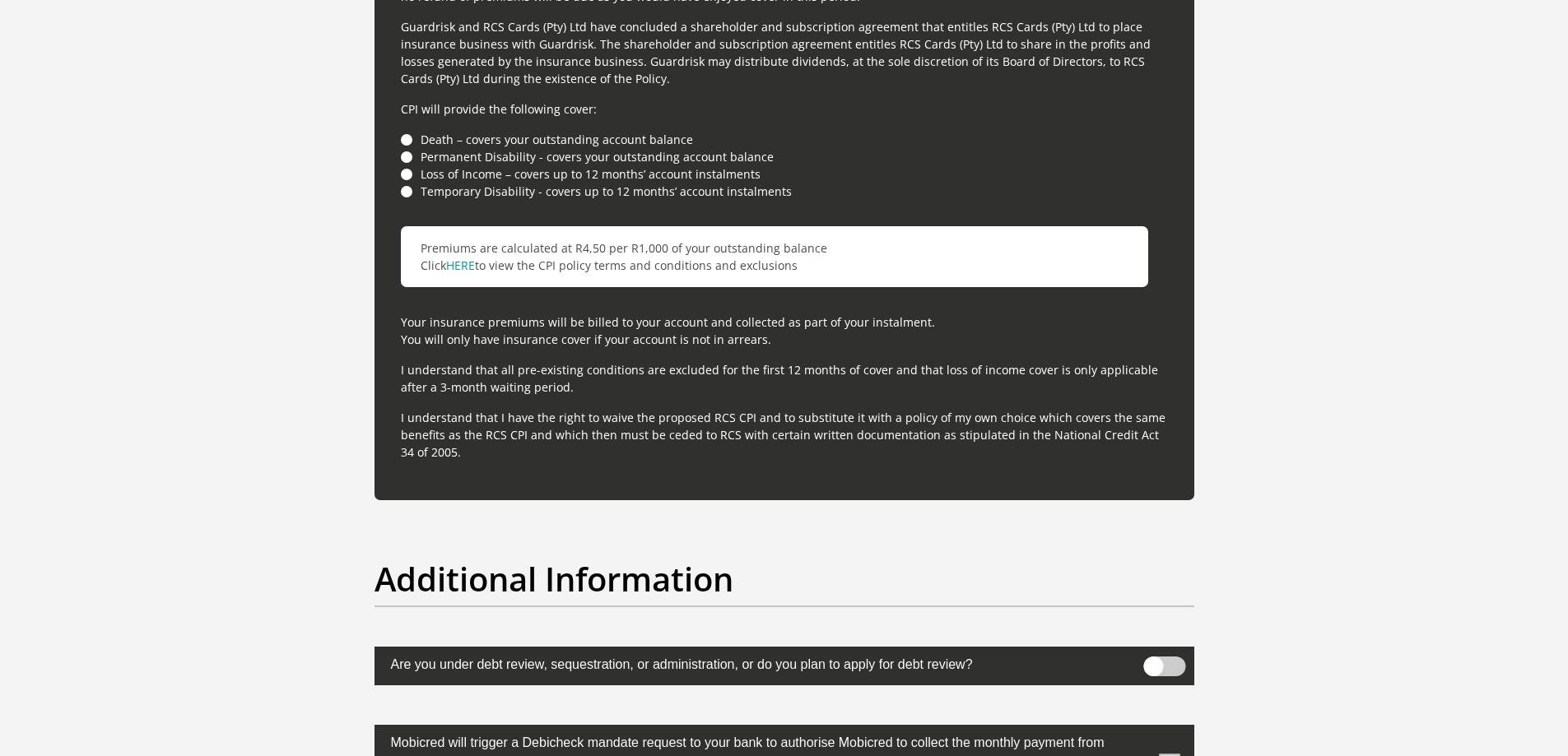
click at [600, 486] on div "For your protection your credit facility includes Customer Protection Insurance…" at bounding box center [784, 156] width 820 height 691
click at [582, 352] on div "For your protection your credit facility includes Customer Protection Insurance…" at bounding box center [784, 156] width 820 height 691
click at [580, 294] on div "For your protection your credit facility includes Customer Protection Insurance…" at bounding box center [784, 156] width 820 height 691
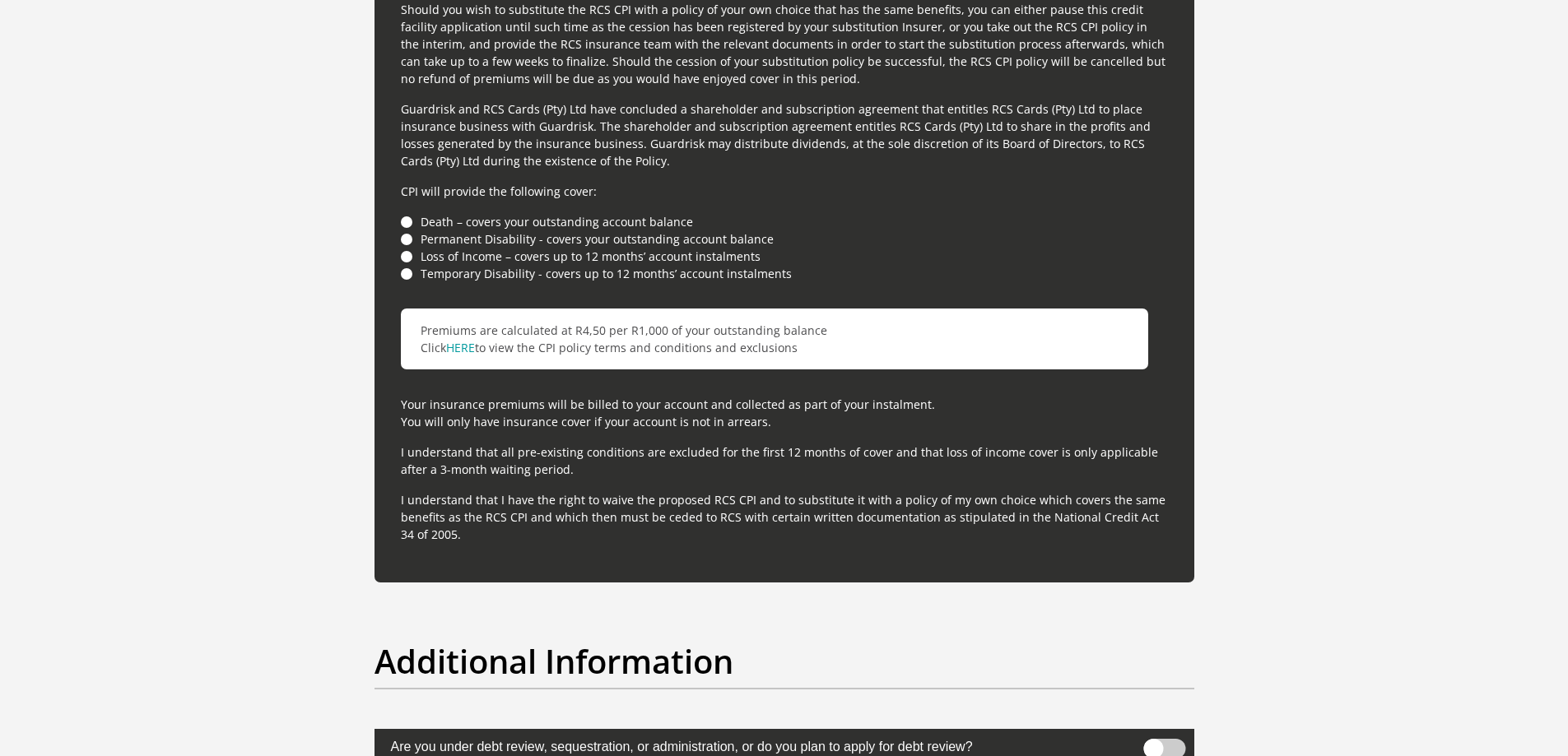
scroll to position [4362, 0]
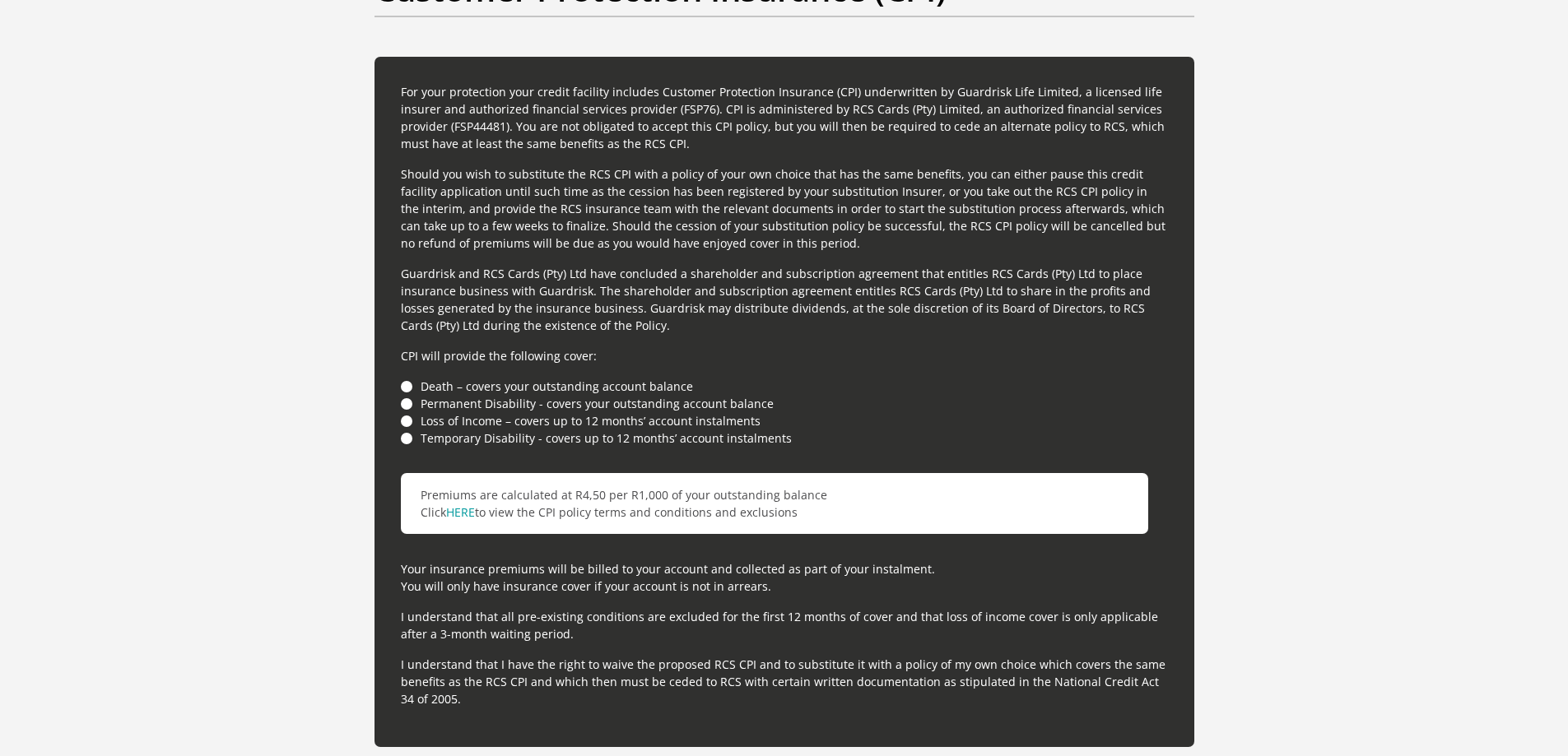
click at [411, 387] on li "Death – covers your outstanding account balance" at bounding box center [784, 386] width 767 height 17
click at [408, 419] on ul "Death – covers your outstanding account balance Permanent Disability - covers y…" at bounding box center [784, 412] width 767 height 69
click at [408, 431] on li "Temporary Disability - covers up to 12 months’ account instalments" at bounding box center [784, 438] width 767 height 17
click at [408, 445] on li "Temporary Disability - covers up to 12 months’ account instalments" at bounding box center [784, 438] width 767 height 17
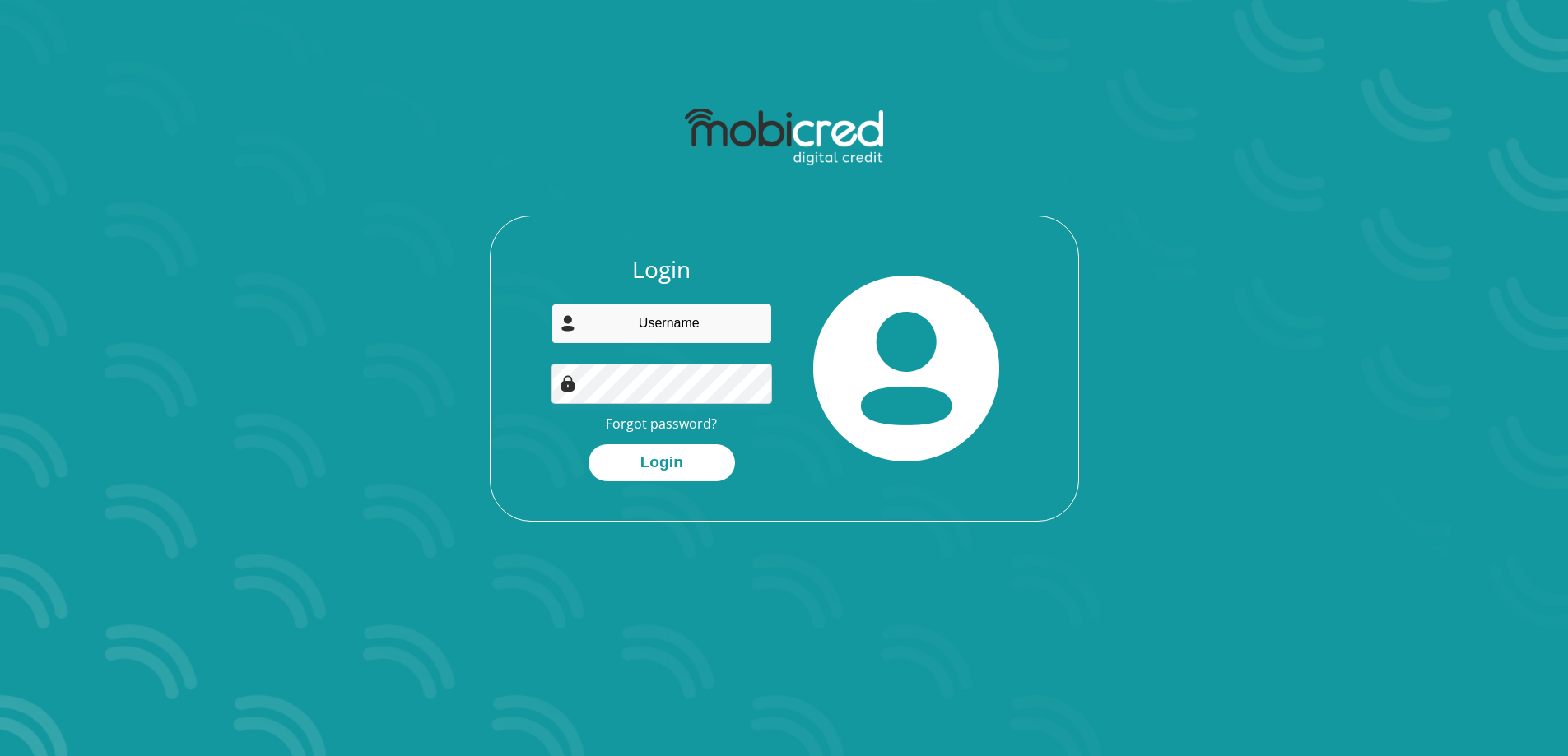
click at [684, 327] on input "email" at bounding box center [662, 324] width 221 height 41
type input "[EMAIL_ADDRESS][DOMAIN_NAME]"
click at [589, 445] on button "Login" at bounding box center [662, 463] width 146 height 37
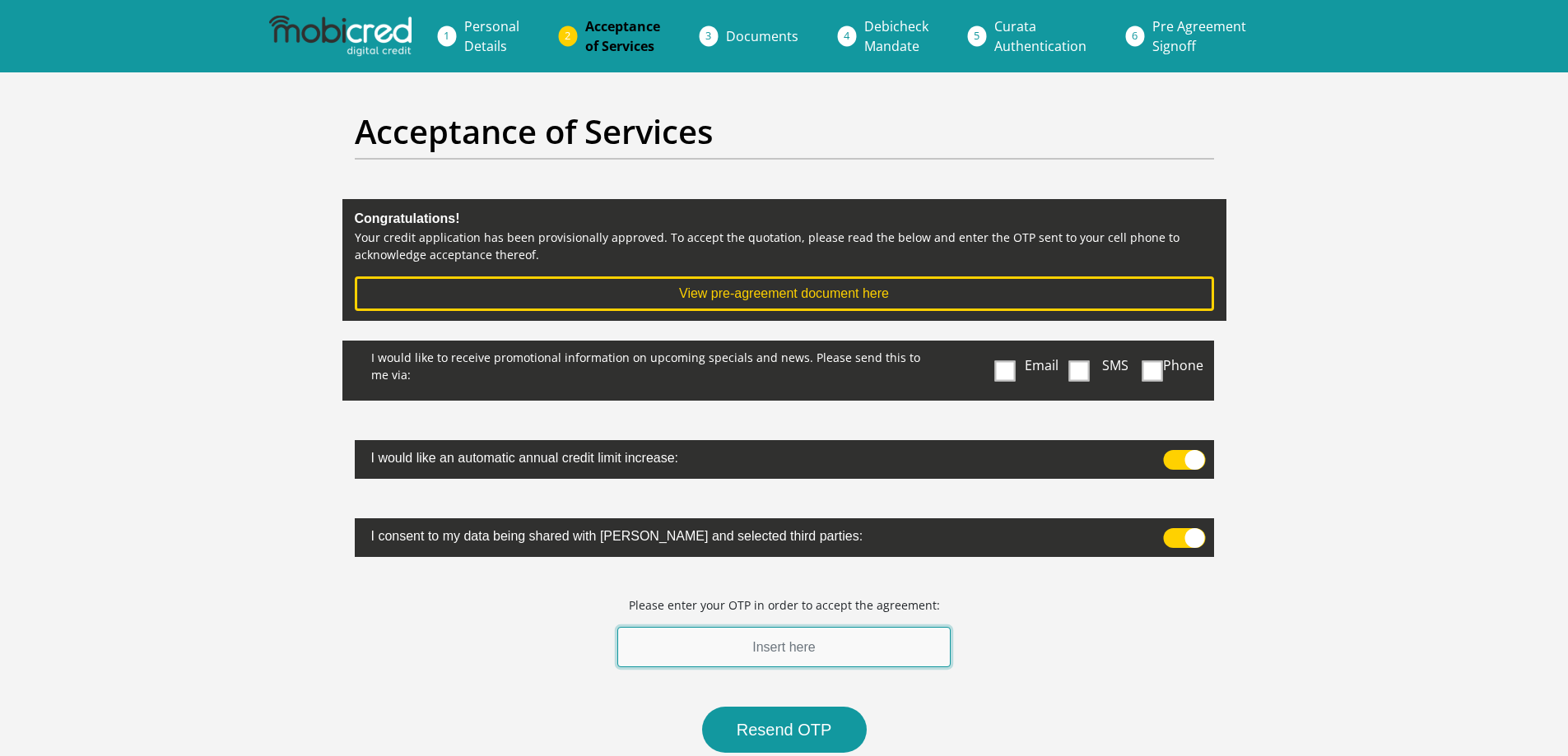
click at [828, 651] on input "text" at bounding box center [785, 647] width 335 height 41
type input "258447"
click at [1003, 368] on span at bounding box center [1005, 371] width 21 height 21
click at [1008, 345] on input "Email" at bounding box center [1008, 345] width 0 height 0
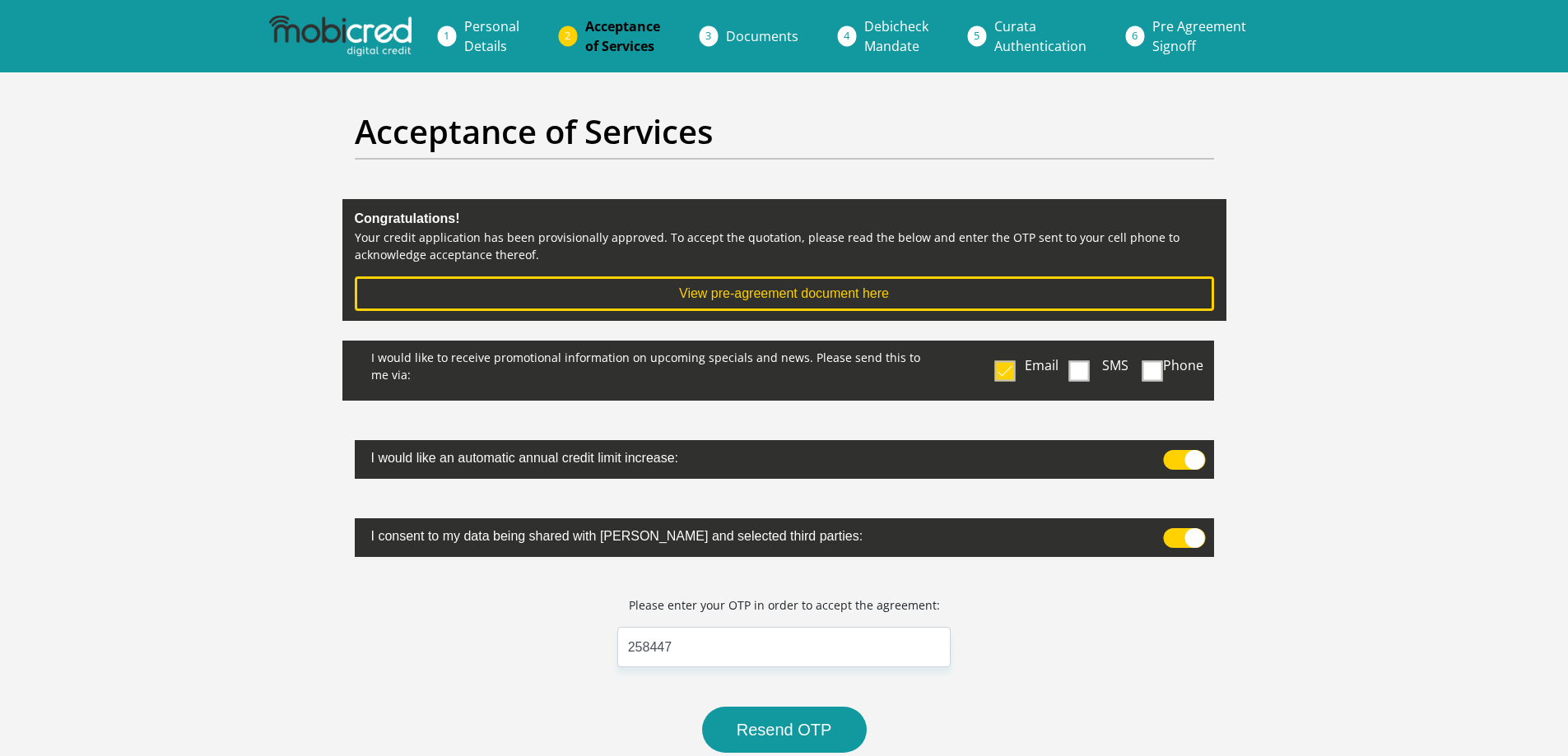
scroll to position [247, 0]
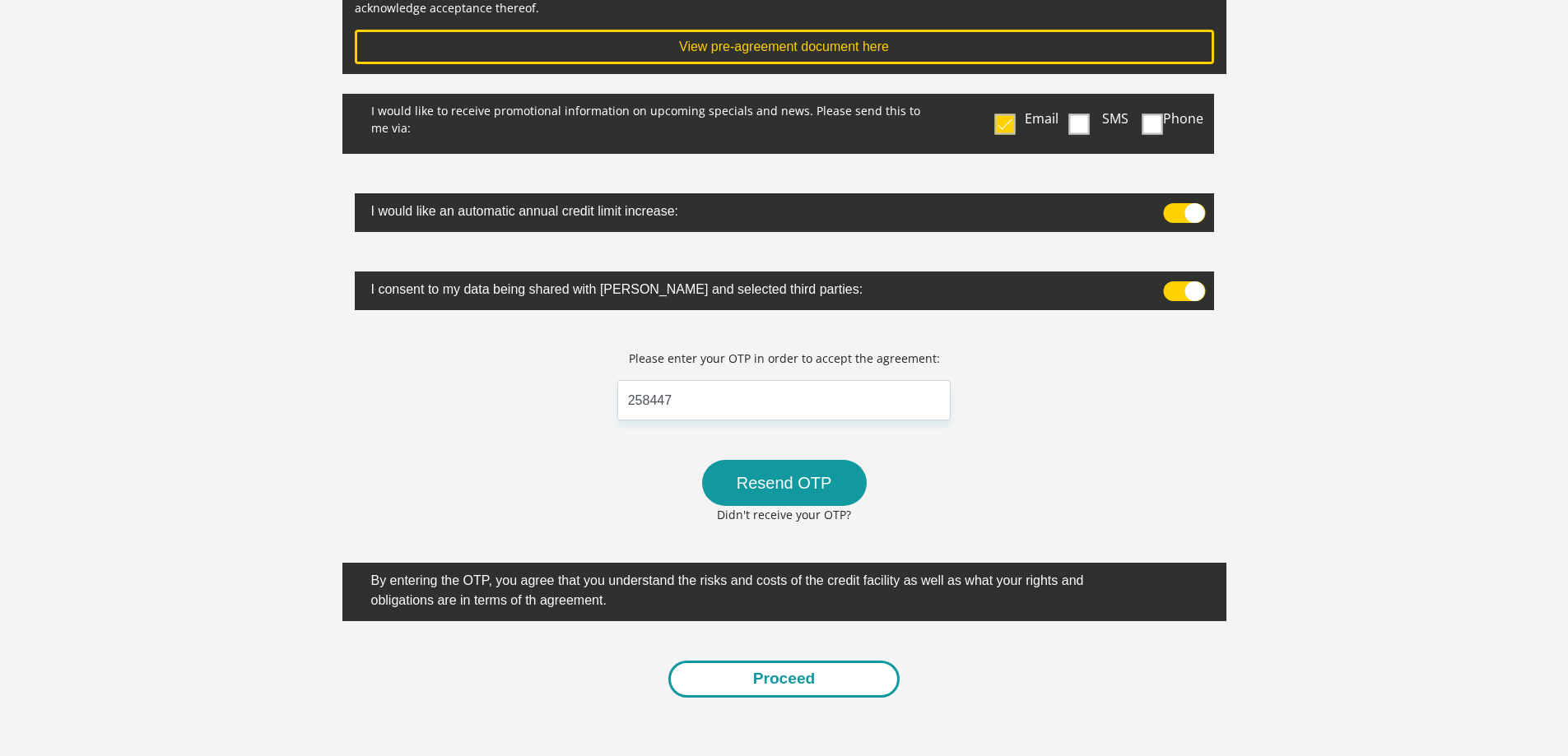
click at [821, 683] on button "Proceed" at bounding box center [784, 679] width 232 height 37
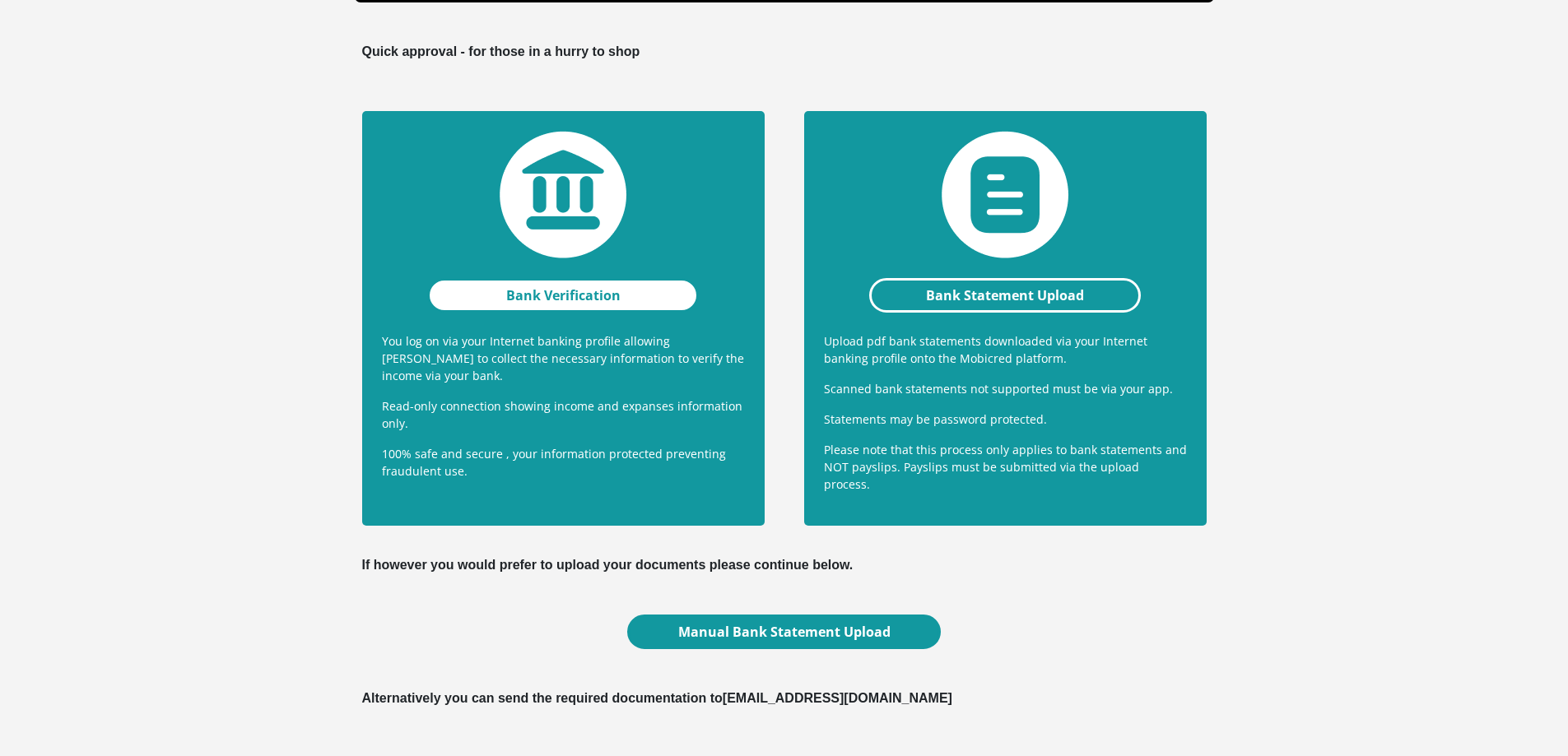
scroll to position [212, 0]
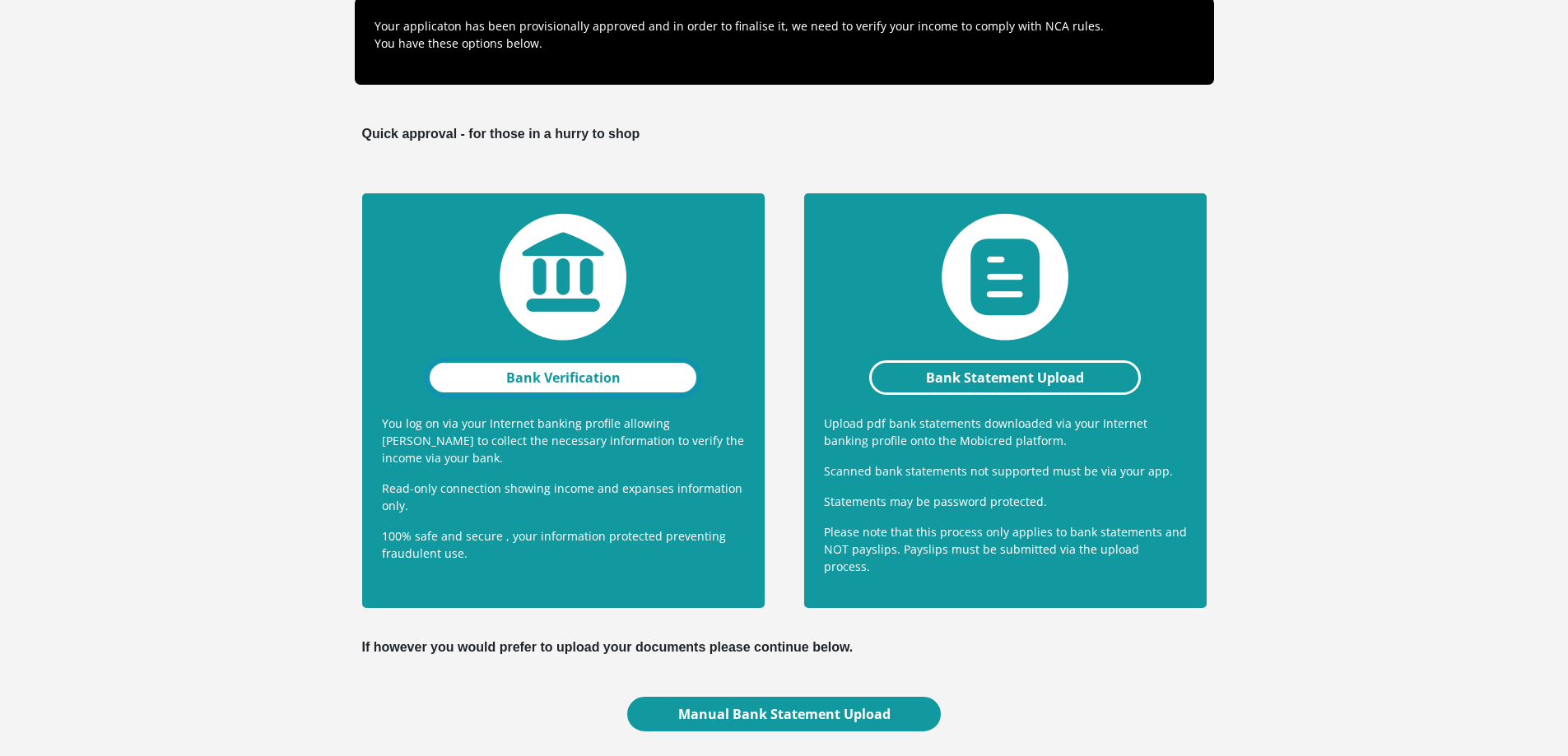
click at [563, 381] on link "Bank Verification" at bounding box center [562, 378] width 272 height 34
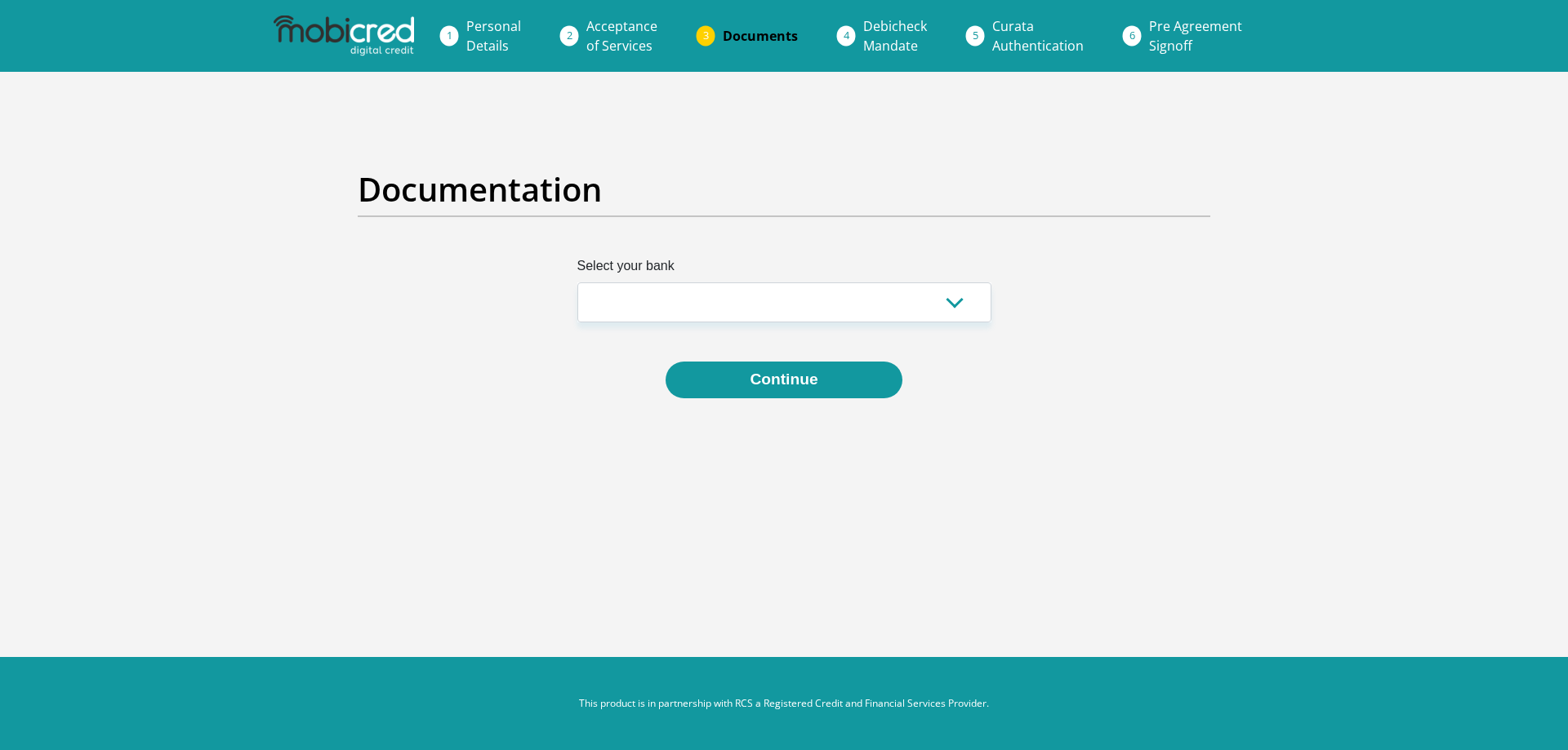
click at [748, 279] on label "Select your bank" at bounding box center [784, 269] width 414 height 26
click at [748, 283] on select "Absa Capitec Bank Discovery Bank First National Bank Nedbank Standard Bank Tyme…" at bounding box center [784, 302] width 414 height 40
click at [748, 295] on select "Absa Capitec Bank Discovery Bank First National Bank Nedbank Standard Bank Tyme…" at bounding box center [784, 302] width 414 height 40
select select "{"id":"1","title":"First National Bank","institution":"Rand Merchant Bank","ali…"
click at [578, 283] on select "Absa Capitec Bank Discovery Bank First National Bank Nedbank Standard Bank Tyme…" at bounding box center [784, 302] width 414 height 40
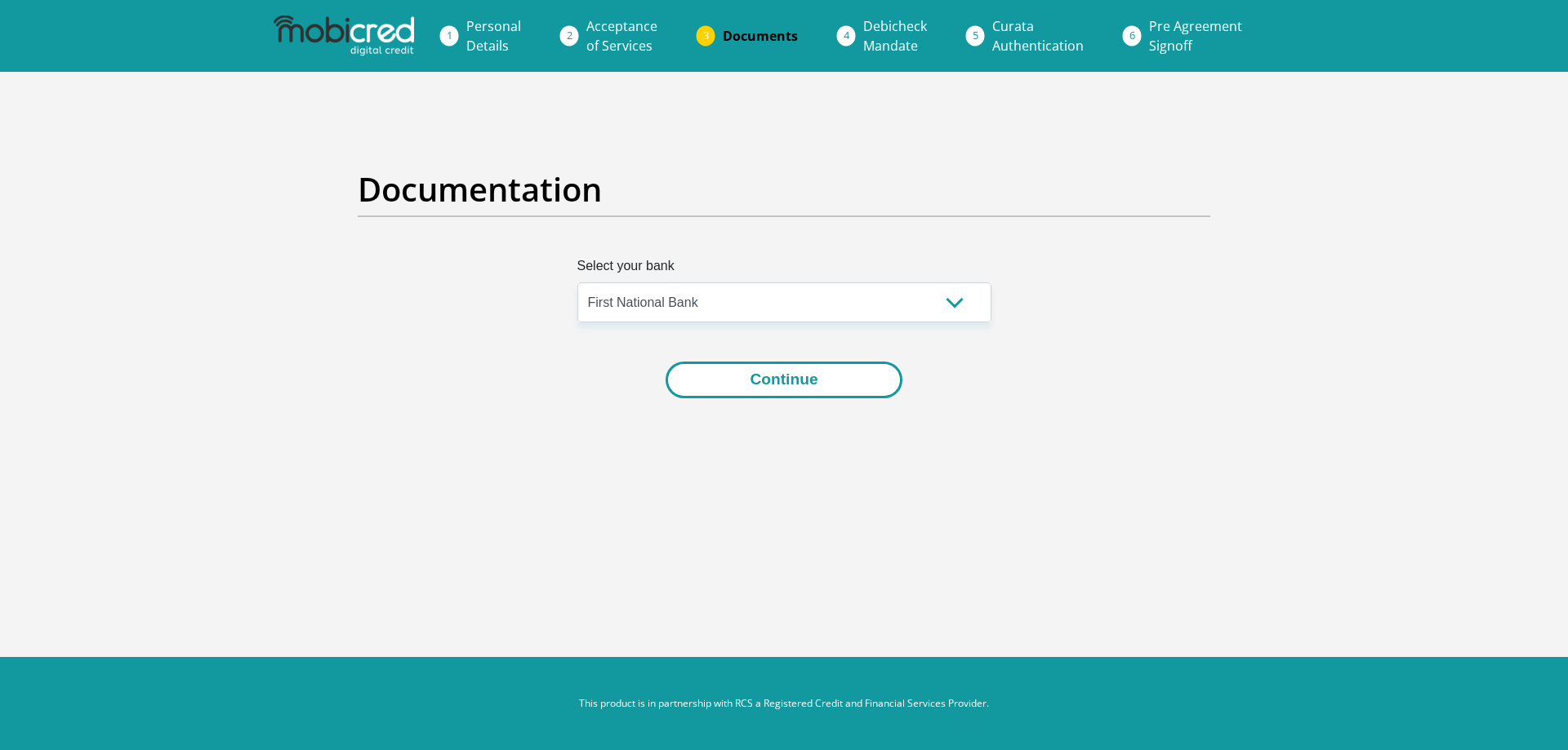
click at [791, 380] on button "Continue" at bounding box center [783, 379] width 236 height 37
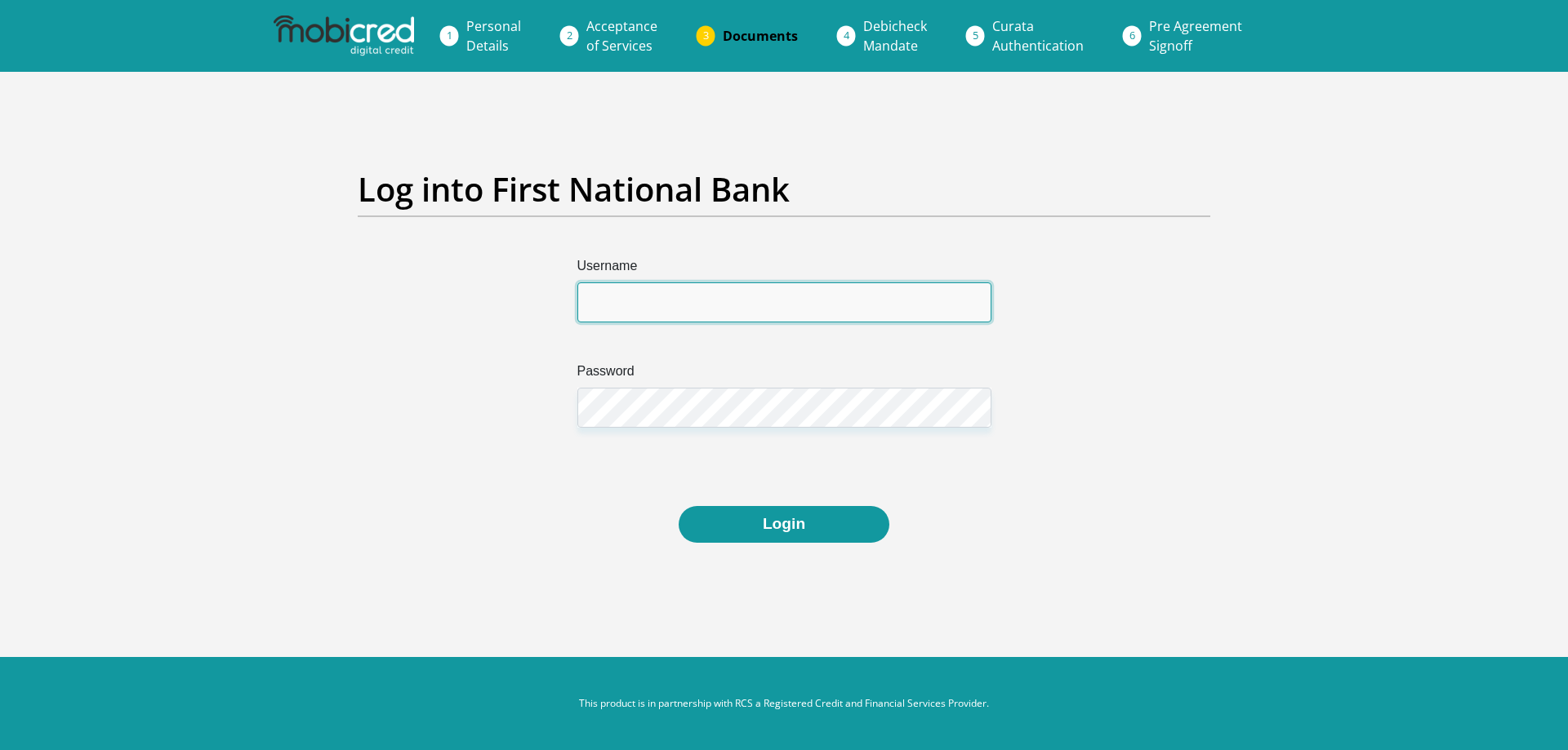
click at [787, 302] on input "Username" at bounding box center [784, 302] width 414 height 40
type input "TLutchman@25"
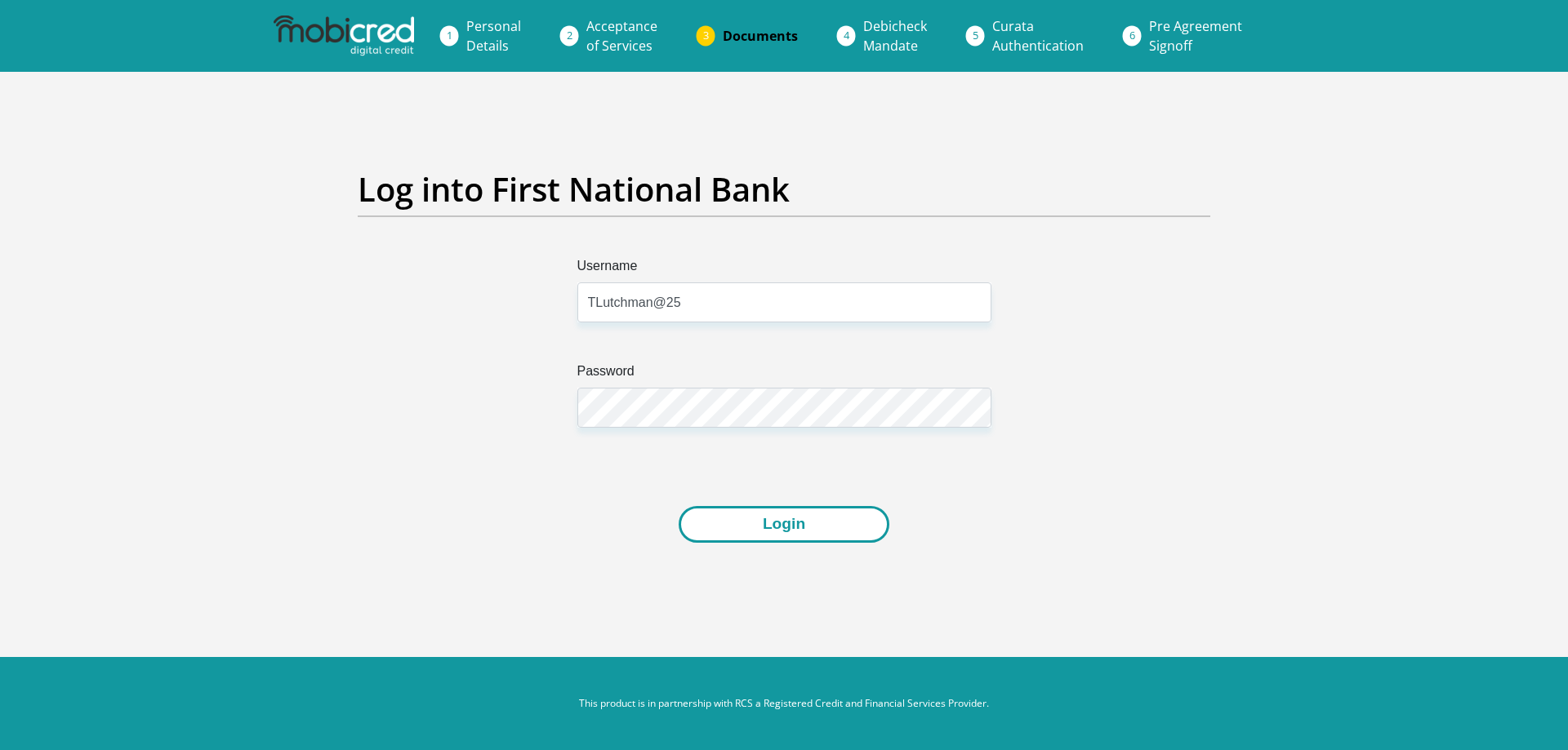
click at [787, 533] on button "Login" at bounding box center [783, 524] width 211 height 37
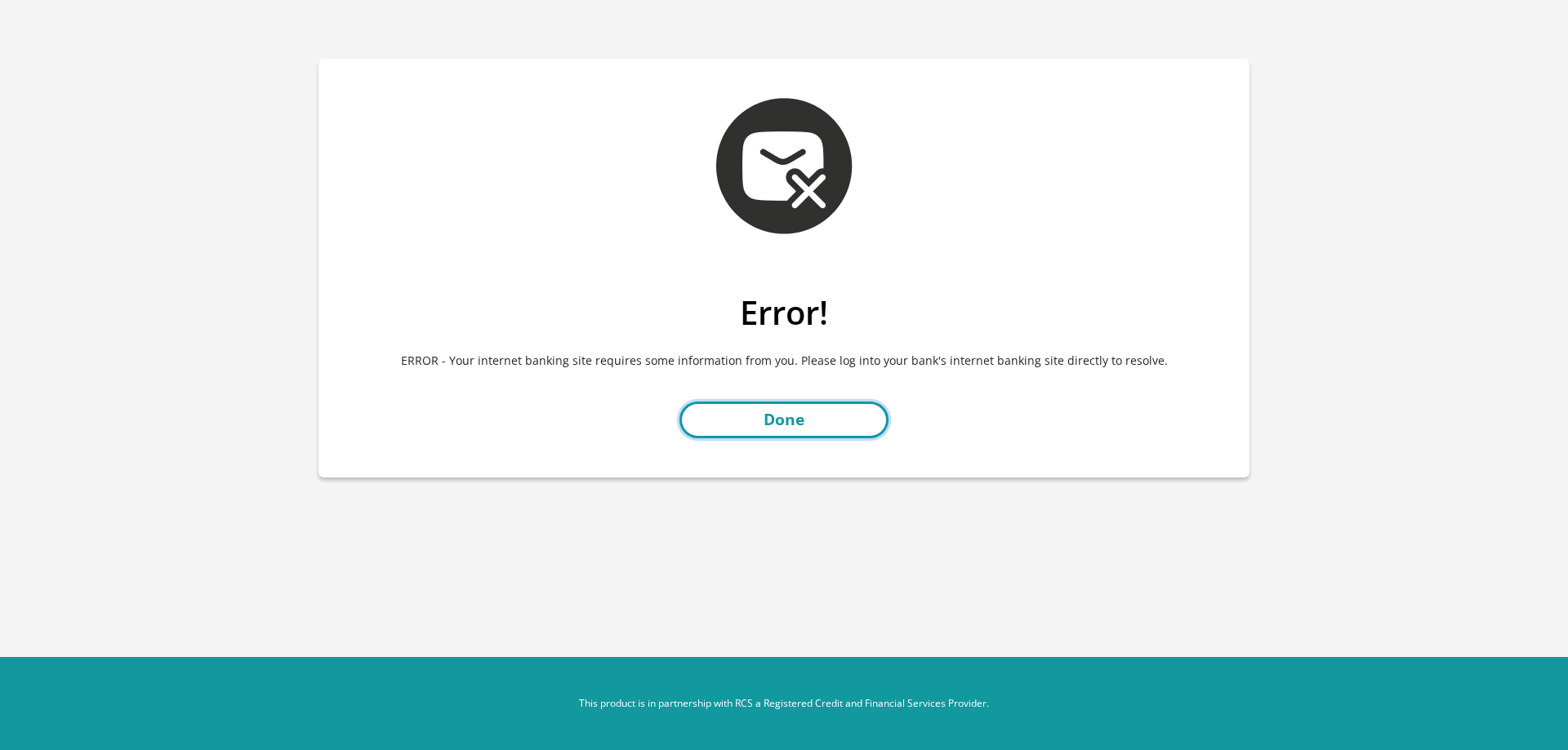
click at [804, 422] on link "Done" at bounding box center [783, 420] width 209 height 37
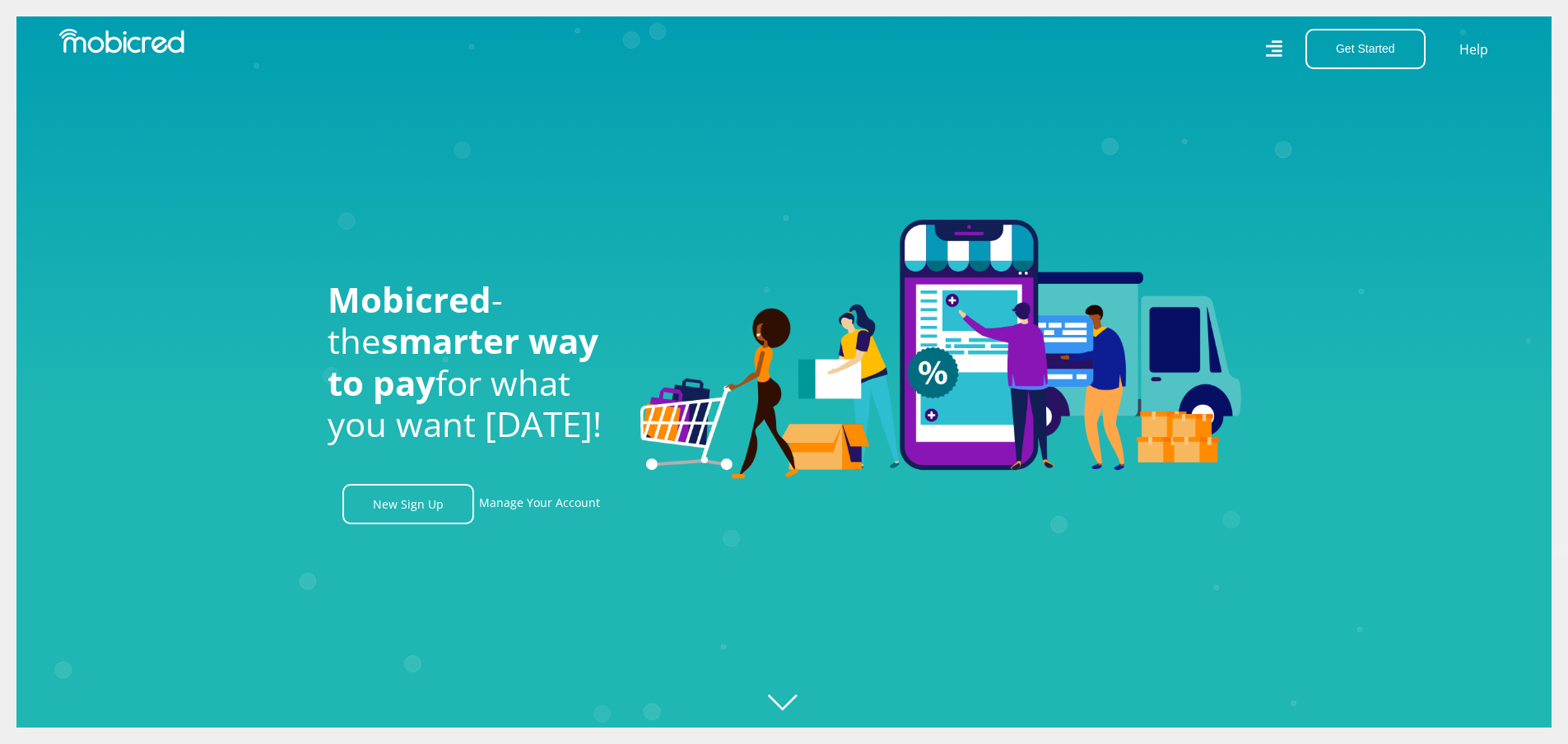
scroll to position [0, 3754]
click at [529, 504] on link "Manage Your Account" at bounding box center [540, 504] width 121 height 41
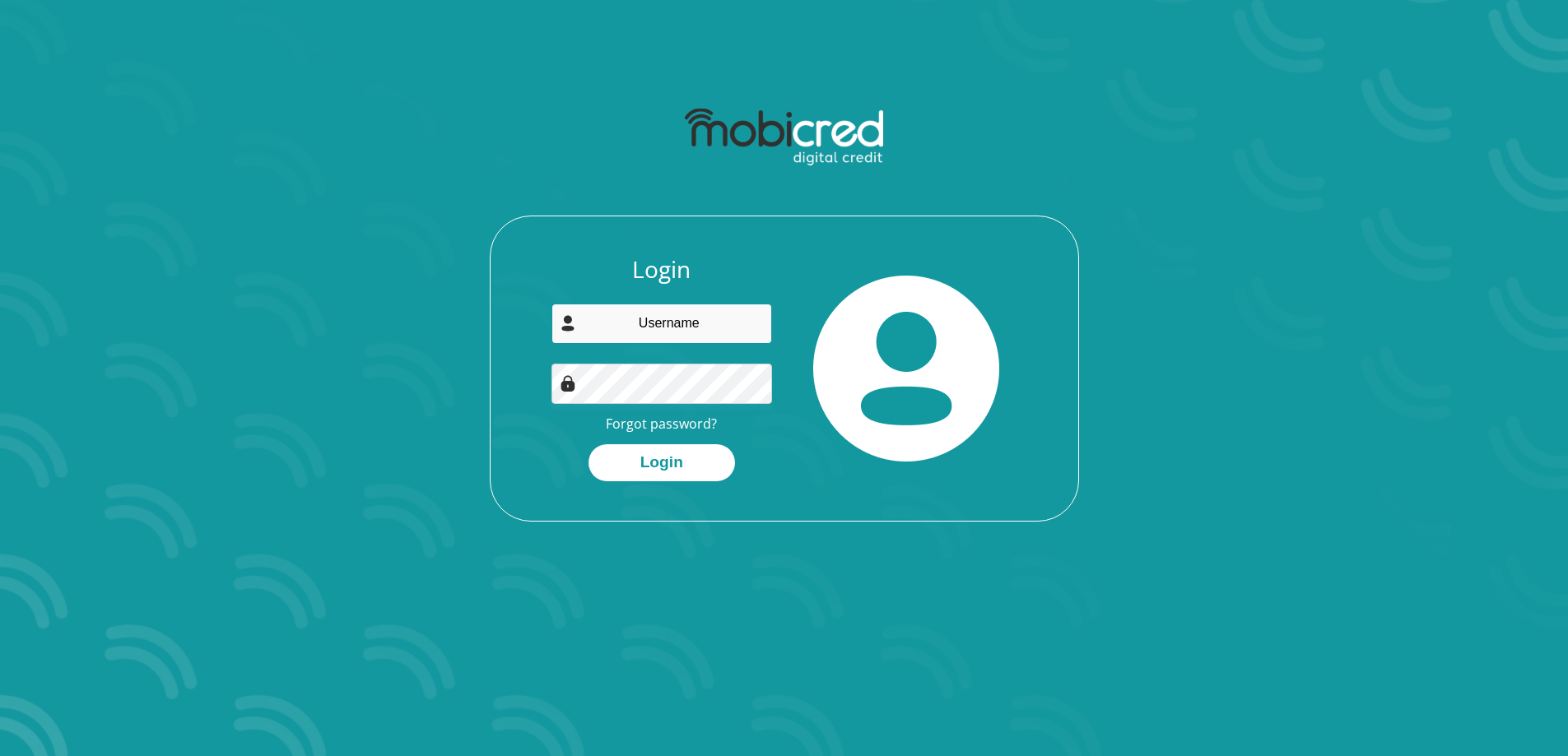
click at [729, 338] on input "email" at bounding box center [662, 324] width 221 height 41
type input "[EMAIL_ADDRESS][DOMAIN_NAME]"
click at [589, 445] on button "Login" at bounding box center [662, 463] width 146 height 37
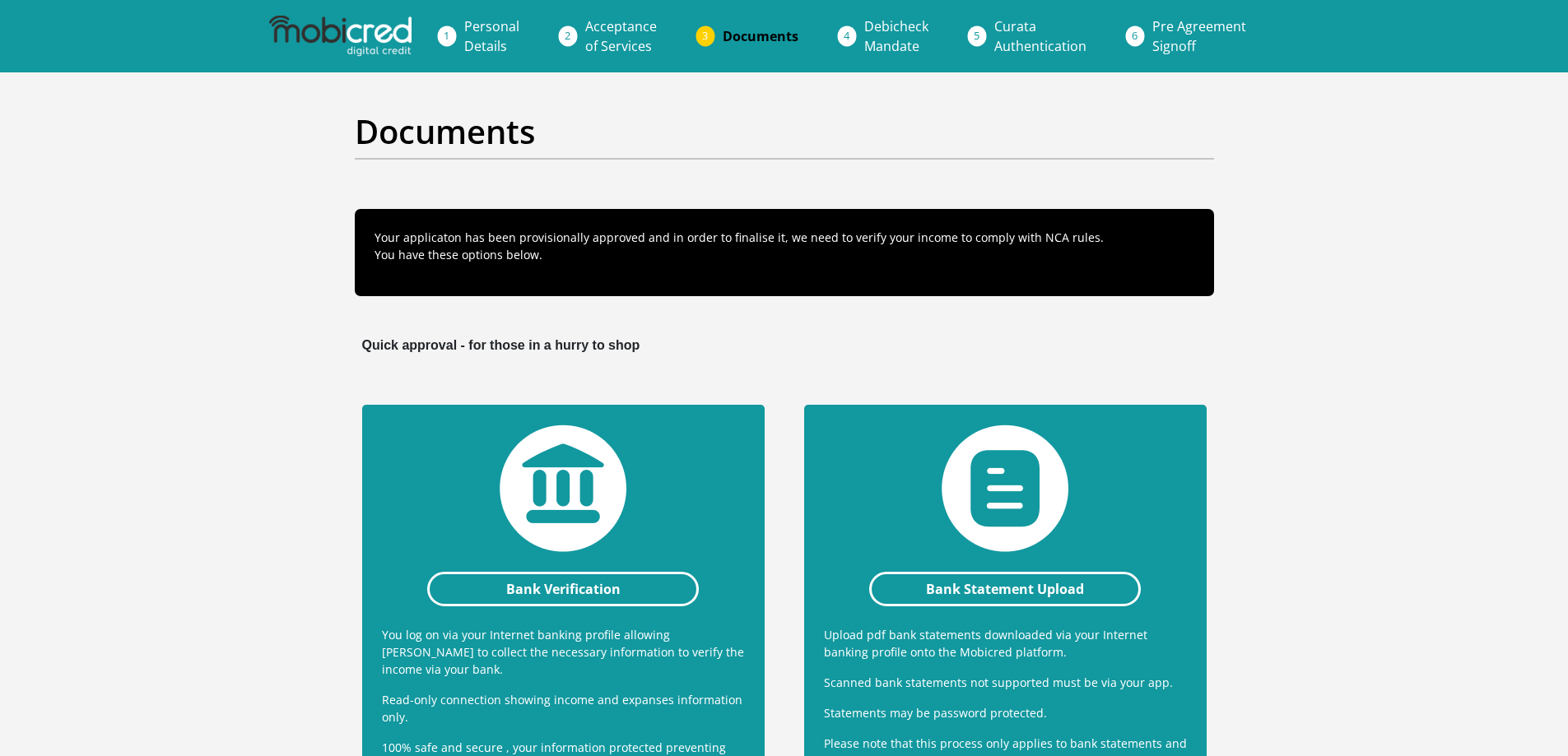
scroll to position [82, 0]
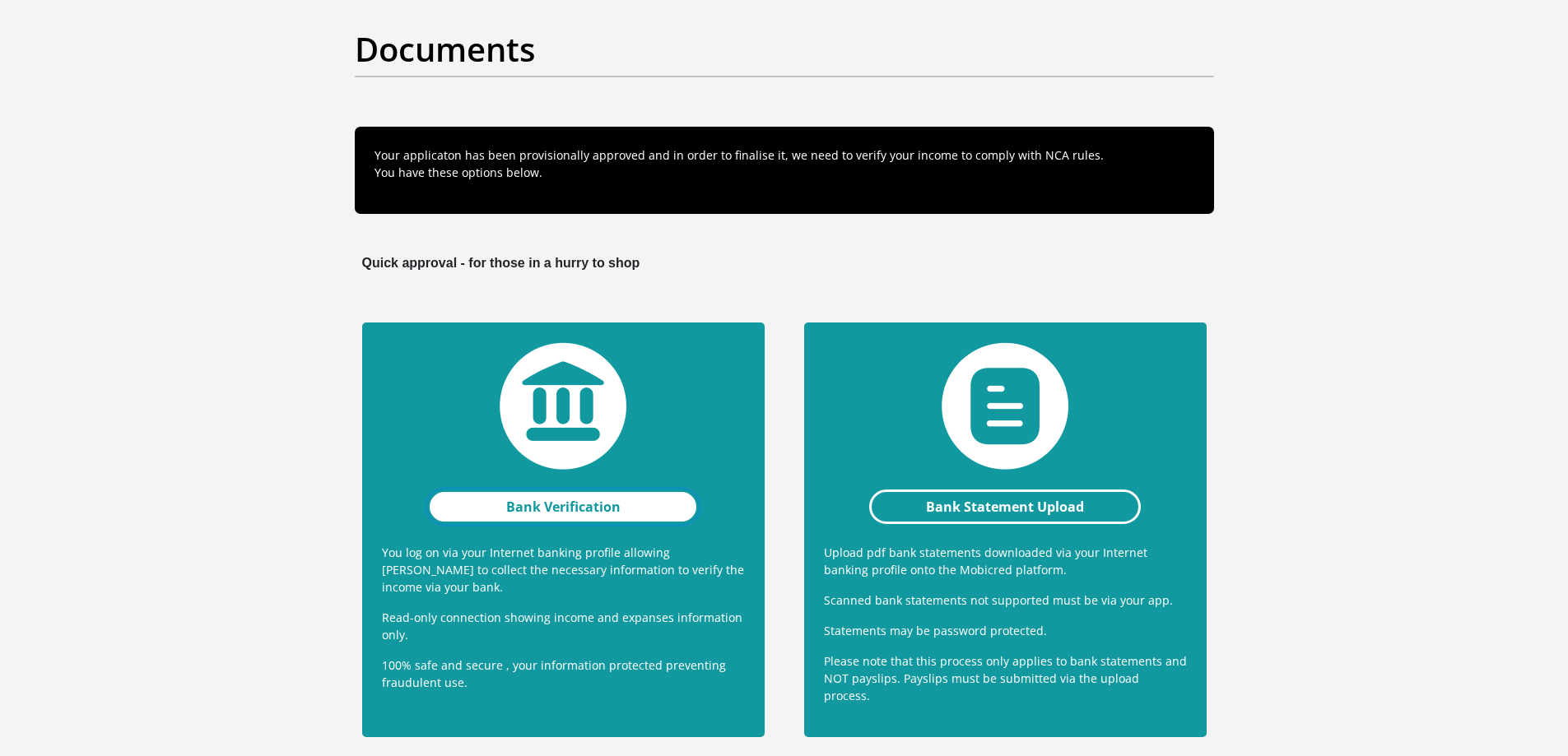
click at [561, 509] on link "Bank Verification" at bounding box center [562, 507] width 272 height 34
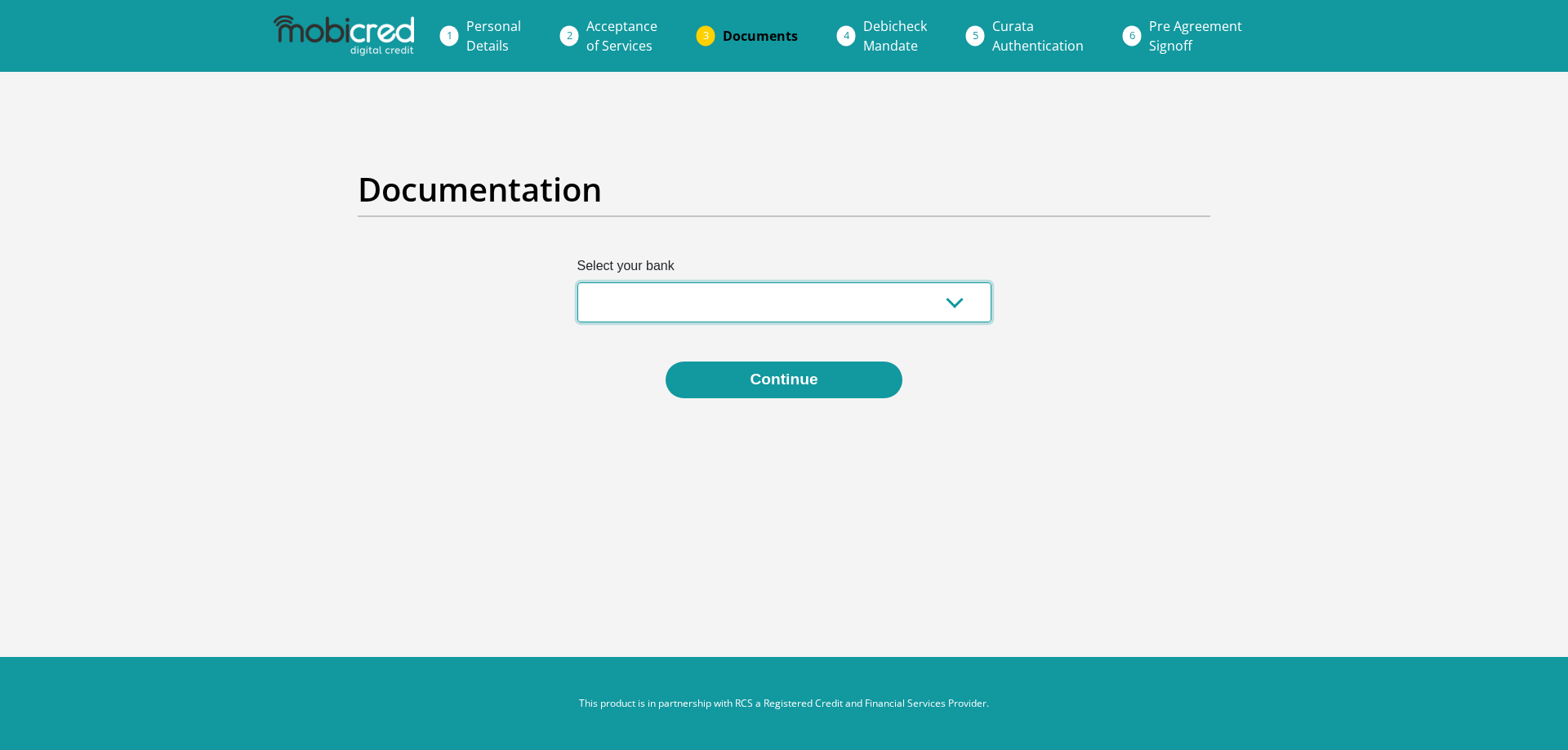
click at [638, 295] on select "Absa Capitec Bank Discovery Bank First National Bank Nedbank Standard Bank Tyme…" at bounding box center [784, 302] width 414 height 40
select select "{"id":"1","title":"First National Bank","institution":"Rand Merchant Bank","ali…"
click at [578, 283] on select "Absa Capitec Bank Discovery Bank First National Bank Nedbank Standard Bank Tyme…" at bounding box center [784, 302] width 414 height 40
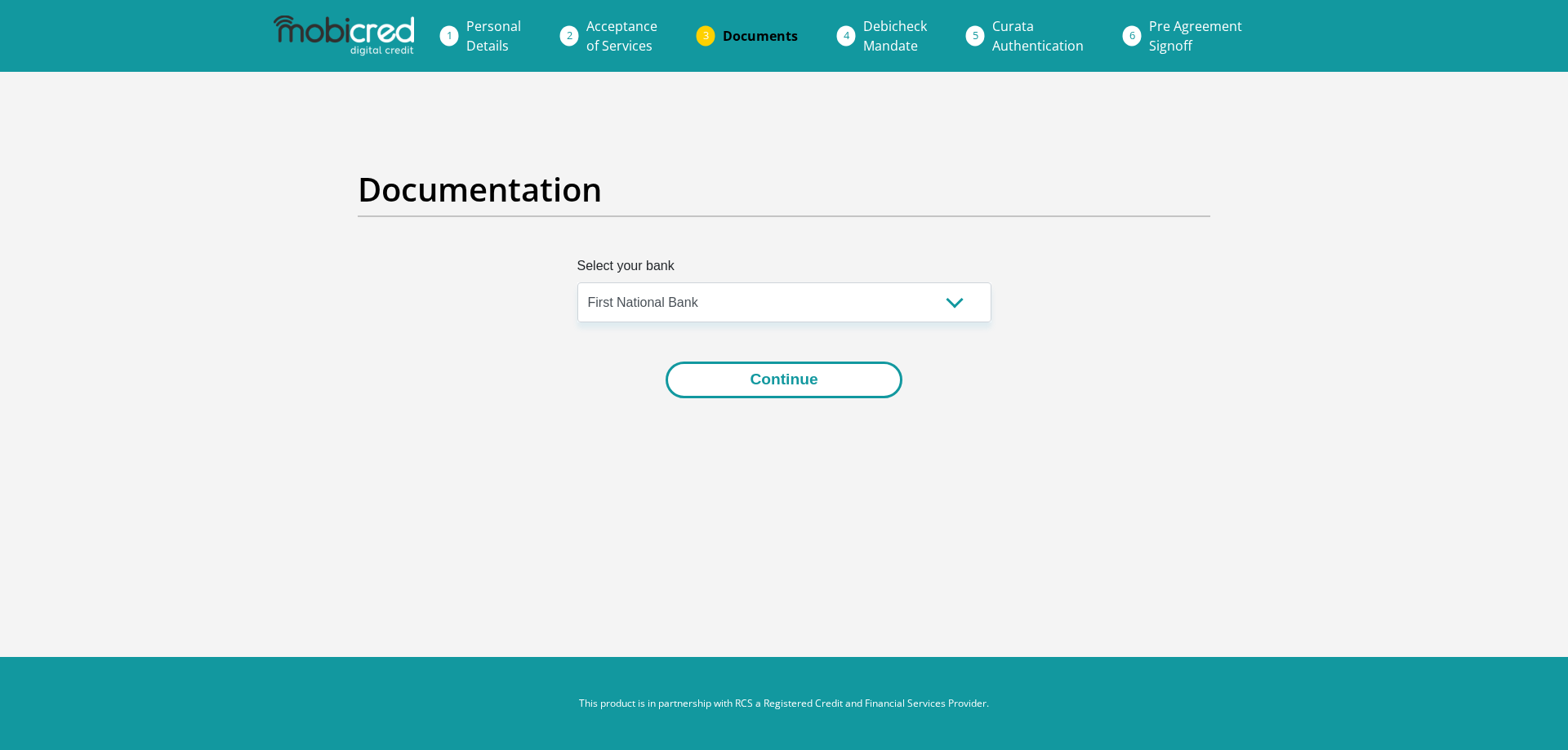
click at [803, 390] on button "Continue" at bounding box center [783, 379] width 236 height 37
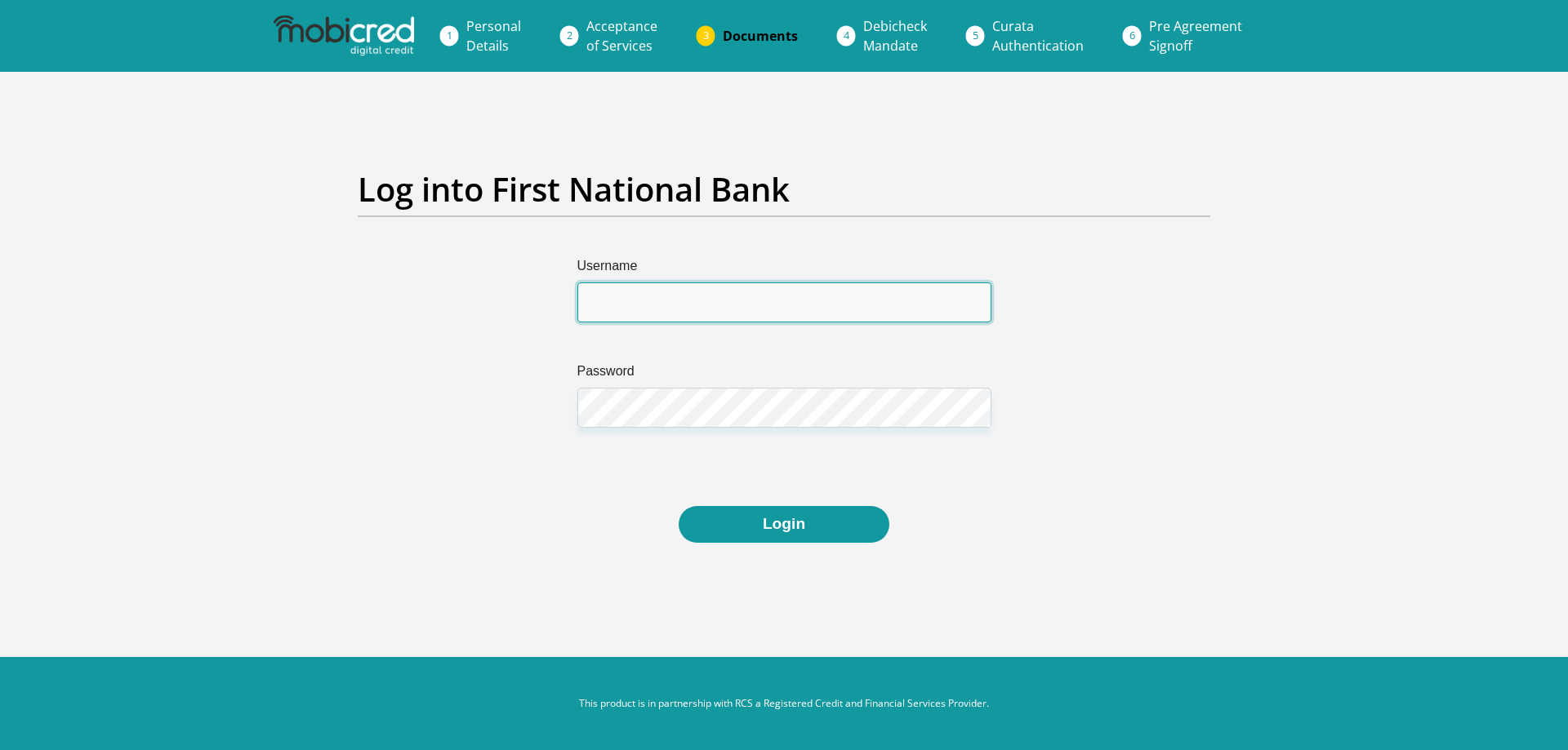
click at [855, 305] on input "Username" at bounding box center [784, 302] width 414 height 40
type input "TLutchman@25"
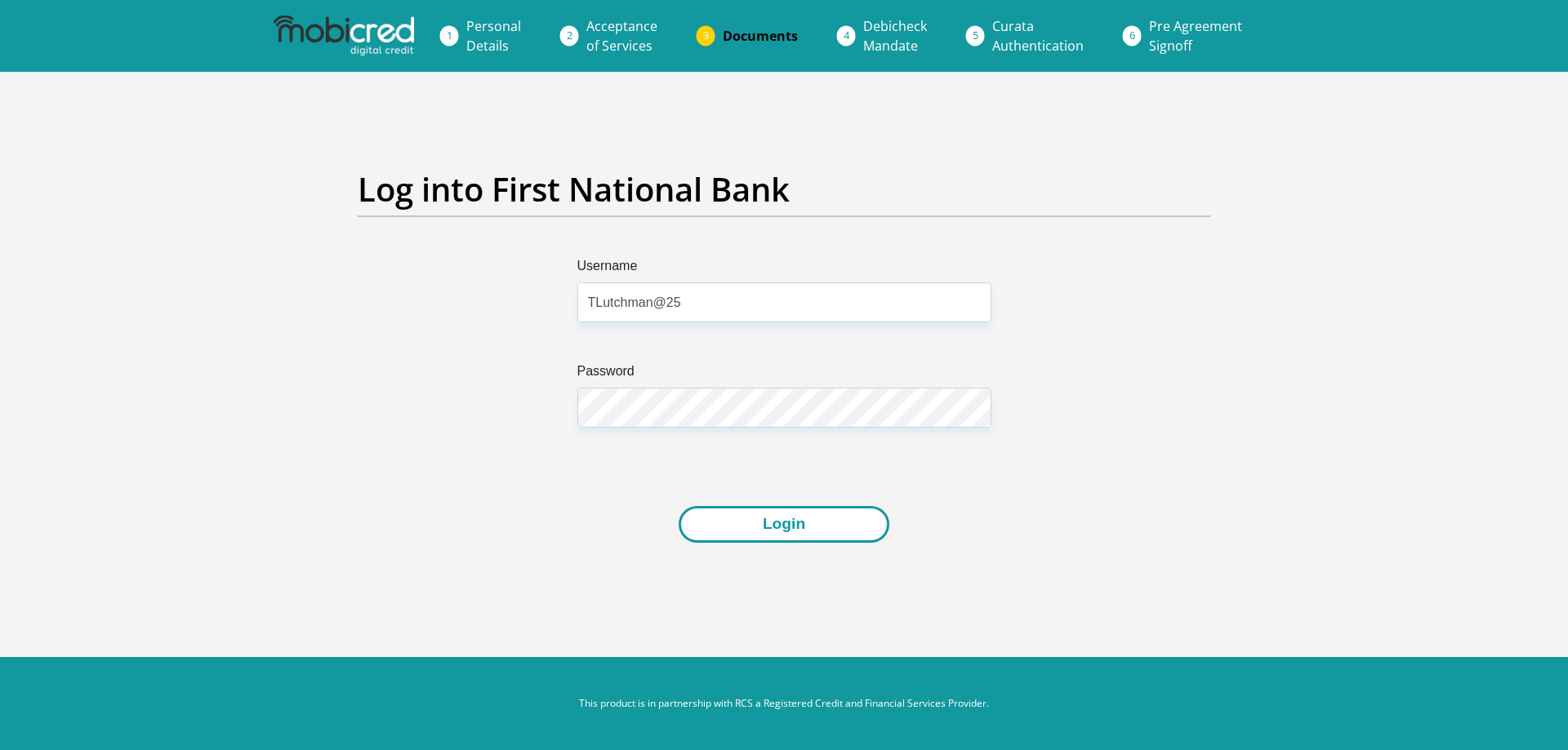
click at [795, 506] on button "Login" at bounding box center [783, 524] width 211 height 37
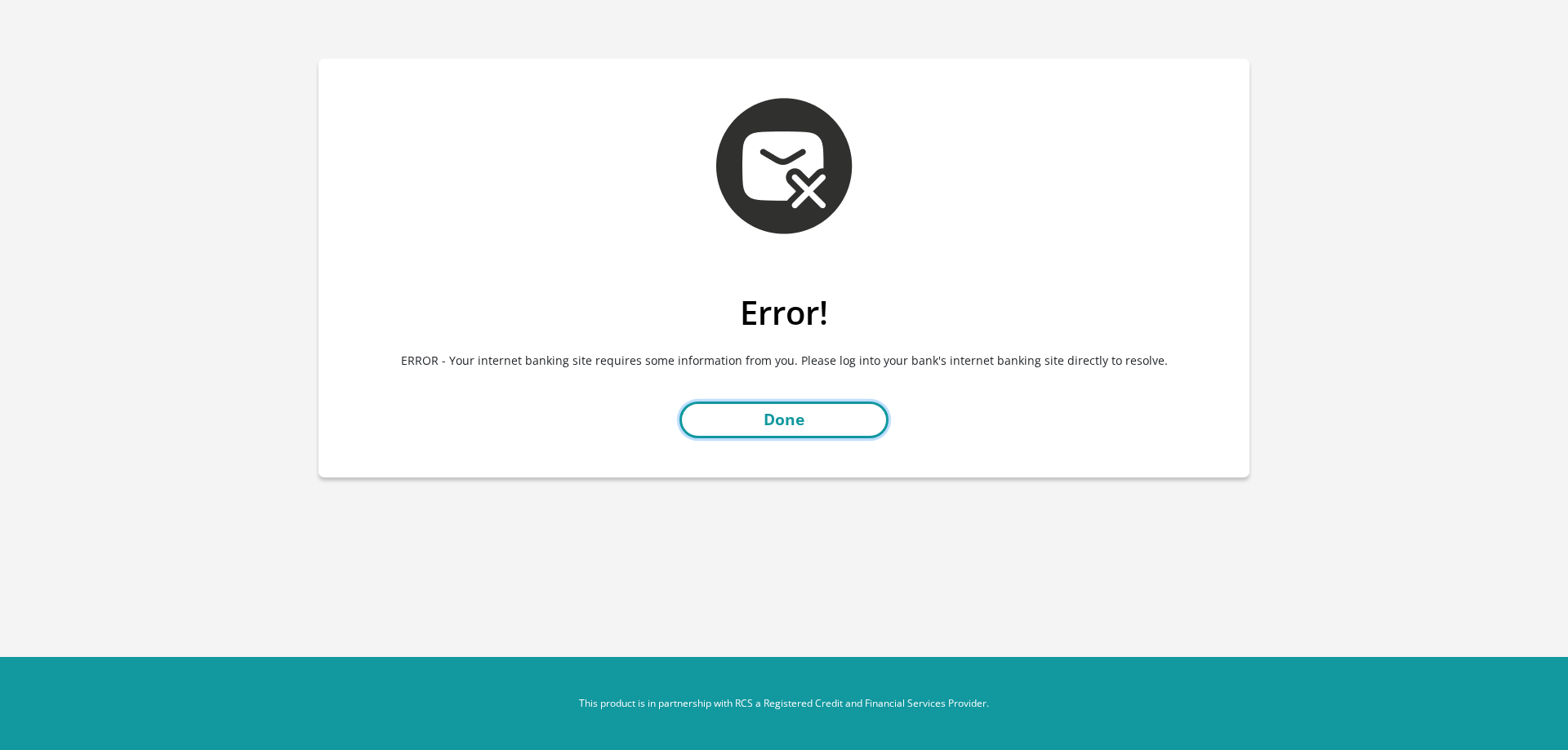
click at [809, 409] on link "Done" at bounding box center [783, 420] width 209 height 37
click at [819, 425] on link "Done" at bounding box center [783, 420] width 209 height 37
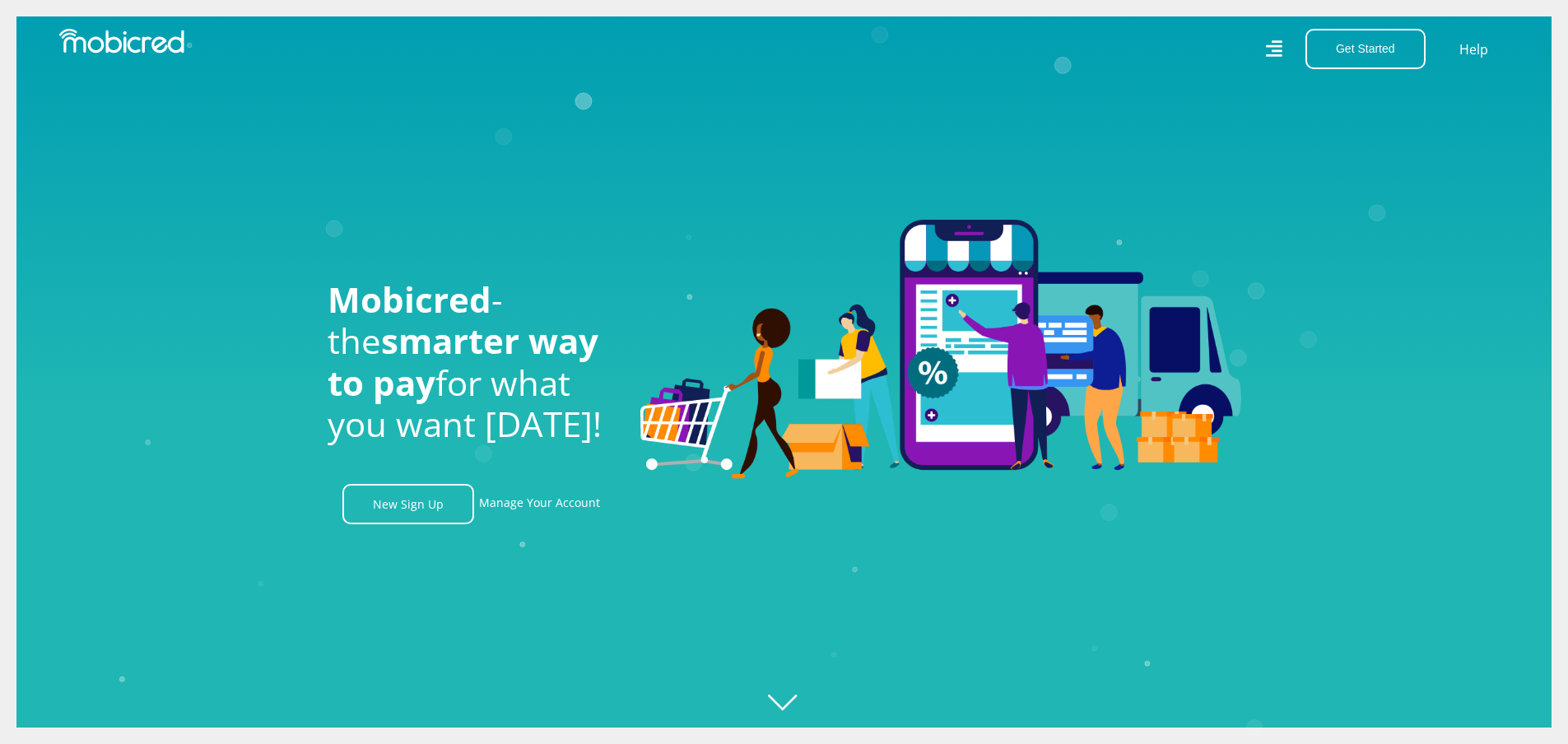
click at [1279, 50] on icon at bounding box center [1273, 49] width 17 height 24
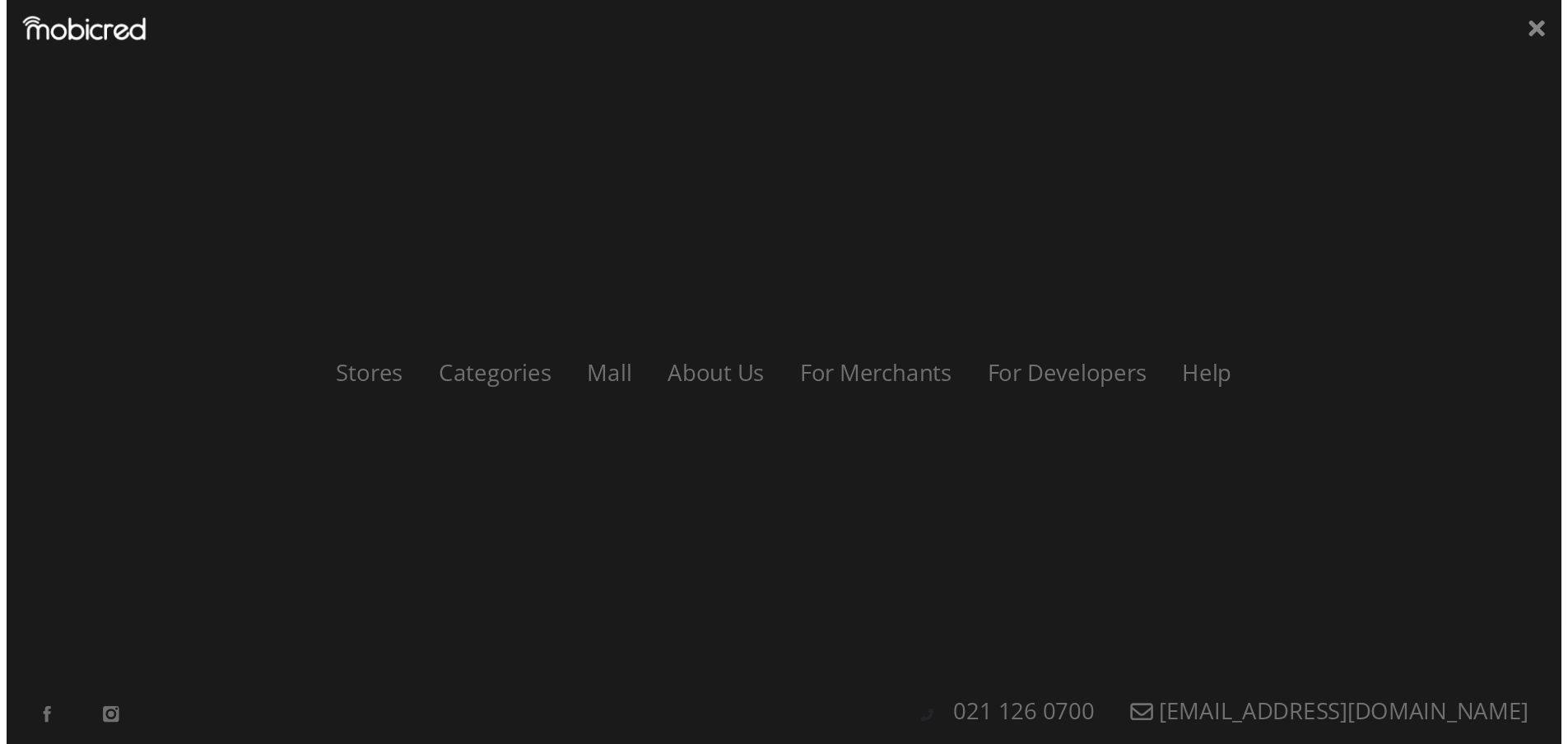
scroll to position [0, 1173]
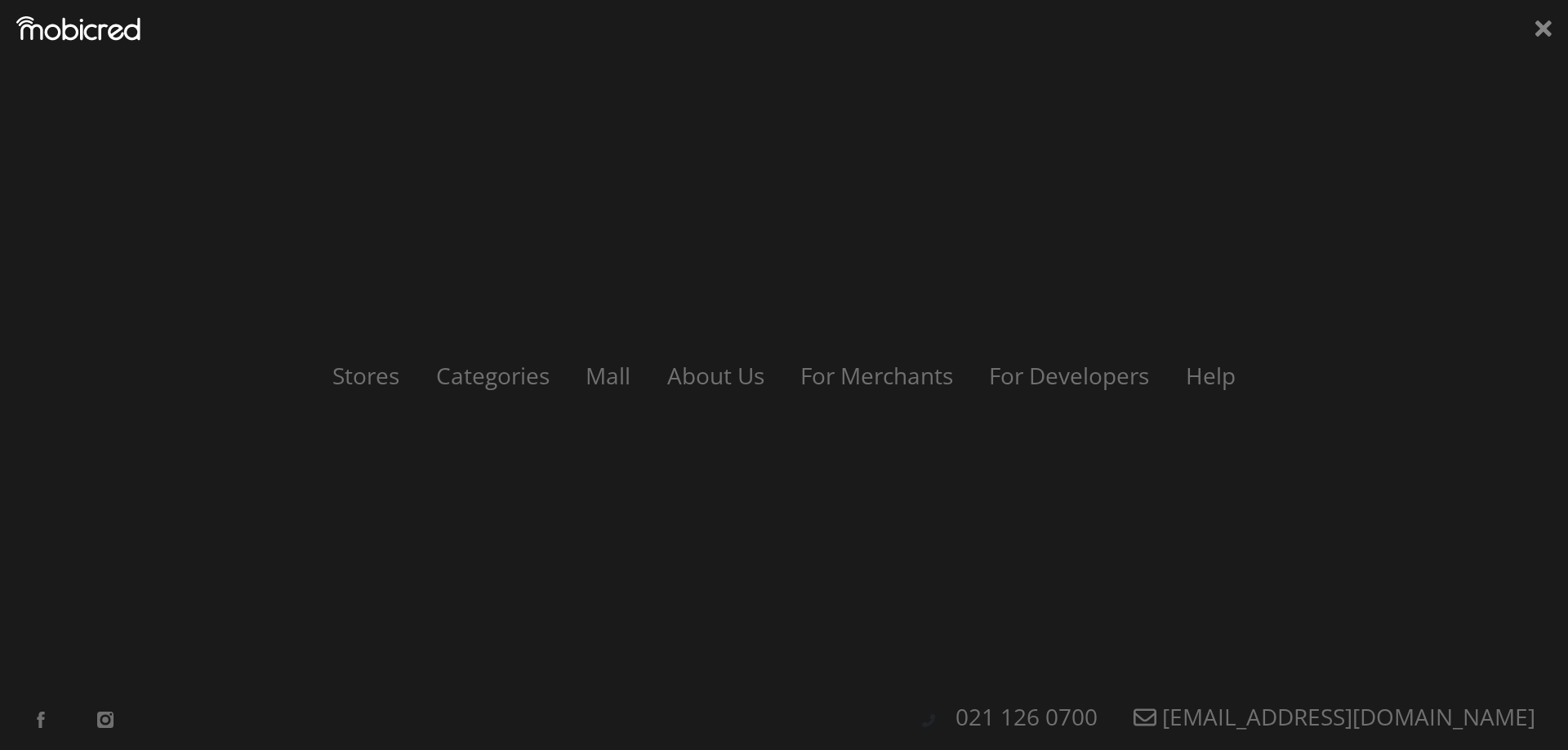
click at [1532, 32] on div "Stores Categories Mall About Us For Merchants For Developers Help Sign Up Sign …" at bounding box center [784, 375] width 1568 height 750
click at [1546, 29] on icon at bounding box center [1543, 29] width 16 height 16
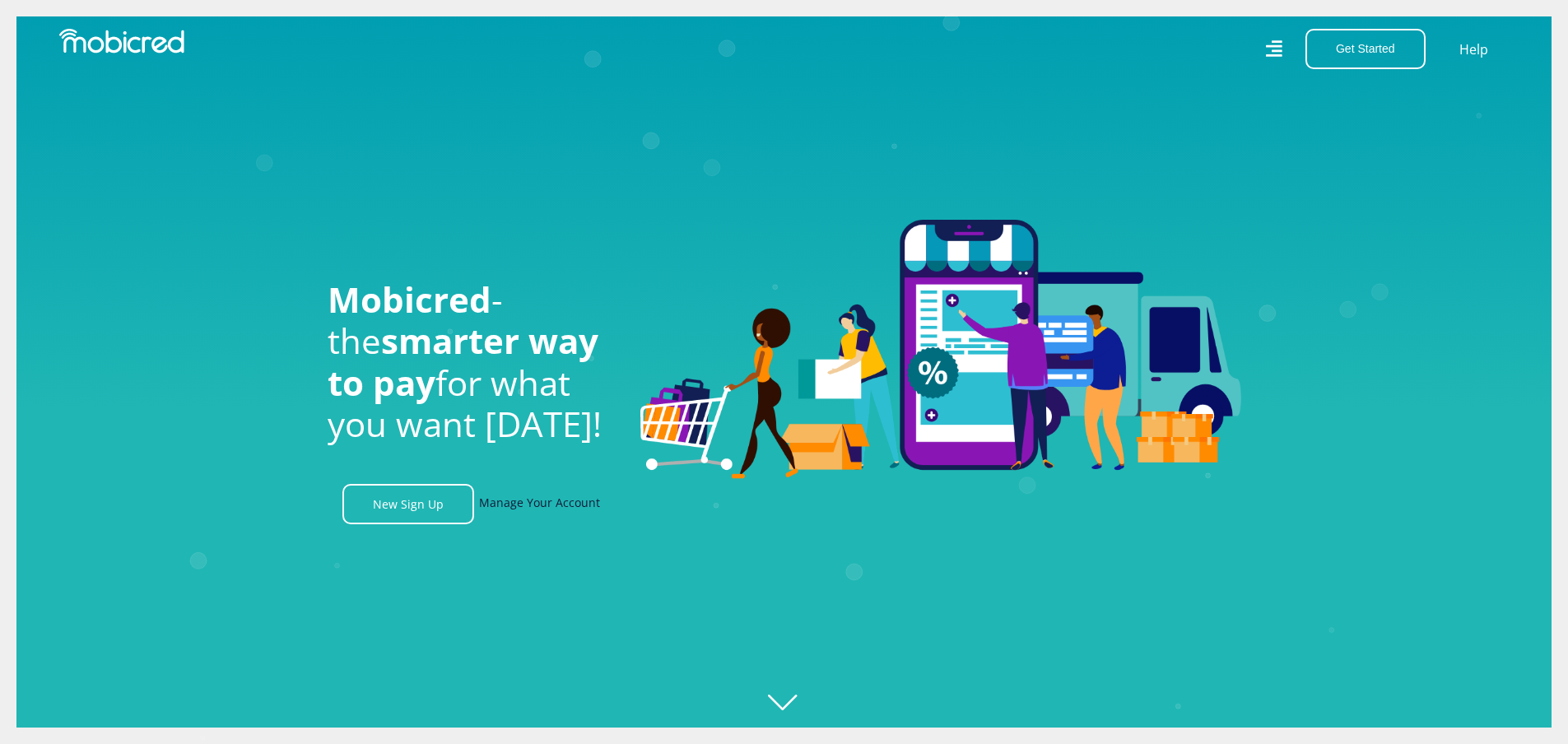
scroll to position [0, 2111]
click at [510, 518] on link "Manage Your Account" at bounding box center [540, 504] width 121 height 41
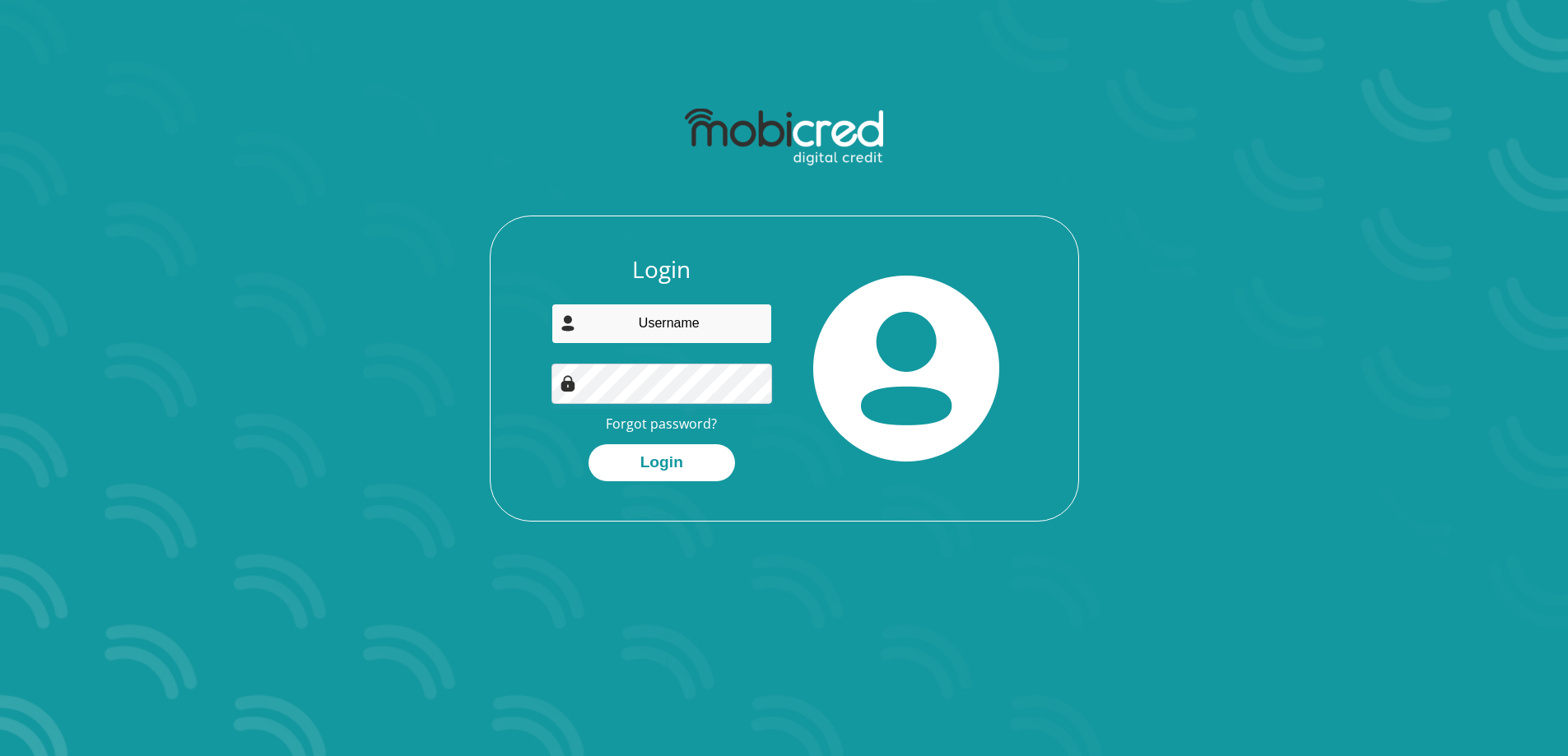
click at [684, 334] on input "email" at bounding box center [662, 324] width 221 height 41
type input "tnlutchman@gmail.com"
click at [589, 445] on button "Login" at bounding box center [662, 463] width 146 height 37
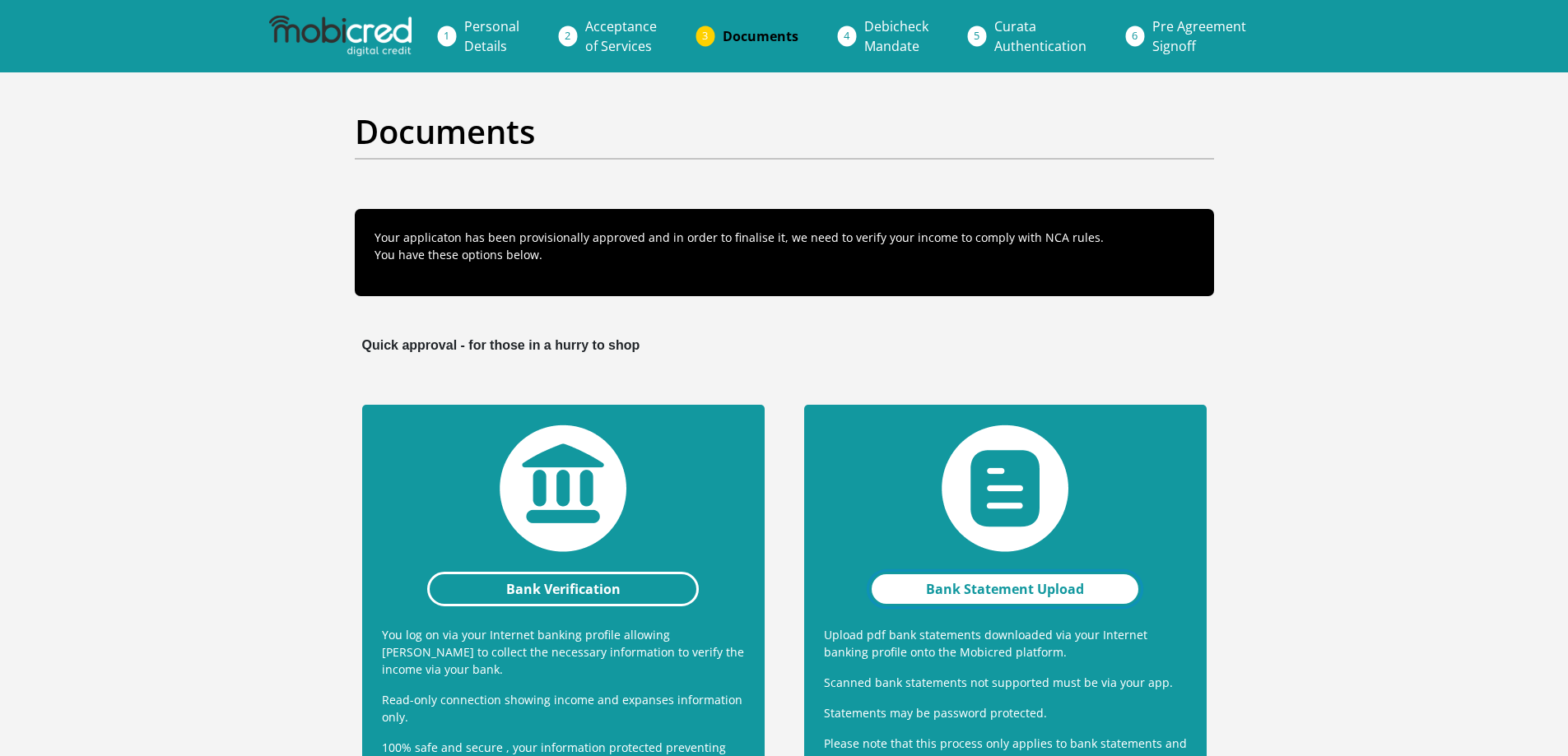
click at [1039, 603] on link "Bank Statement Upload" at bounding box center [1005, 590] width 272 height 34
